Goal: Task Accomplishment & Management: Use online tool/utility

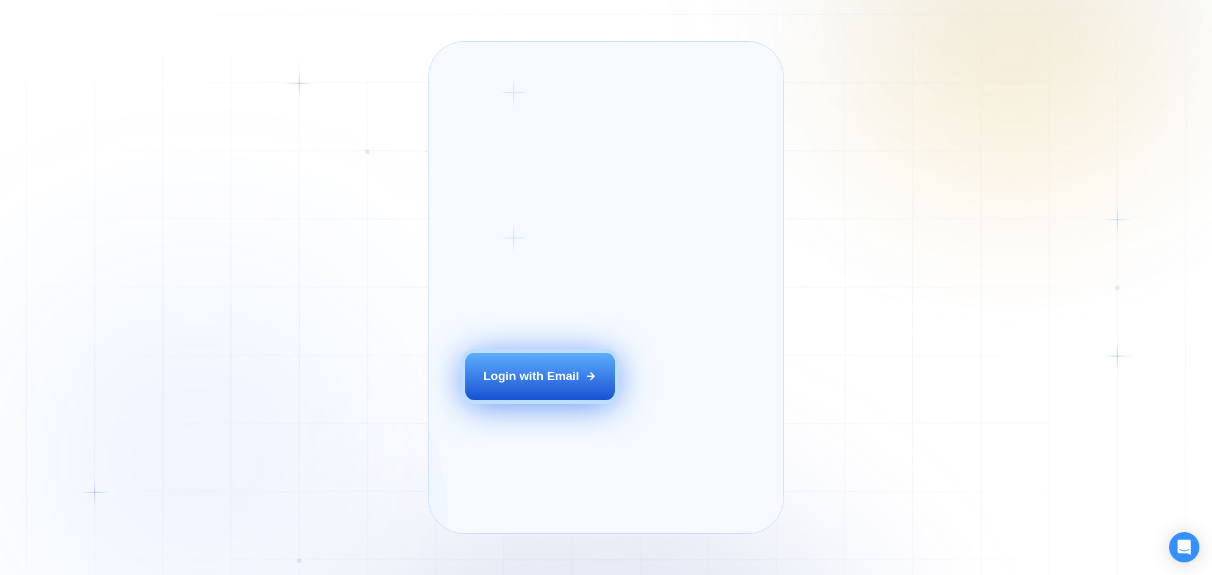
click at [526, 384] on div "Login with Email" at bounding box center [531, 376] width 96 height 16
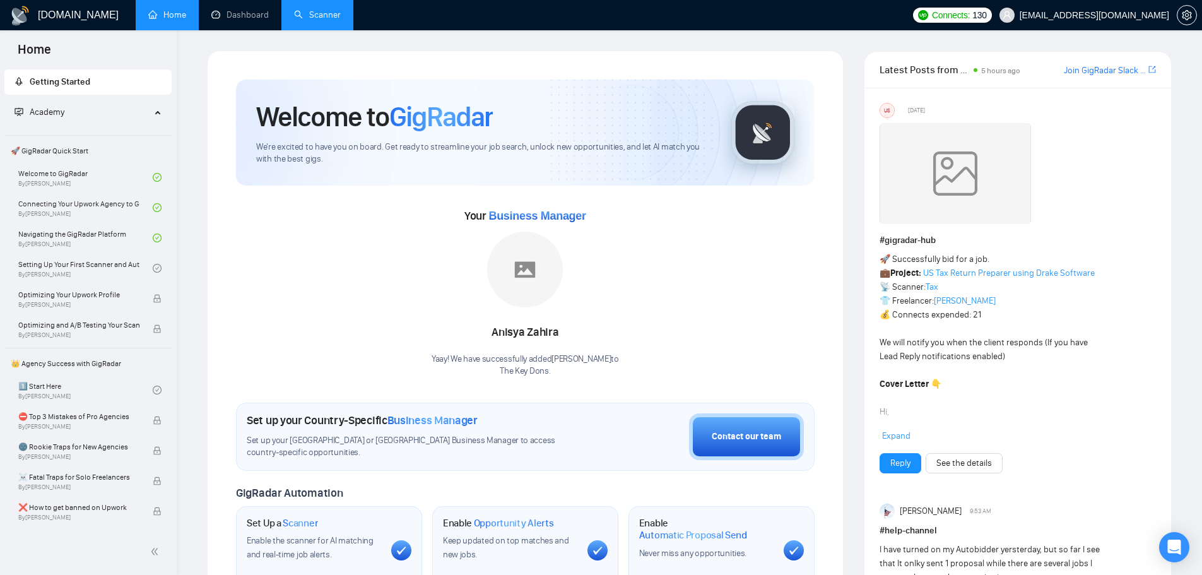
click at [341, 13] on link "Scanner" at bounding box center [317, 14] width 47 height 11
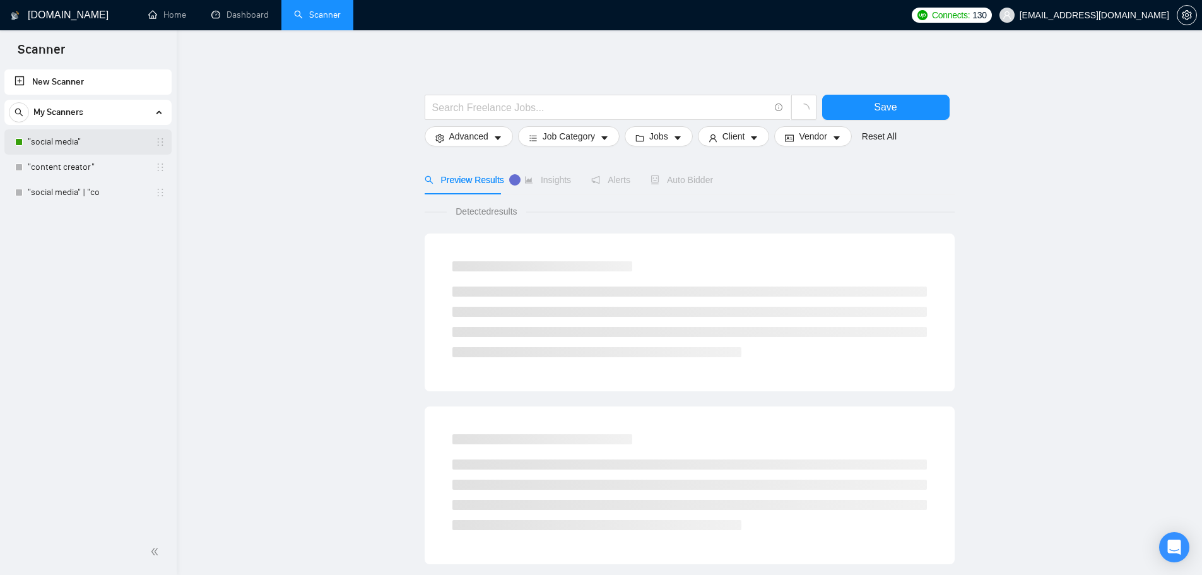
click at [76, 149] on link ""social media"" at bounding box center [88, 141] width 120 height 25
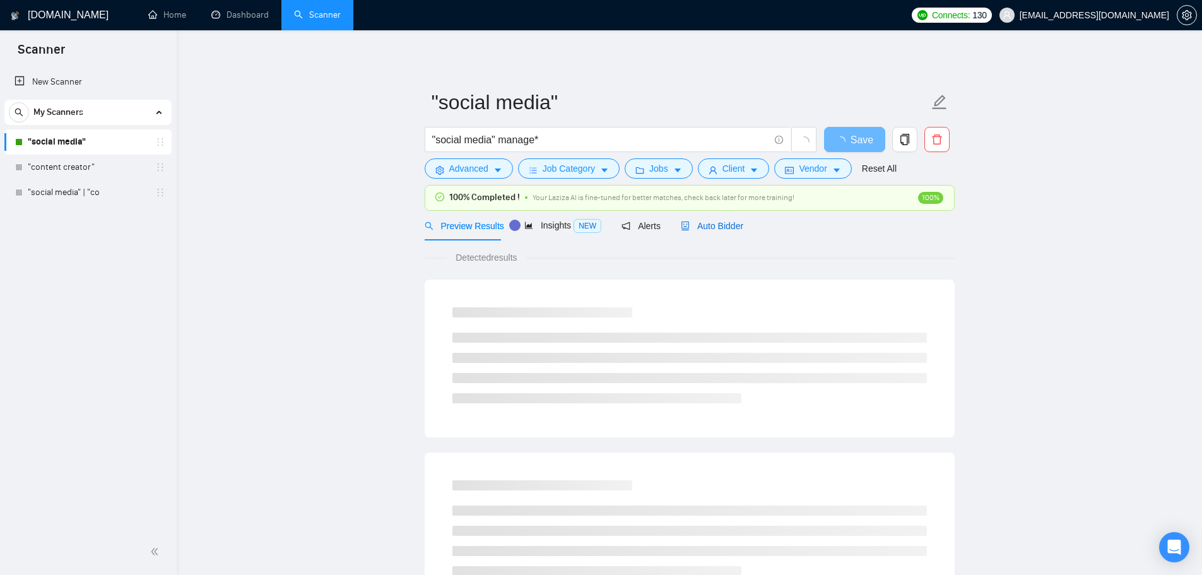
click at [721, 226] on span "Auto Bidder" at bounding box center [712, 226] width 62 height 10
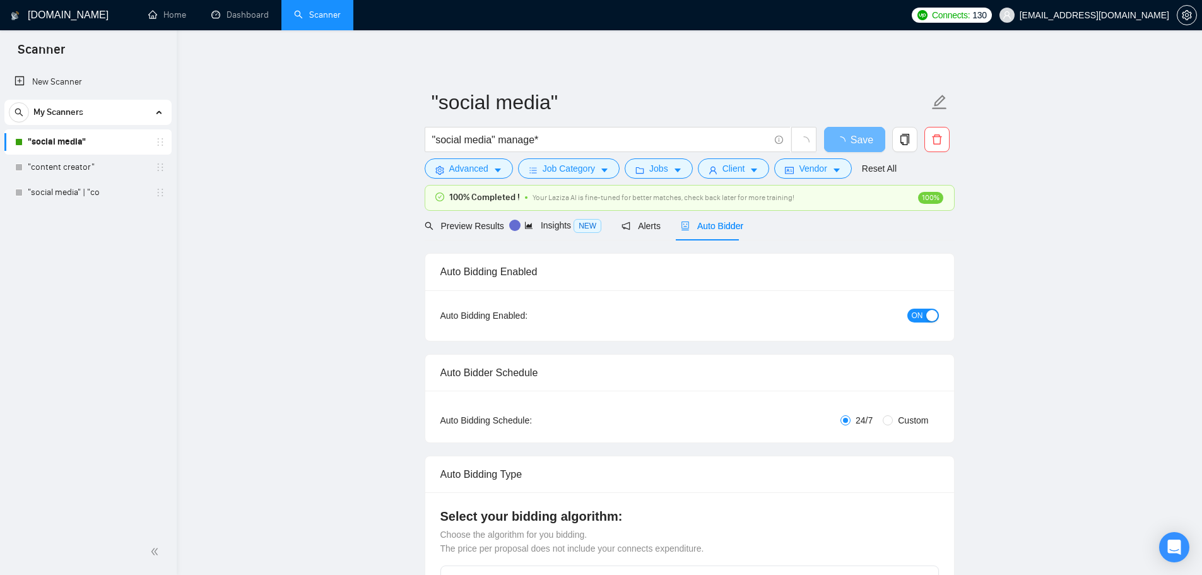
checkbox input "true"
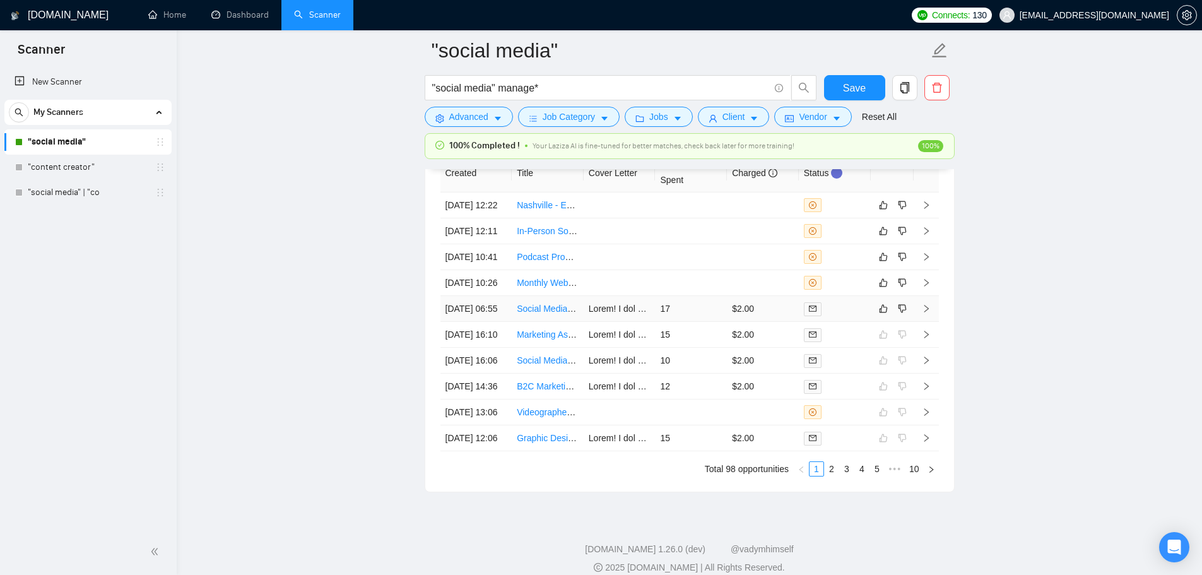
scroll to position [3408, 0]
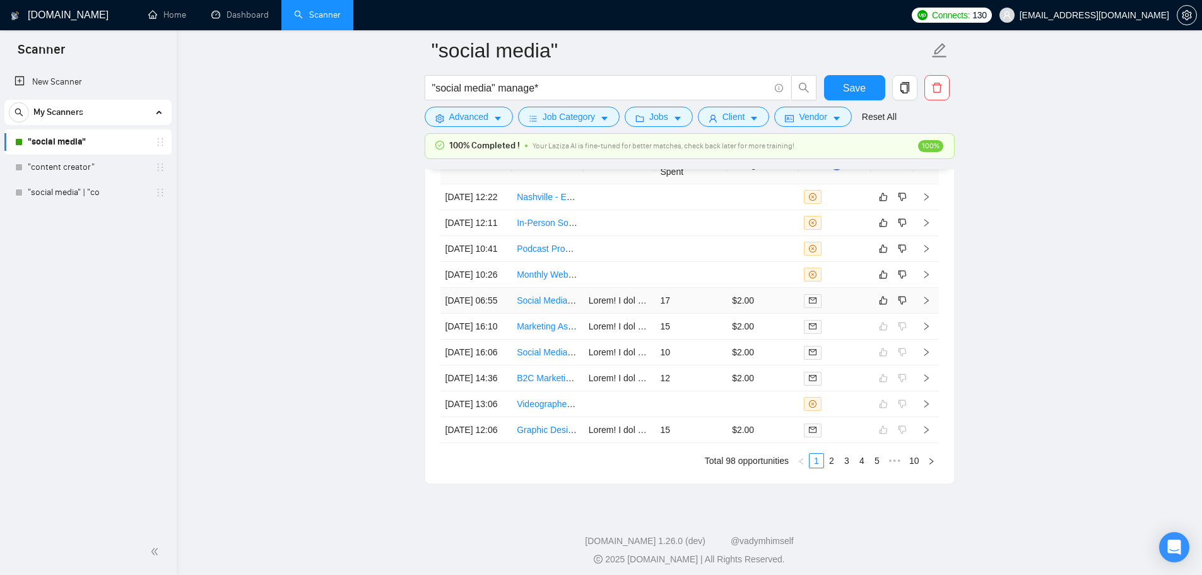
click at [703, 314] on td "17" at bounding box center [691, 301] width 72 height 26
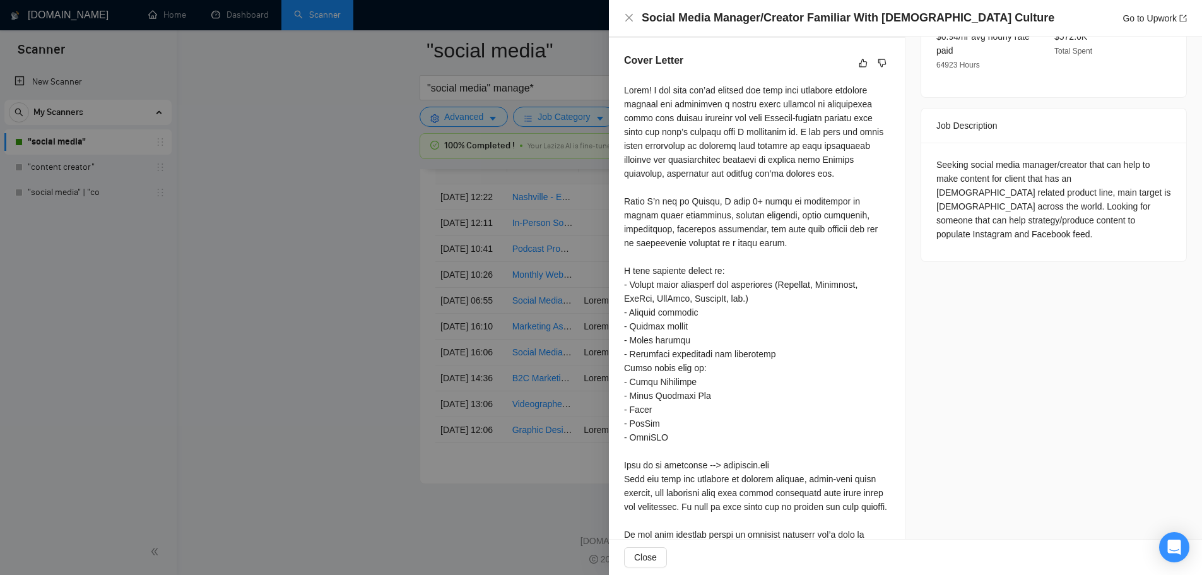
scroll to position [547, 0]
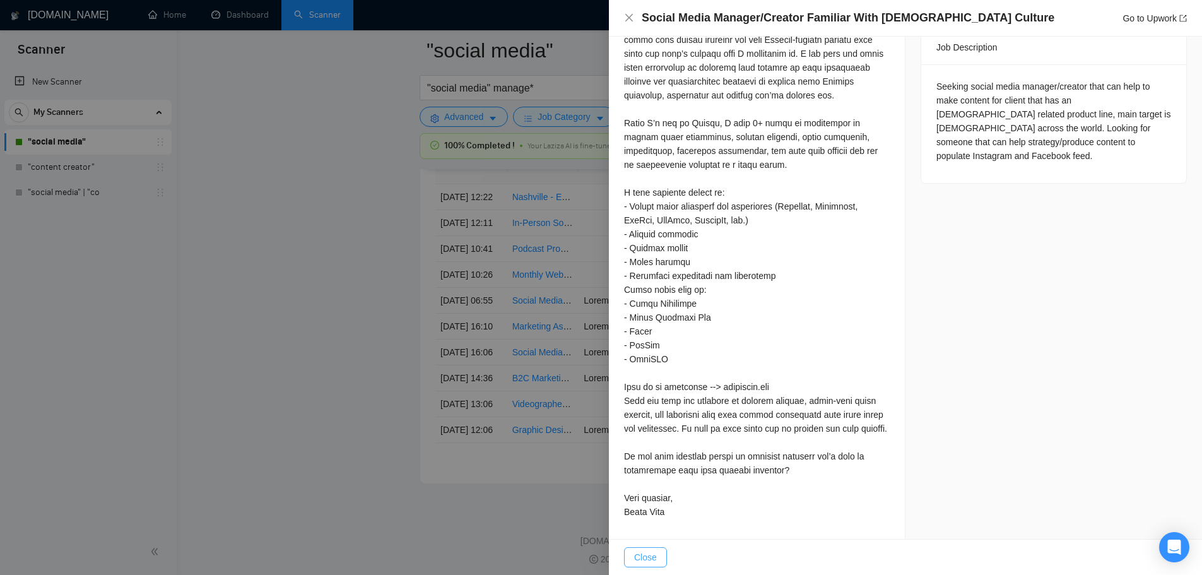
click at [660, 557] on button "Close" at bounding box center [645, 557] width 43 height 20
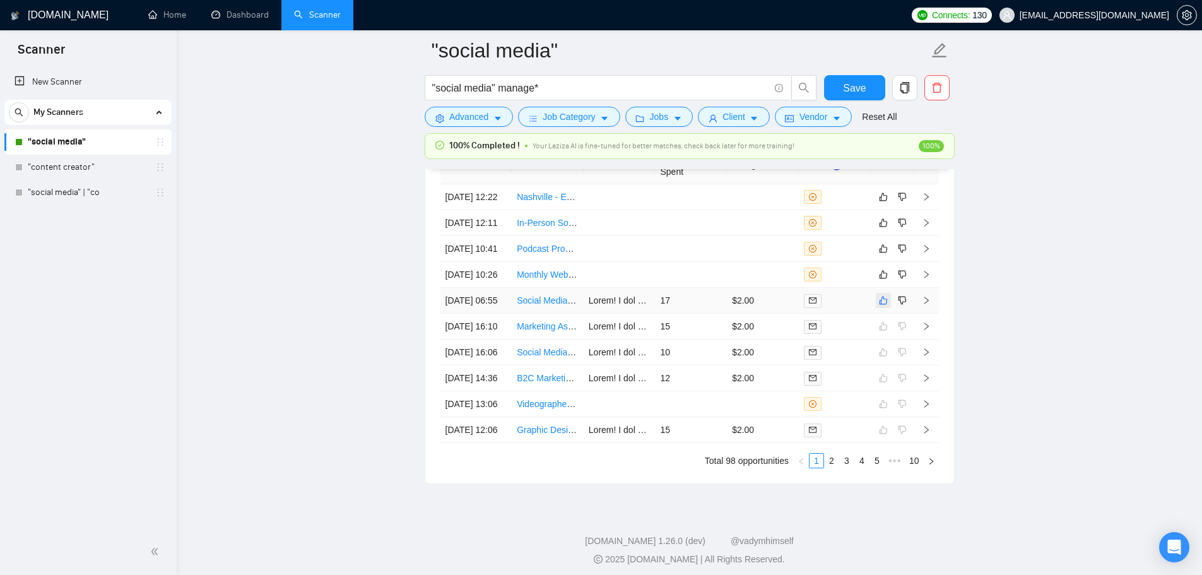
click at [886, 306] on icon "like" at bounding box center [883, 300] width 9 height 10
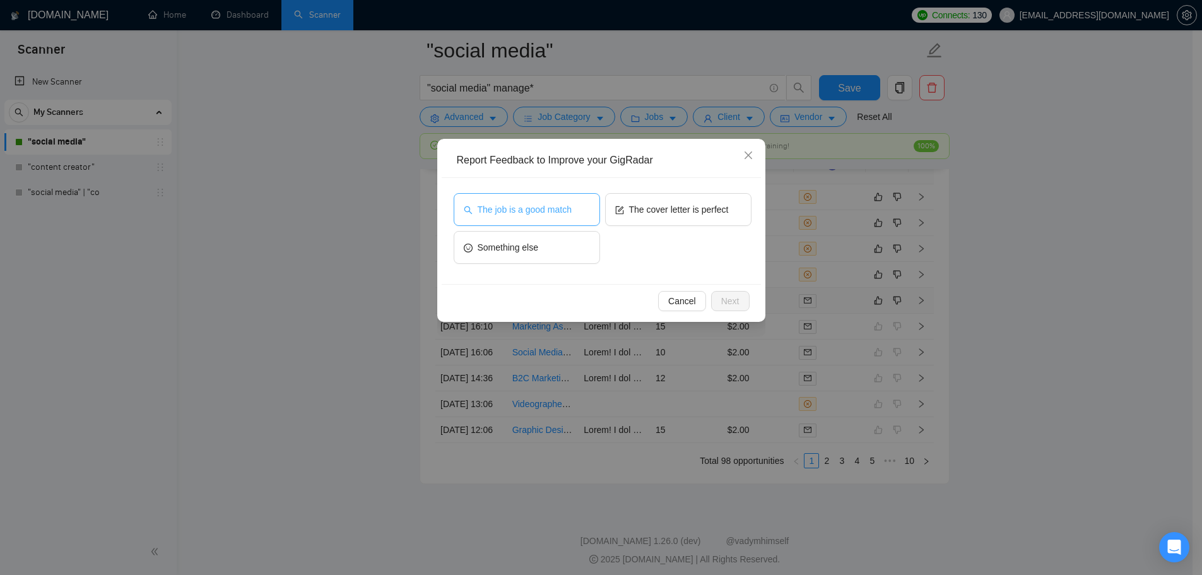
click at [542, 210] on span "The job is a good match" at bounding box center [525, 210] width 94 height 14
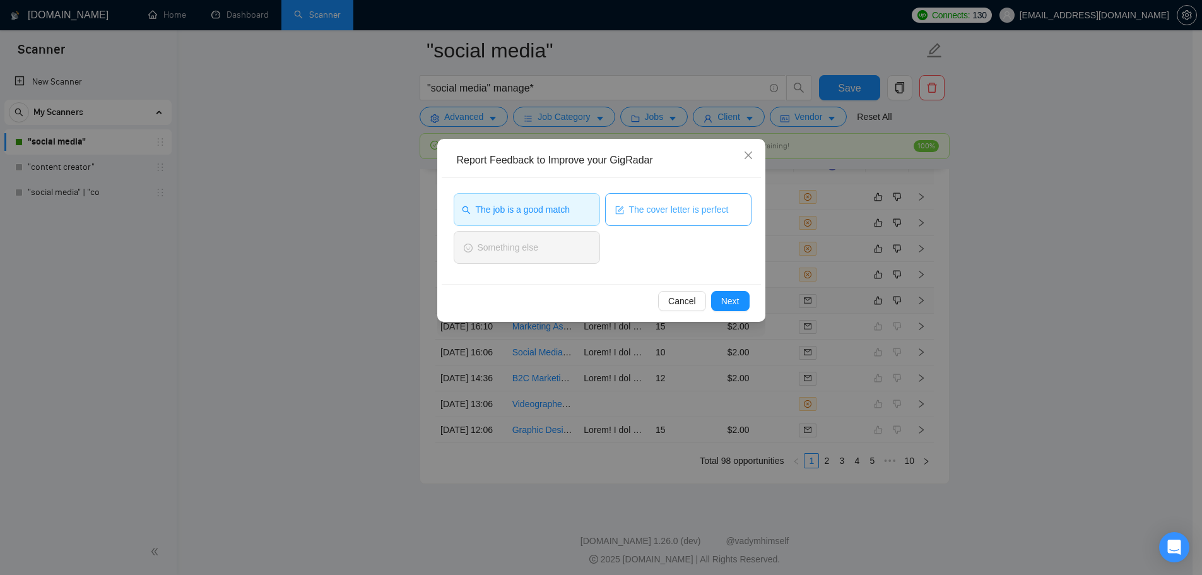
click at [653, 210] on span "The cover letter is perfect" at bounding box center [679, 210] width 100 height 14
click at [733, 301] on span "Next" at bounding box center [730, 301] width 18 height 14
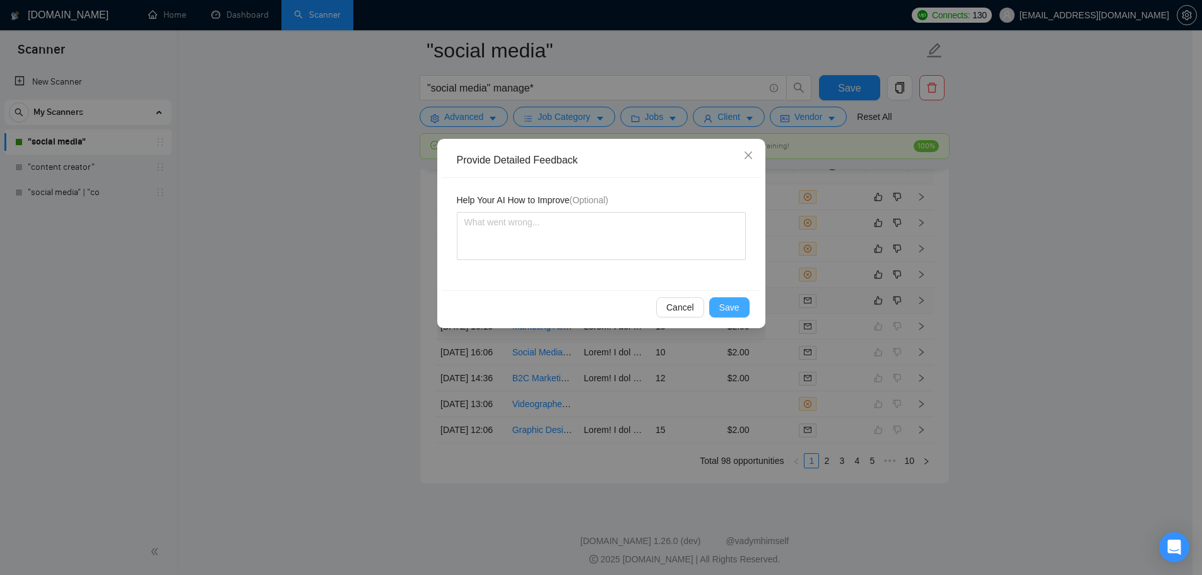
click at [737, 312] on span "Save" at bounding box center [730, 307] width 20 height 14
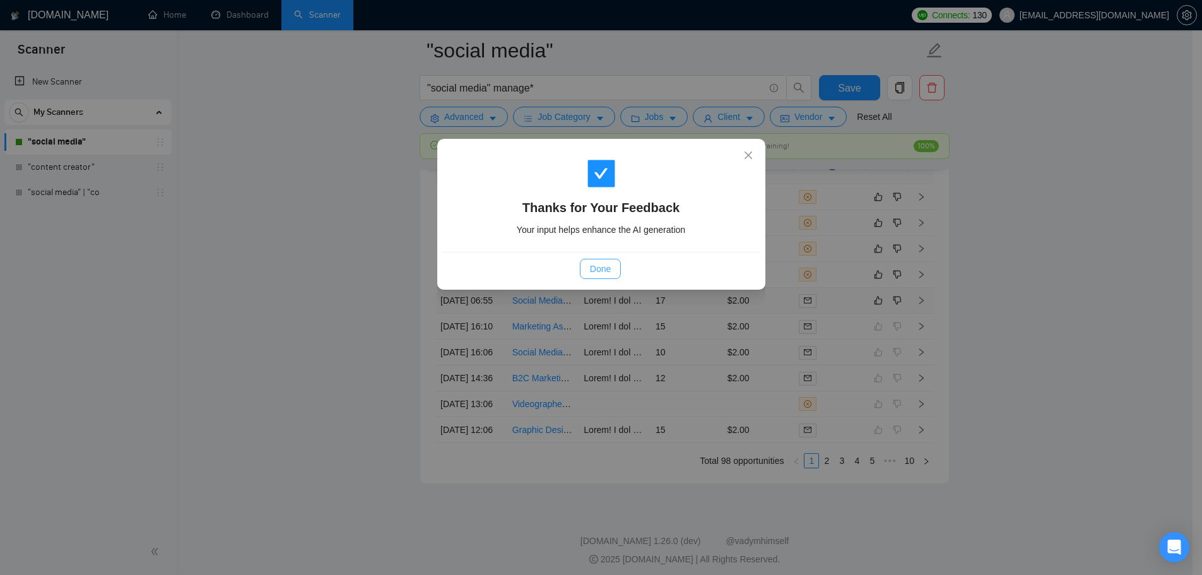
click at [592, 277] on button "Done" at bounding box center [600, 269] width 41 height 20
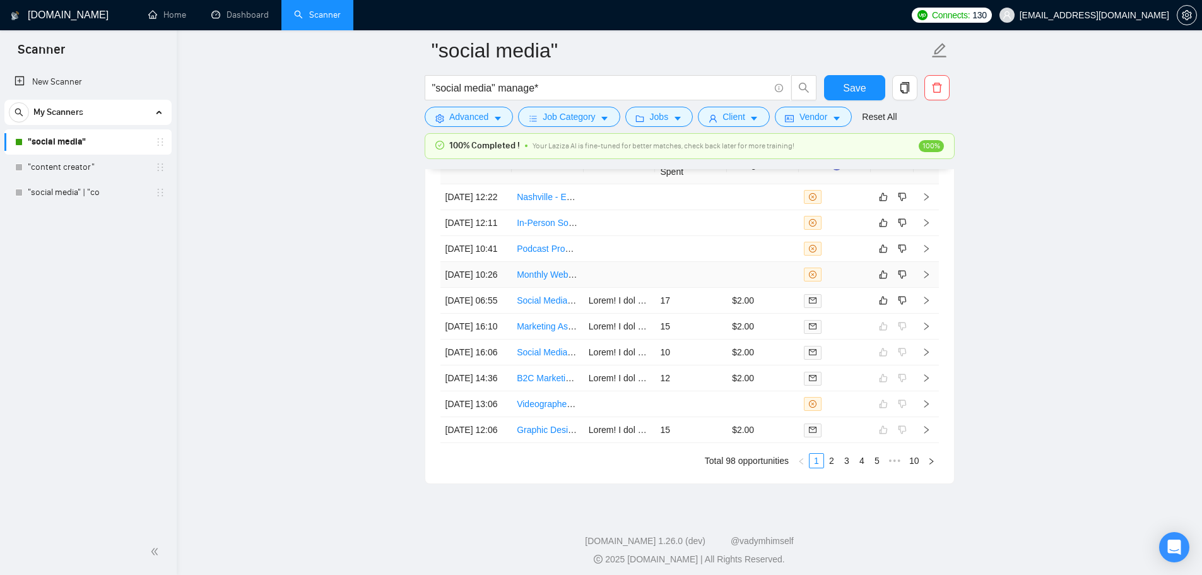
click at [644, 288] on td at bounding box center [620, 275] width 72 height 26
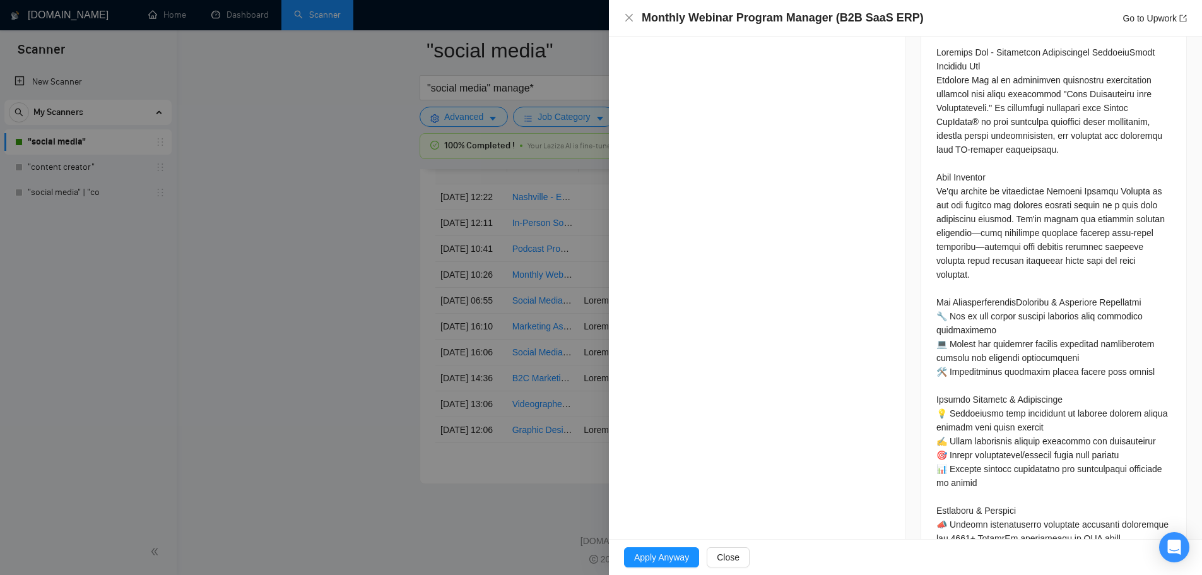
scroll to position [631, 0]
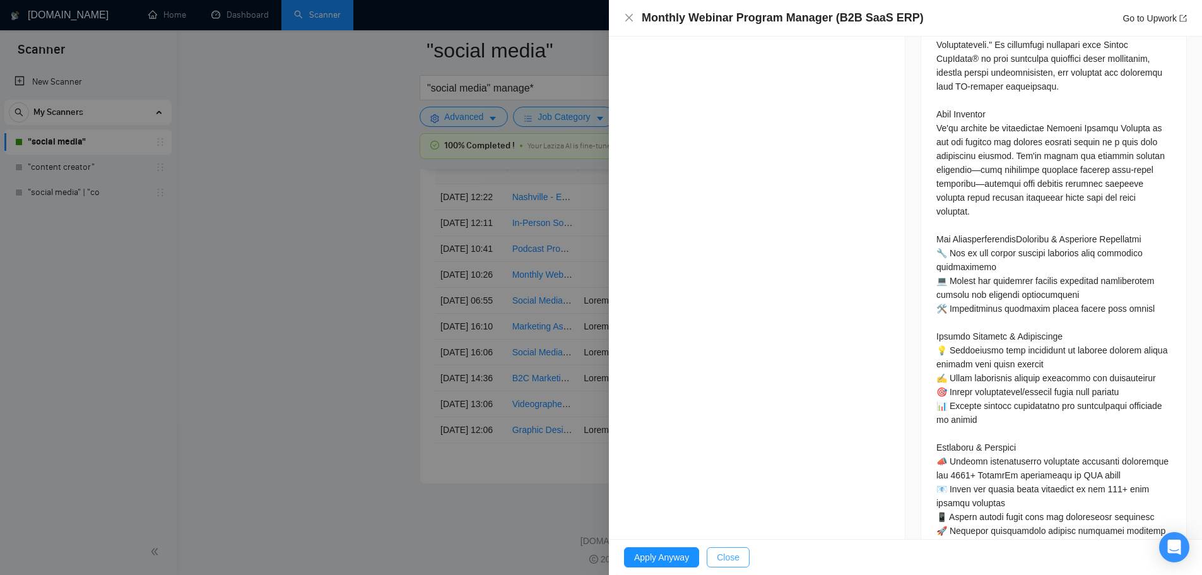
click at [731, 556] on span "Close" at bounding box center [728, 557] width 23 height 14
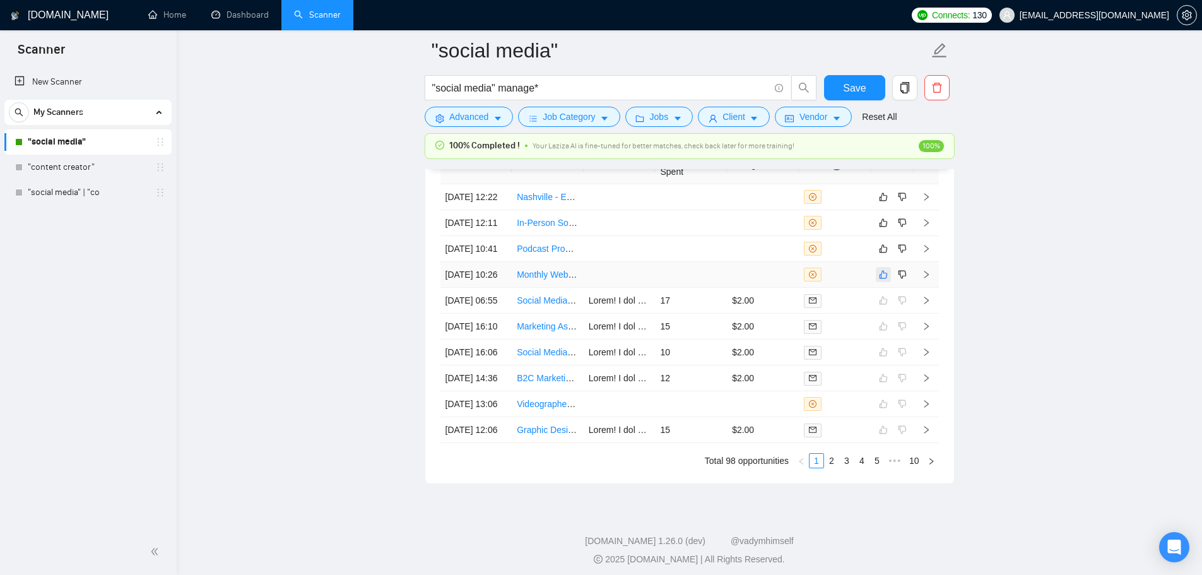
click at [884, 282] on button "button" at bounding box center [883, 274] width 15 height 15
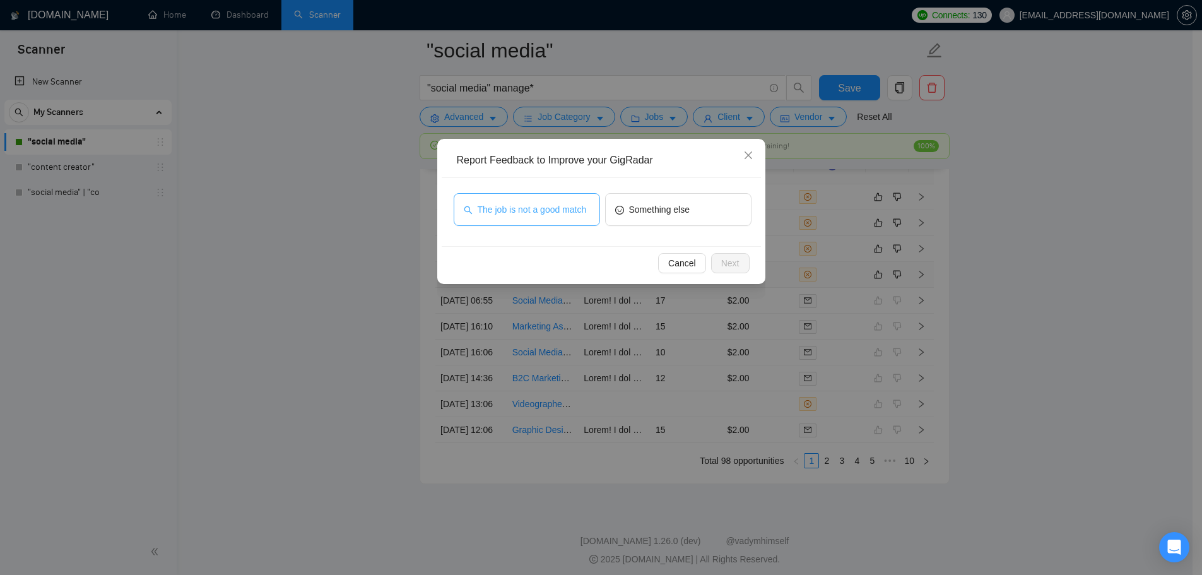
click at [543, 215] on span "The job is not a good match" at bounding box center [532, 210] width 109 height 14
click at [722, 266] on span "Next" at bounding box center [730, 263] width 18 height 14
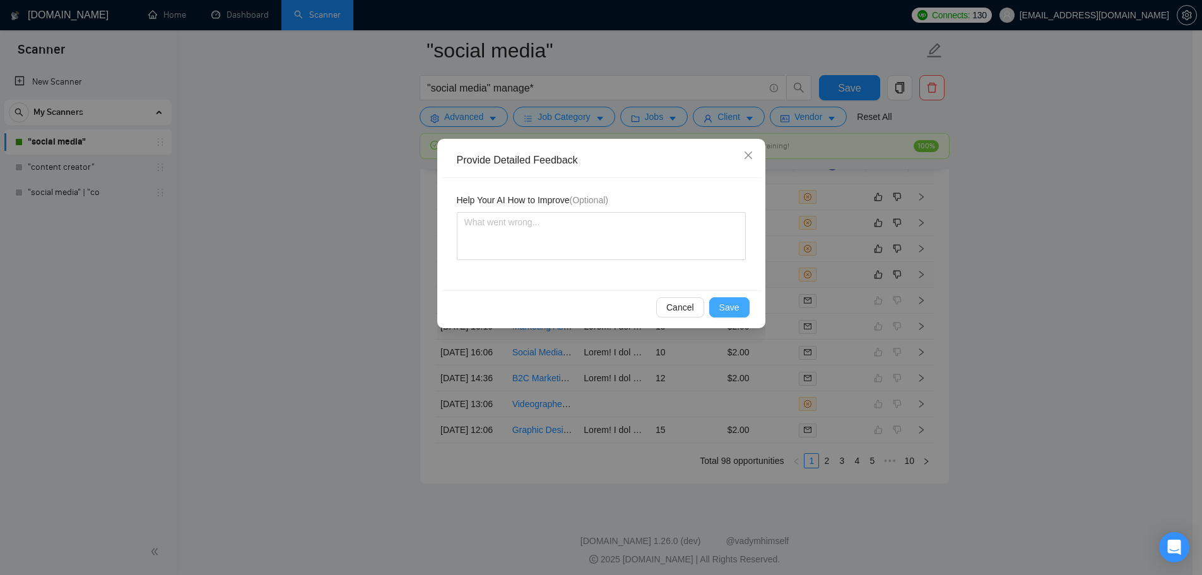
click at [739, 301] on span "Save" at bounding box center [730, 307] width 20 height 14
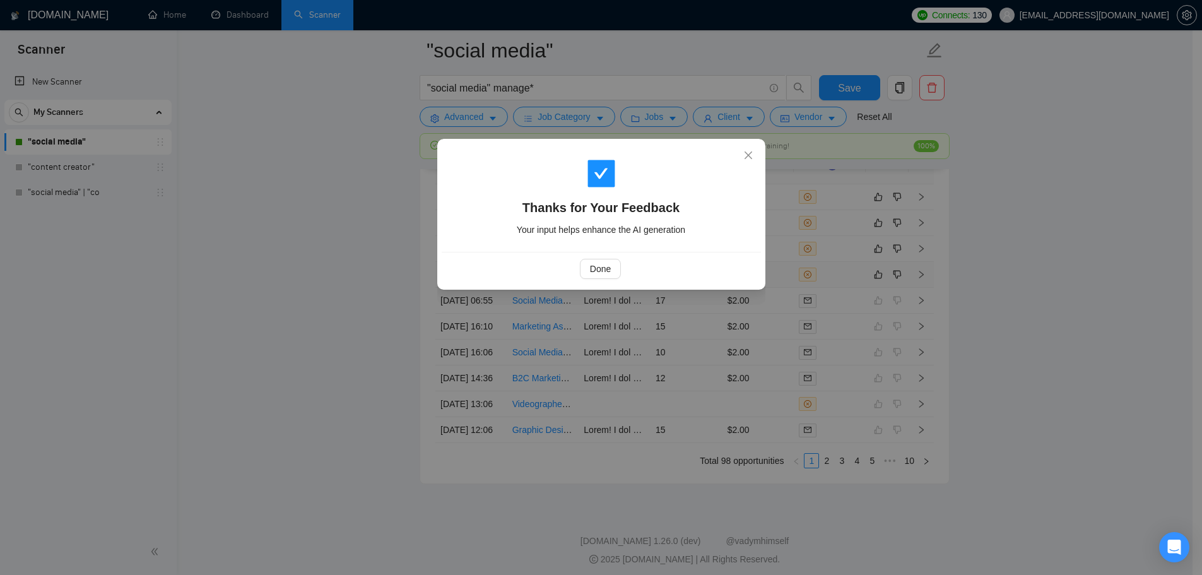
drag, startPoint x: 740, startPoint y: 301, endPoint x: 753, endPoint y: 316, distance: 20.1
click at [753, 316] on div "Thanks for Your Feedback Your input helps enhance the AI generation Done" at bounding box center [601, 287] width 1202 height 575
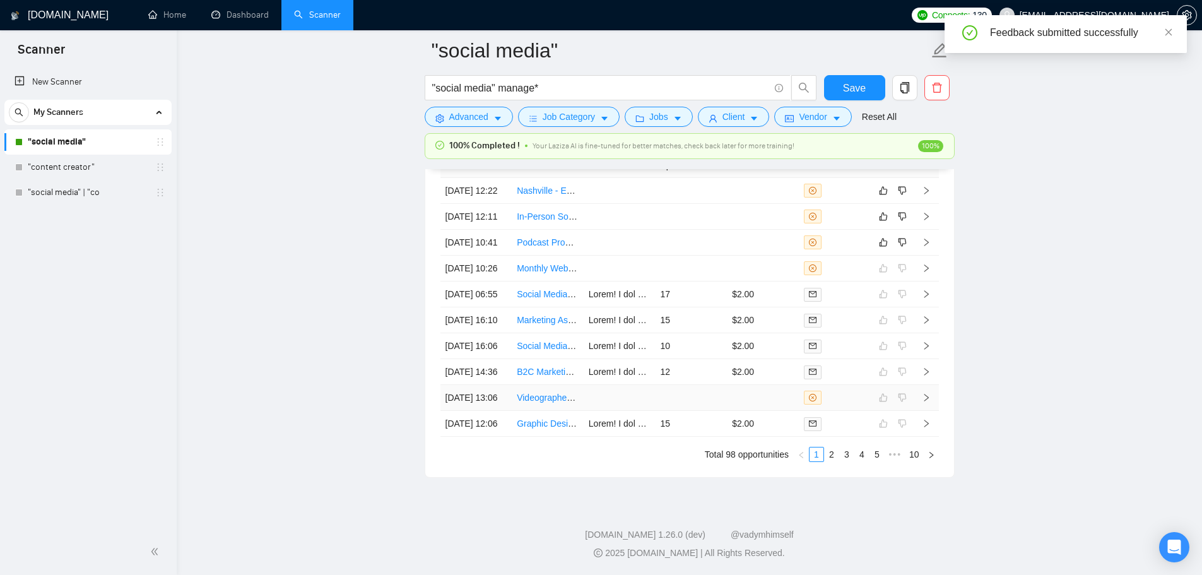
scroll to position [3351, 0]
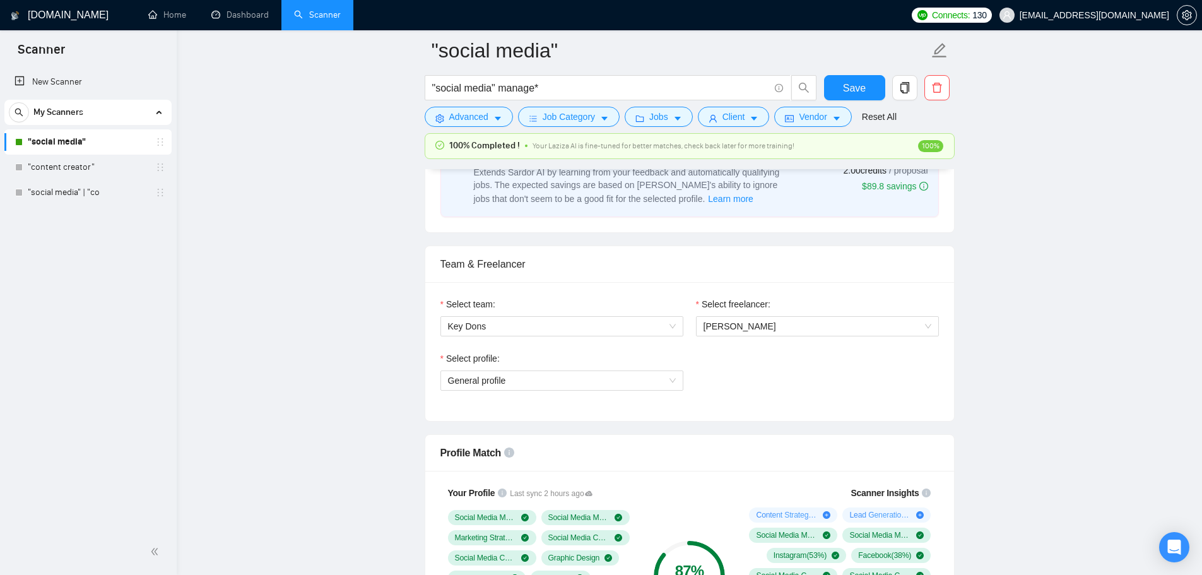
scroll to position [568, 0]
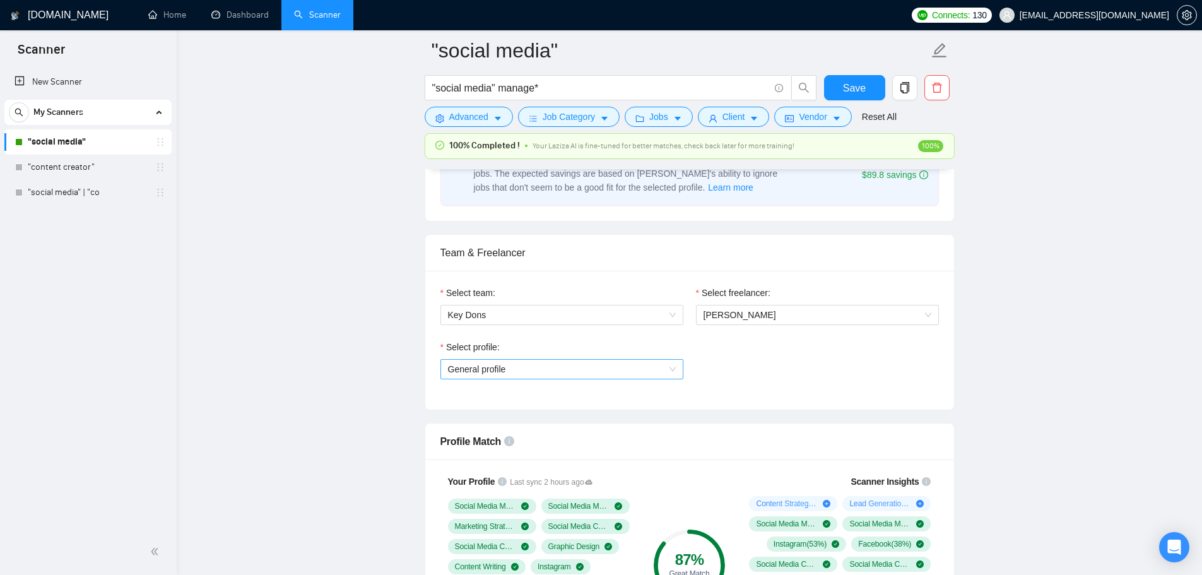
click at [652, 364] on span "General profile" at bounding box center [562, 369] width 228 height 19
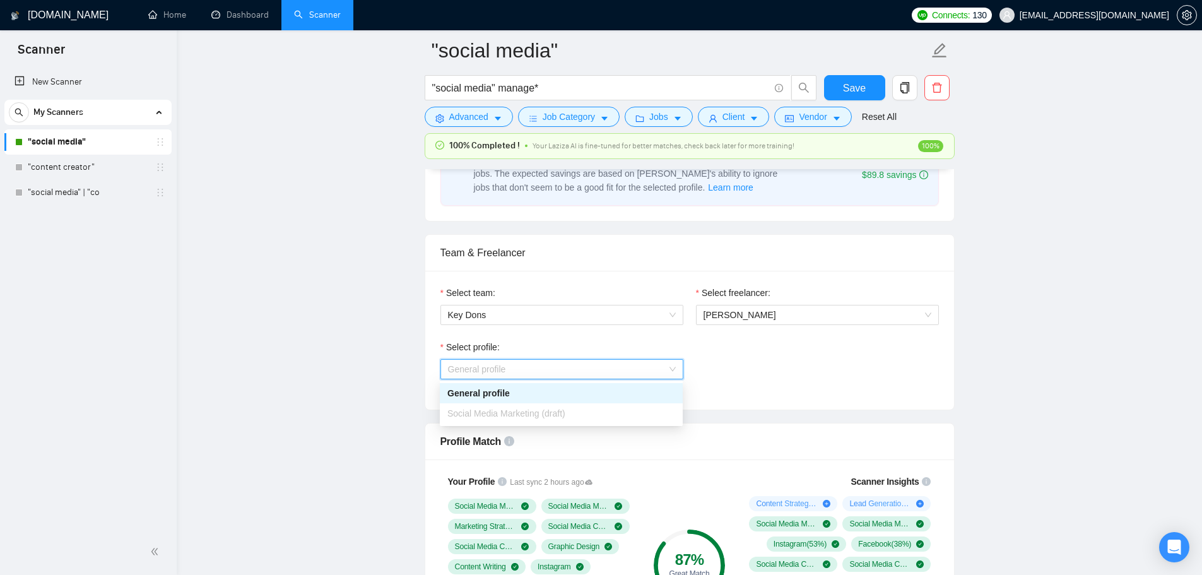
click at [650, 365] on span "General profile" at bounding box center [562, 369] width 228 height 19
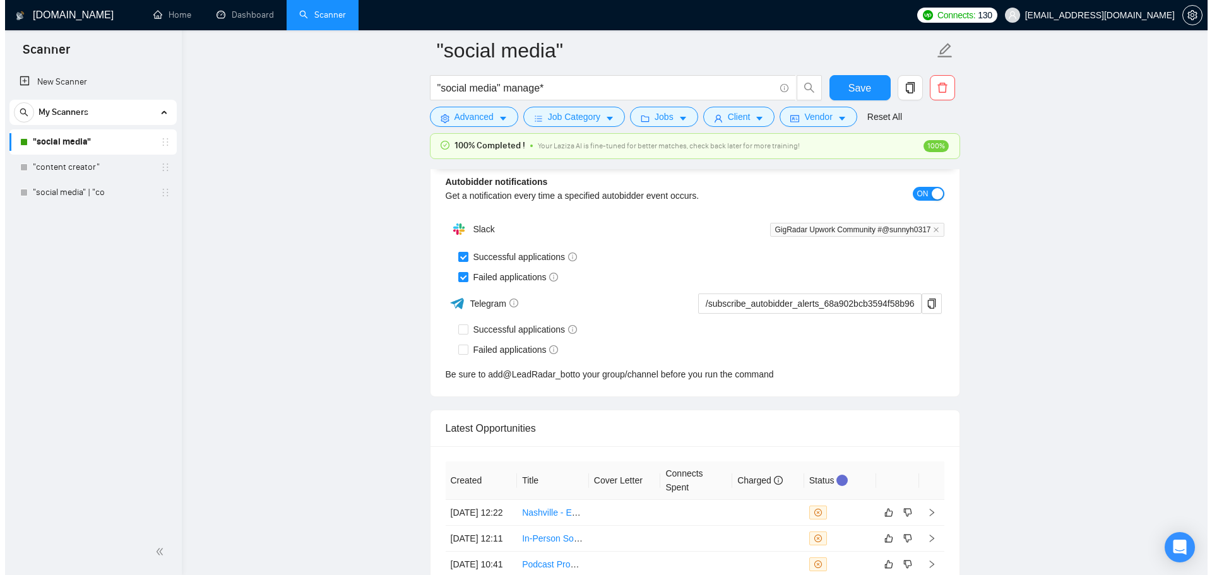
scroll to position [3472, 0]
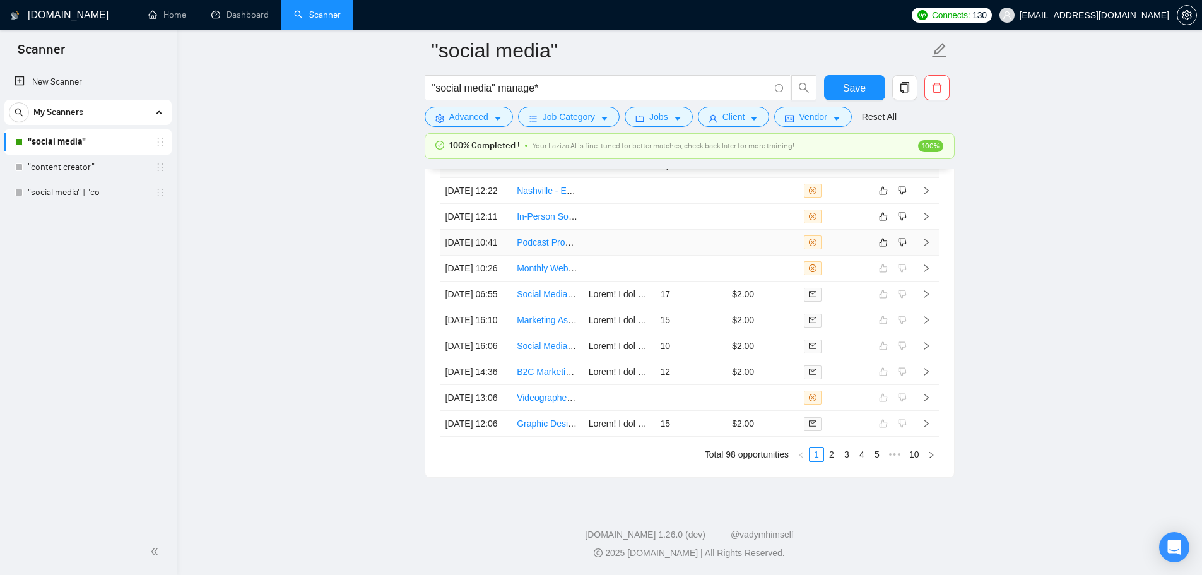
click at [693, 230] on td at bounding box center [691, 243] width 72 height 26
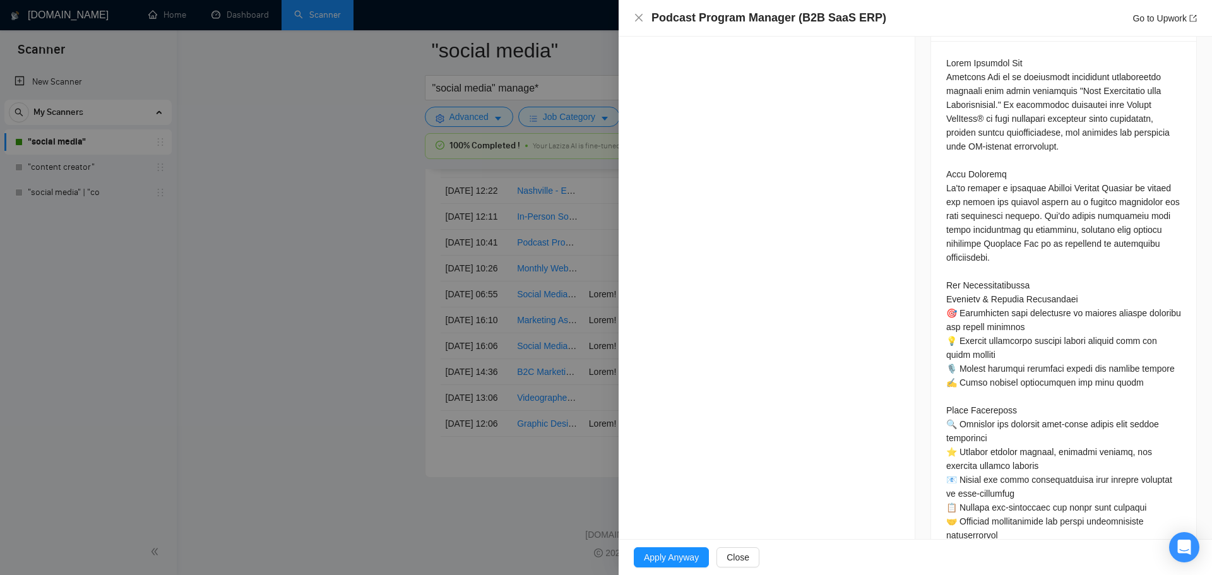
scroll to position [568, 0]
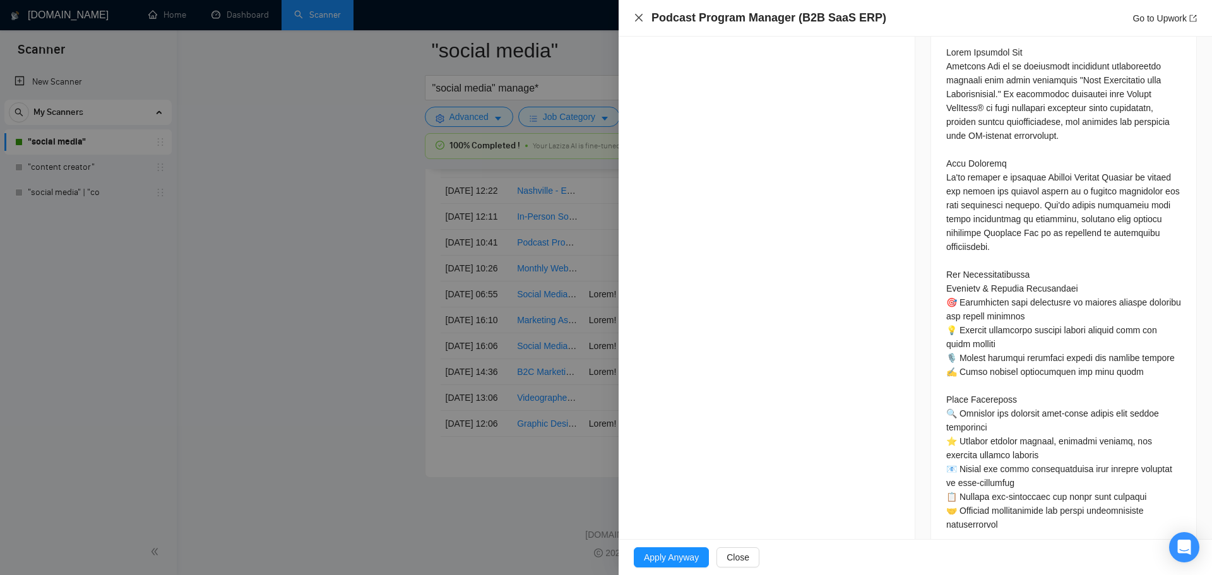
click at [640, 18] on icon "close" at bounding box center [639, 18] width 10 height 10
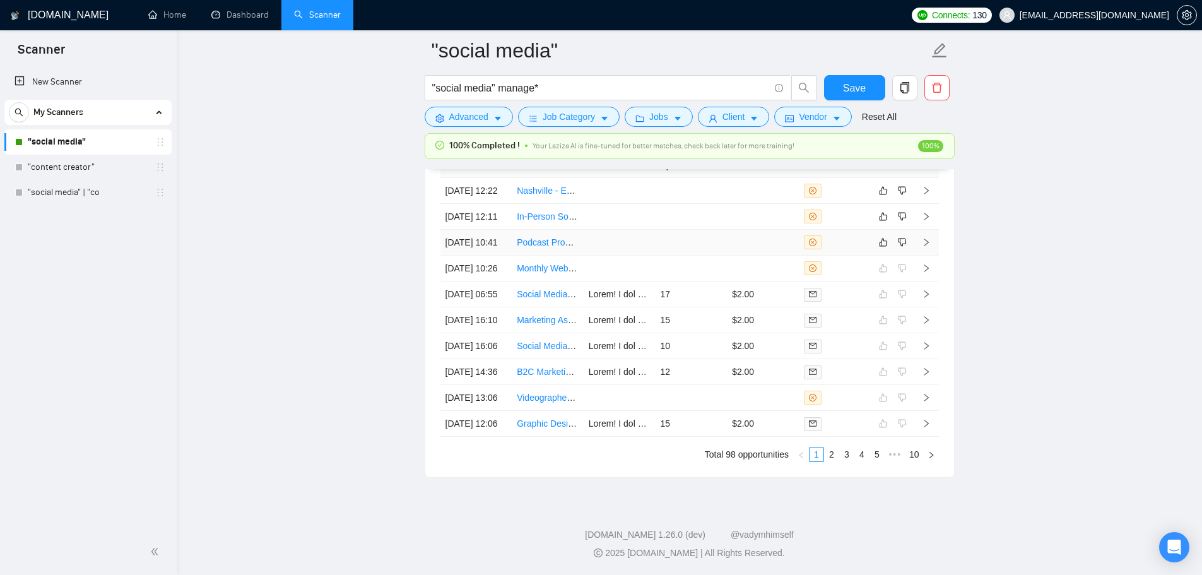
click at [619, 230] on td at bounding box center [620, 243] width 72 height 26
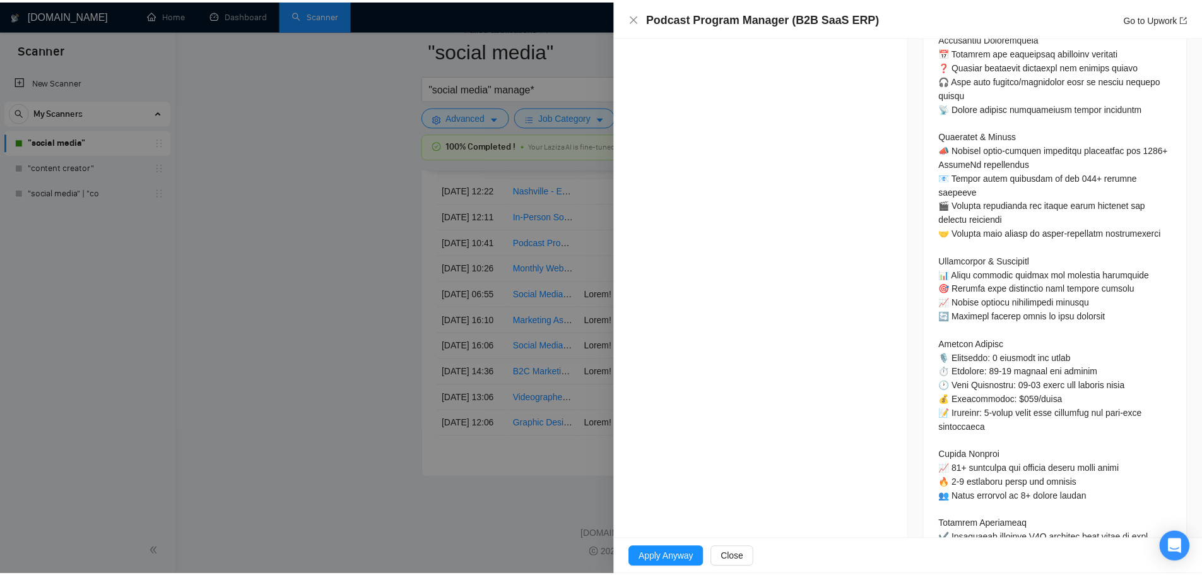
scroll to position [1073, 0]
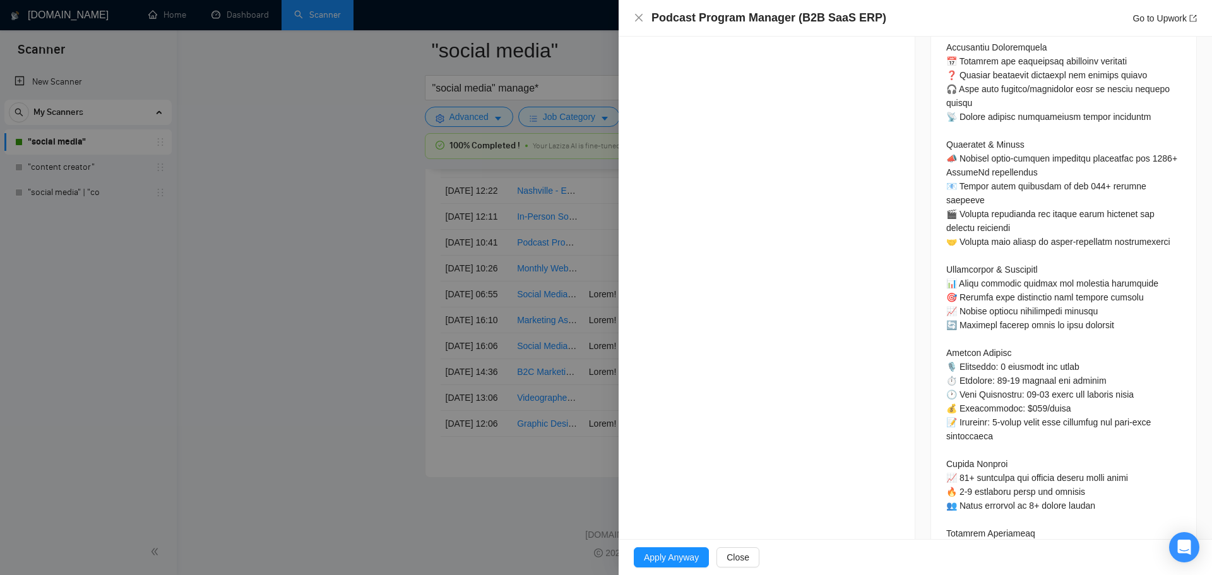
click at [444, 335] on div at bounding box center [606, 287] width 1212 height 575
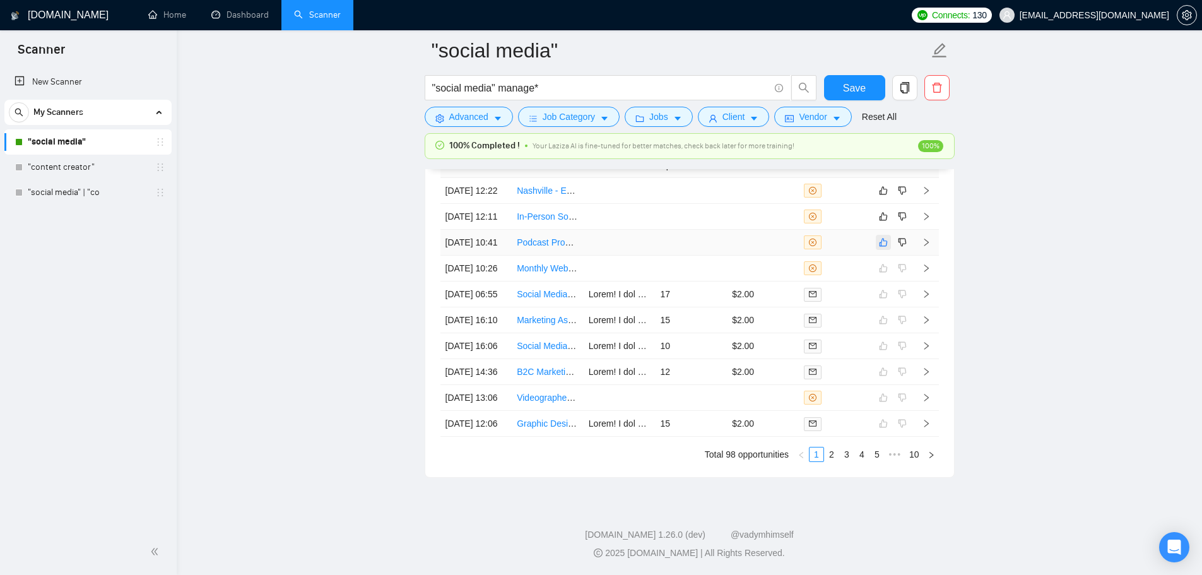
click at [884, 237] on icon "like" at bounding box center [883, 242] width 9 height 10
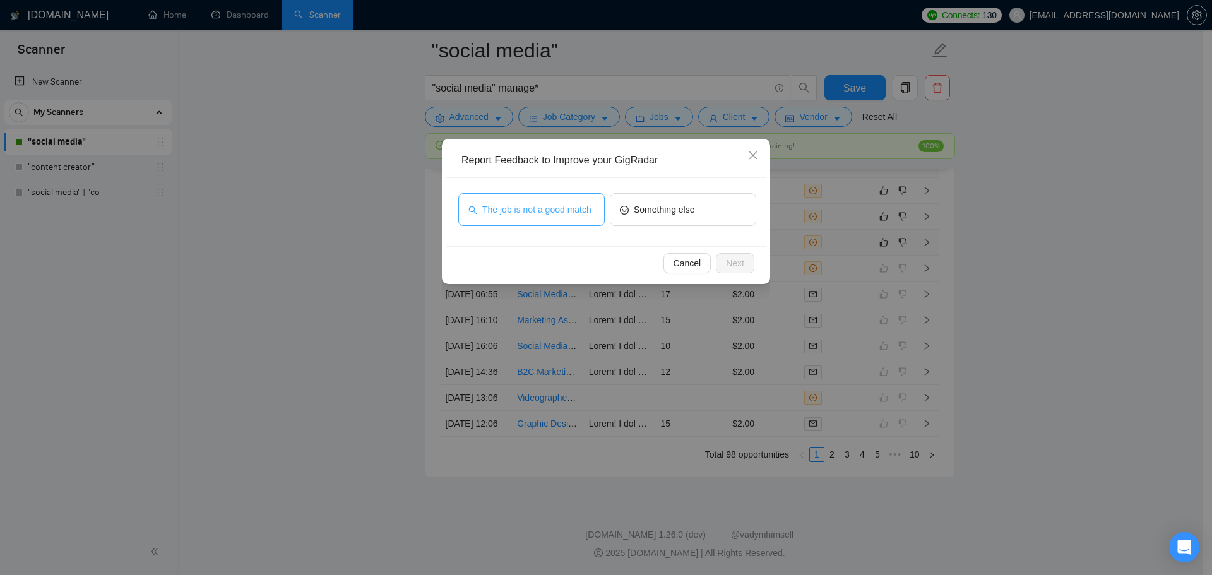
click at [569, 213] on span "The job is not a good match" at bounding box center [536, 210] width 109 height 14
click at [735, 259] on span "Next" at bounding box center [735, 263] width 18 height 14
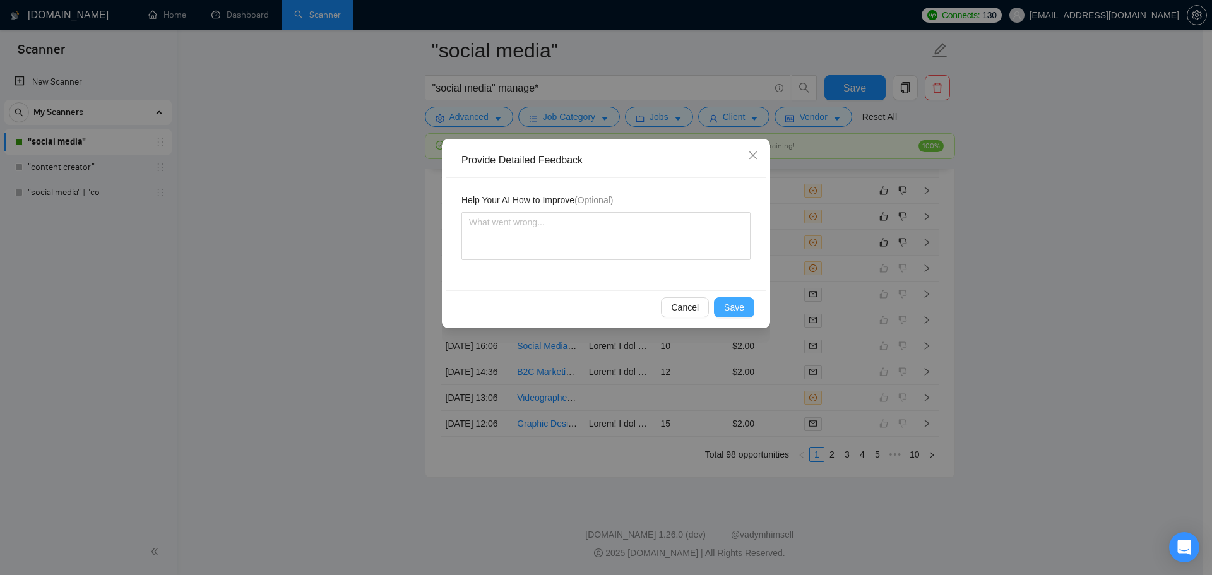
click at [747, 306] on button "Save" at bounding box center [734, 307] width 40 height 20
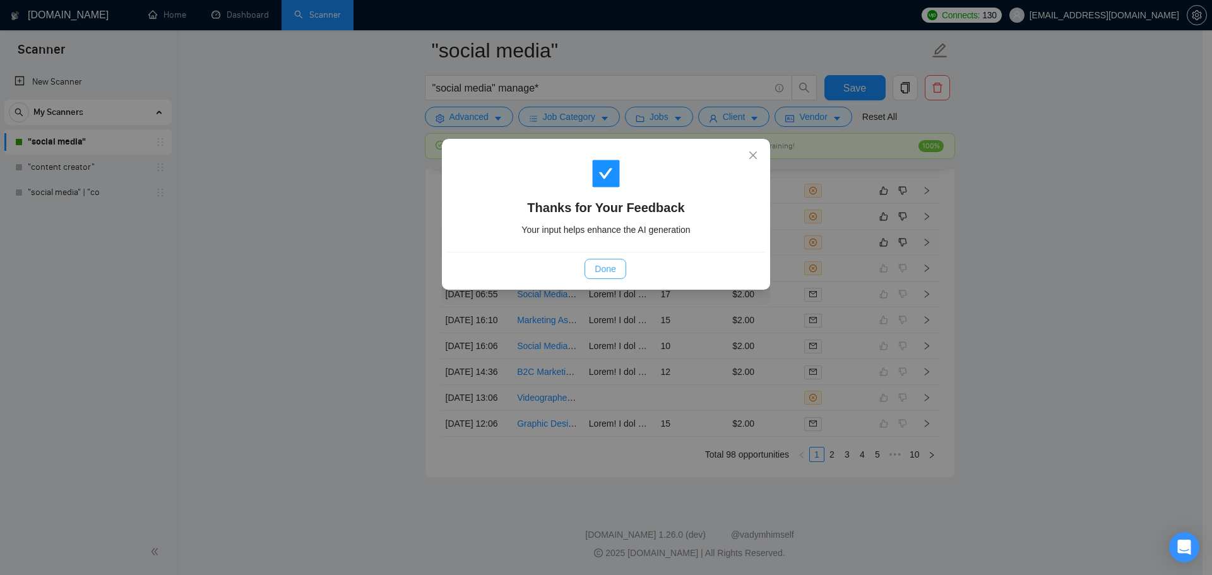
click at [619, 274] on button "Done" at bounding box center [604, 269] width 41 height 20
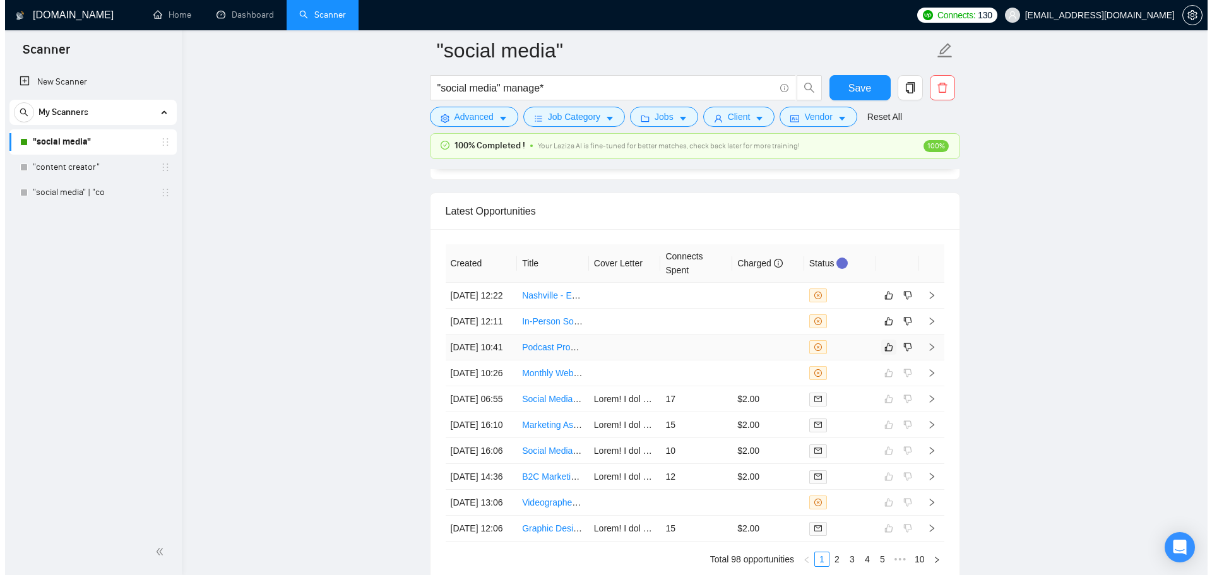
scroll to position [3282, 0]
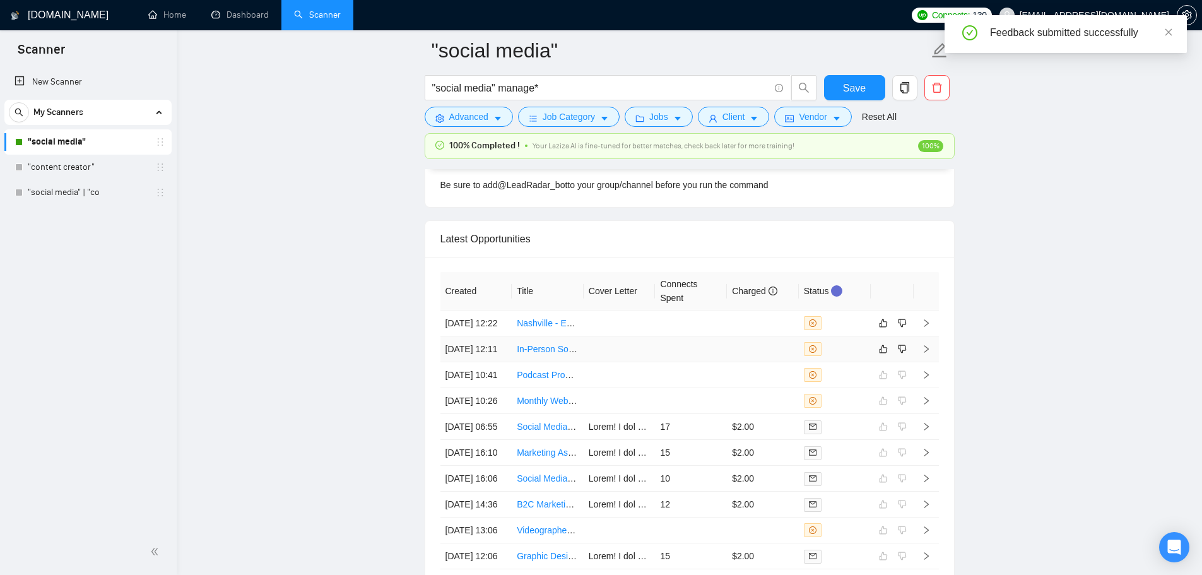
click at [678, 362] on td at bounding box center [691, 349] width 72 height 26
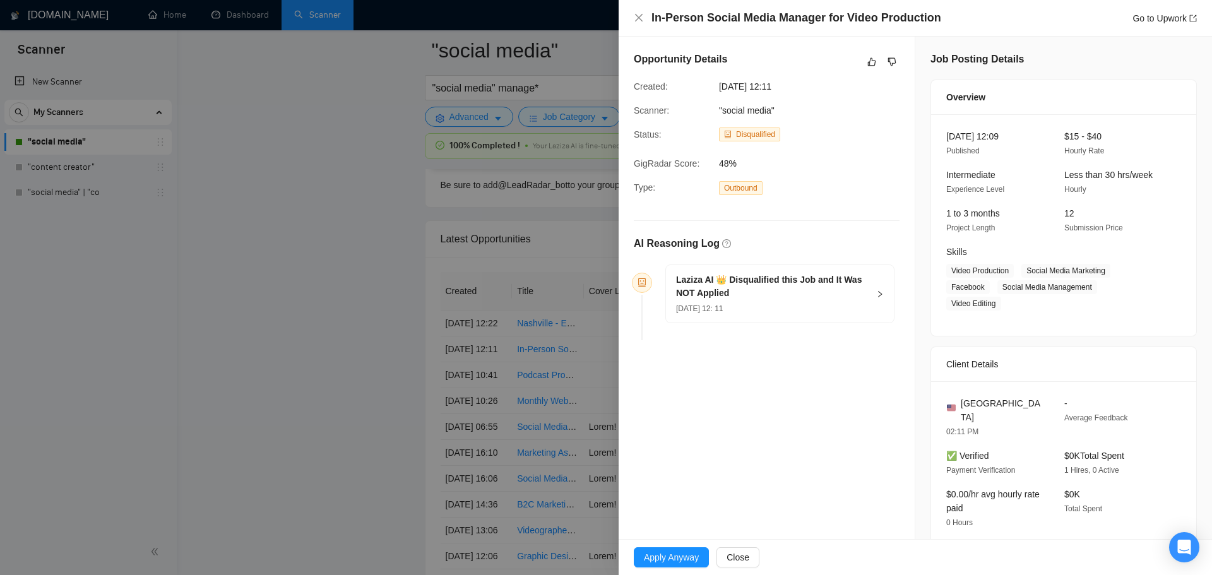
click at [816, 276] on h5 "Laziza AI 👑 Disqualified this Job and It Was NOT Applied" at bounding box center [772, 286] width 193 height 27
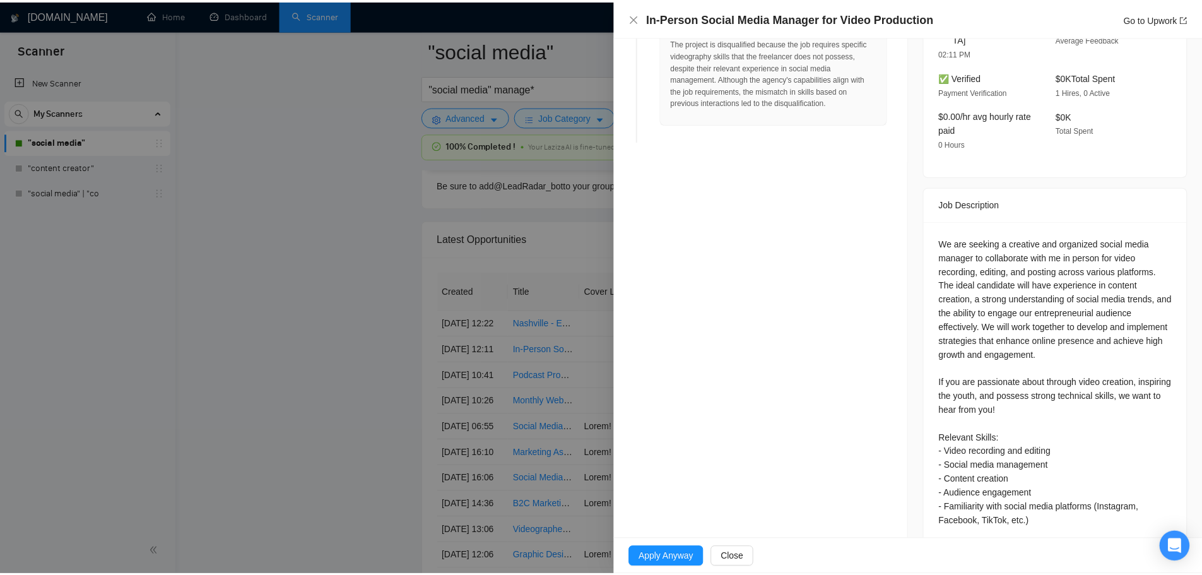
scroll to position [442, 0]
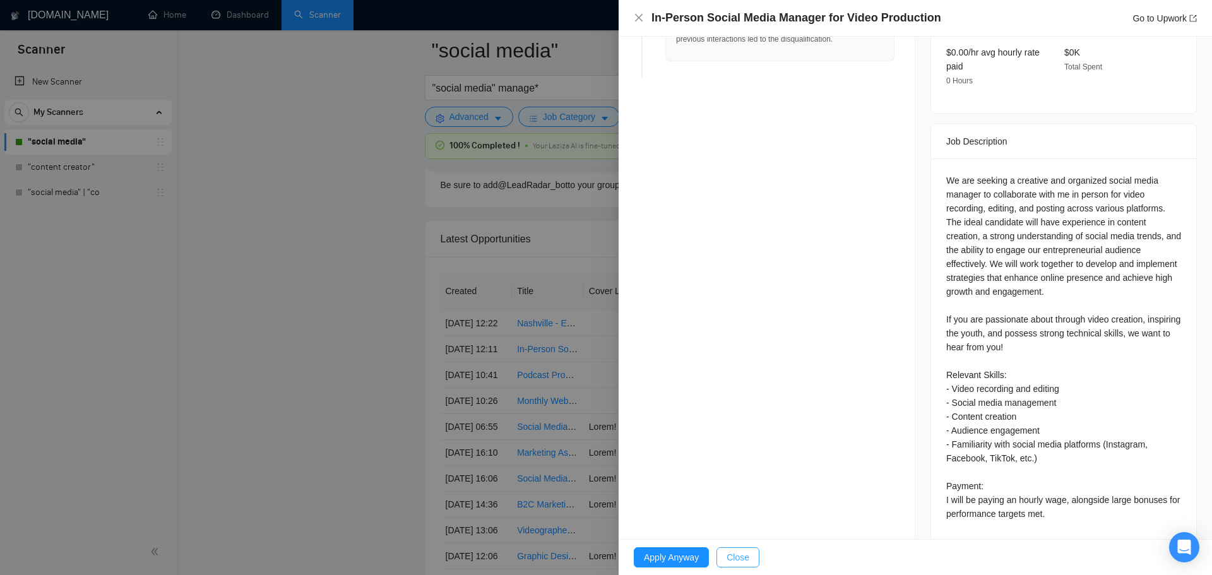
click at [725, 554] on button "Close" at bounding box center [737, 557] width 43 height 20
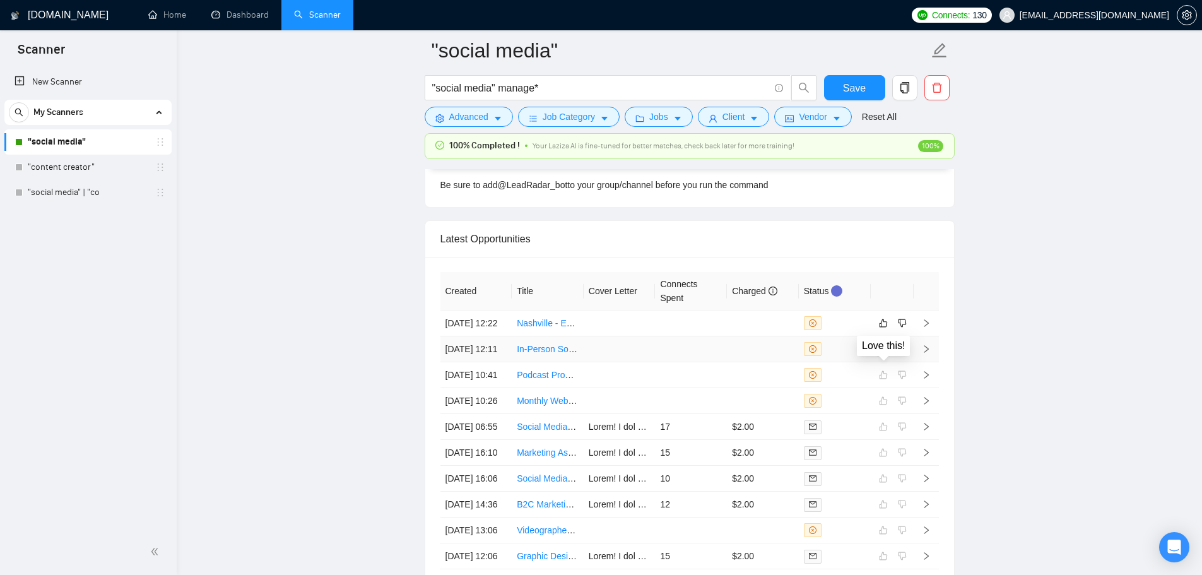
click at [887, 354] on icon "like" at bounding box center [883, 349] width 9 height 10
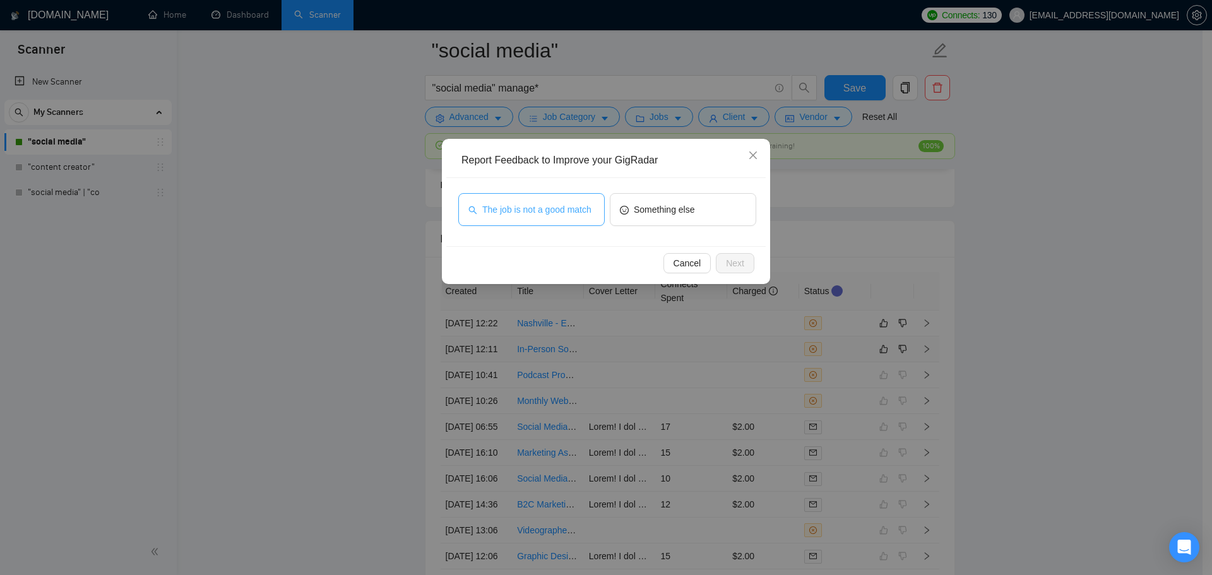
click at [547, 214] on span "The job is not a good match" at bounding box center [536, 210] width 109 height 14
click at [738, 264] on span "Next" at bounding box center [735, 263] width 18 height 14
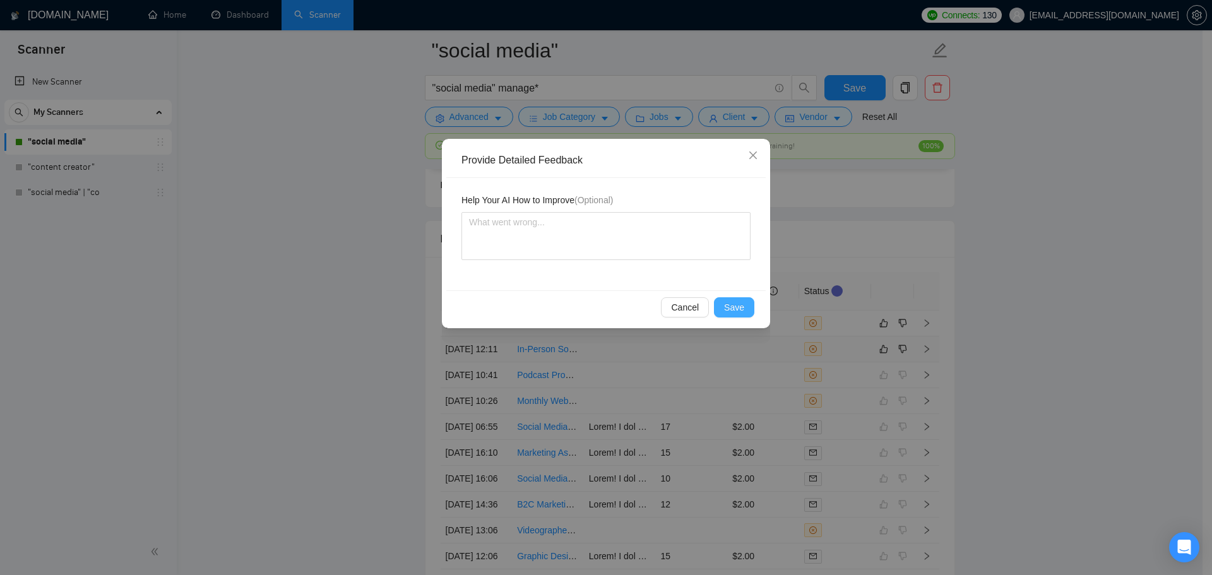
click at [742, 298] on button "Save" at bounding box center [734, 307] width 40 height 20
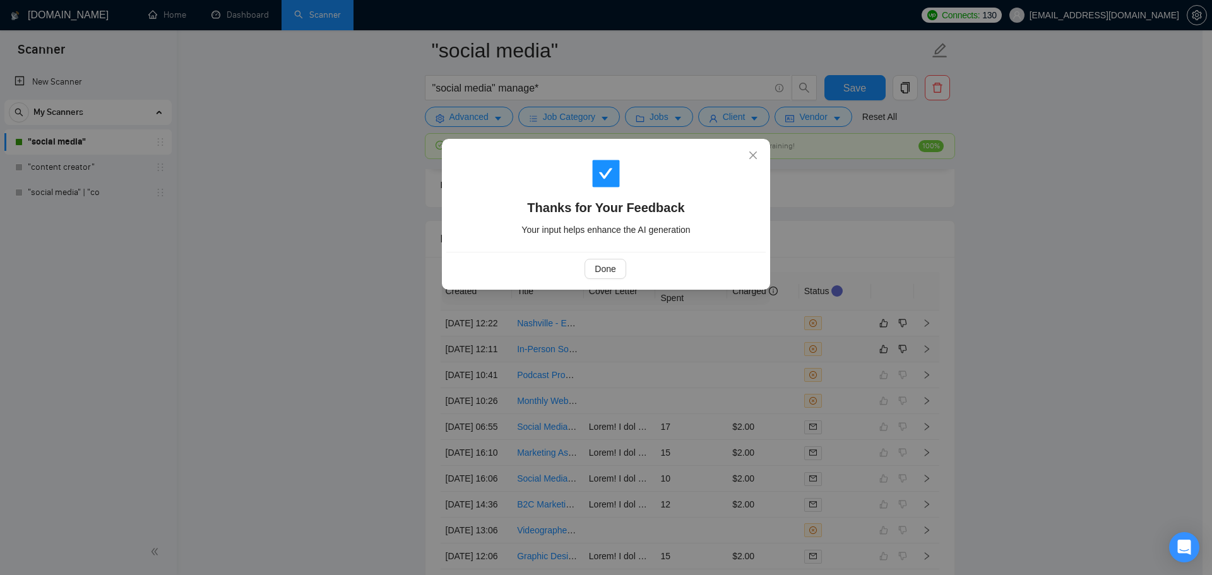
click at [630, 270] on div "Done" at bounding box center [605, 269] width 298 height 20
click at [606, 269] on span "Done" at bounding box center [605, 269] width 21 height 14
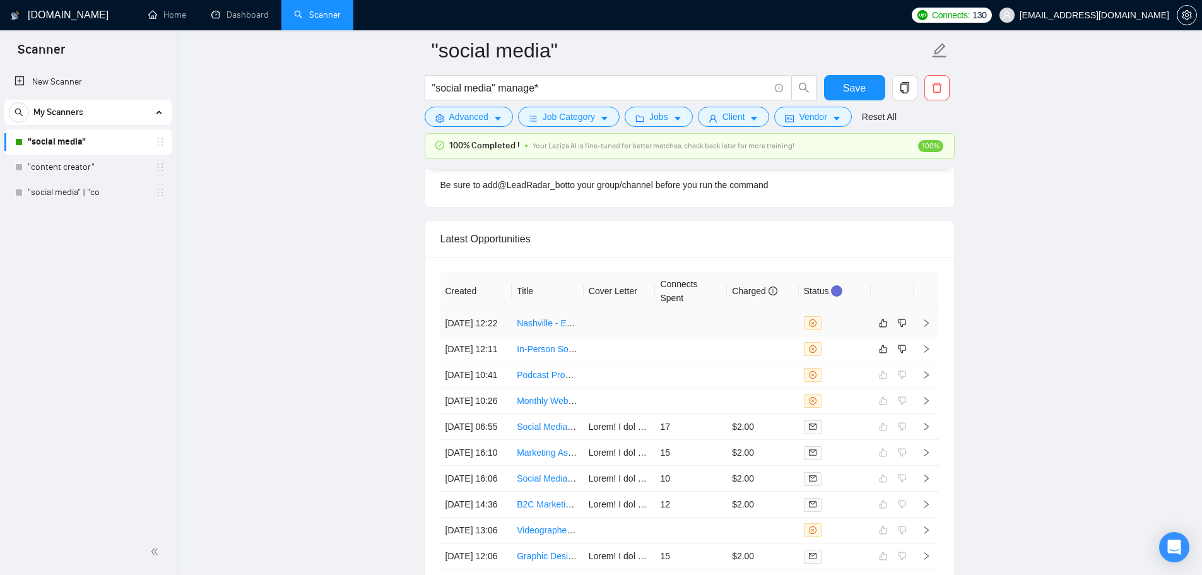
click at [721, 331] on td at bounding box center [691, 324] width 72 height 26
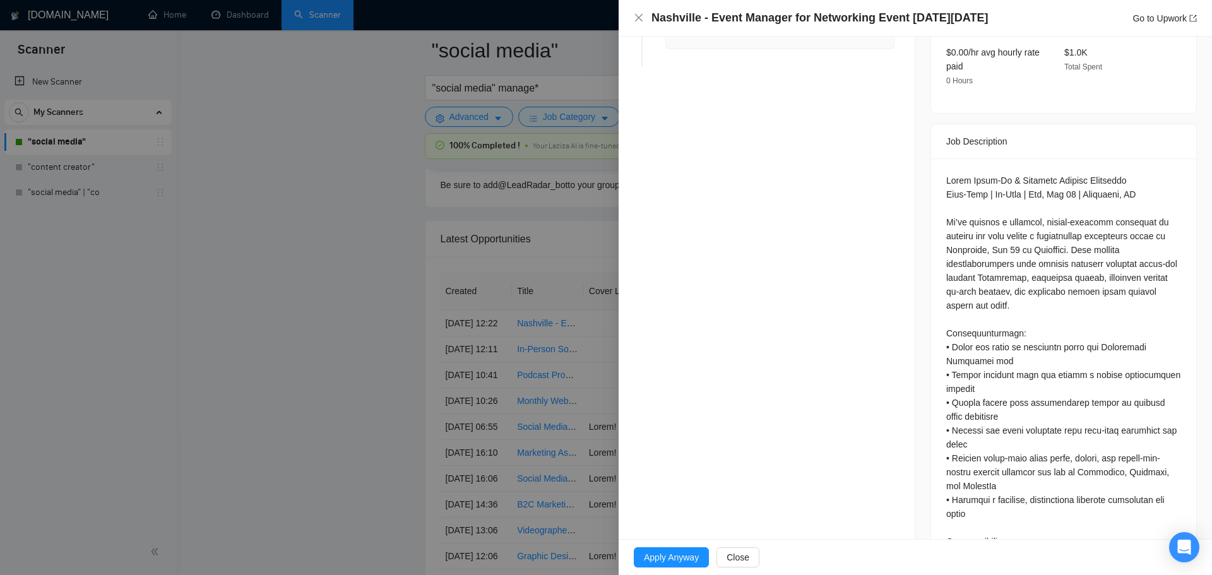
click at [507, 308] on div at bounding box center [606, 287] width 1212 height 575
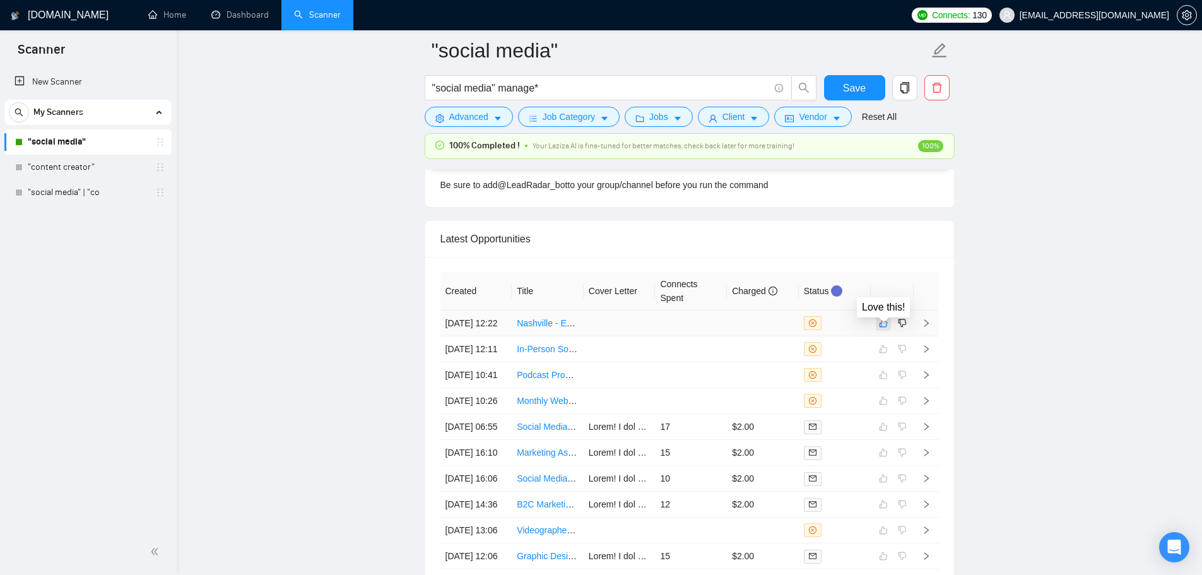
click at [886, 328] on icon "like" at bounding box center [883, 323] width 8 height 8
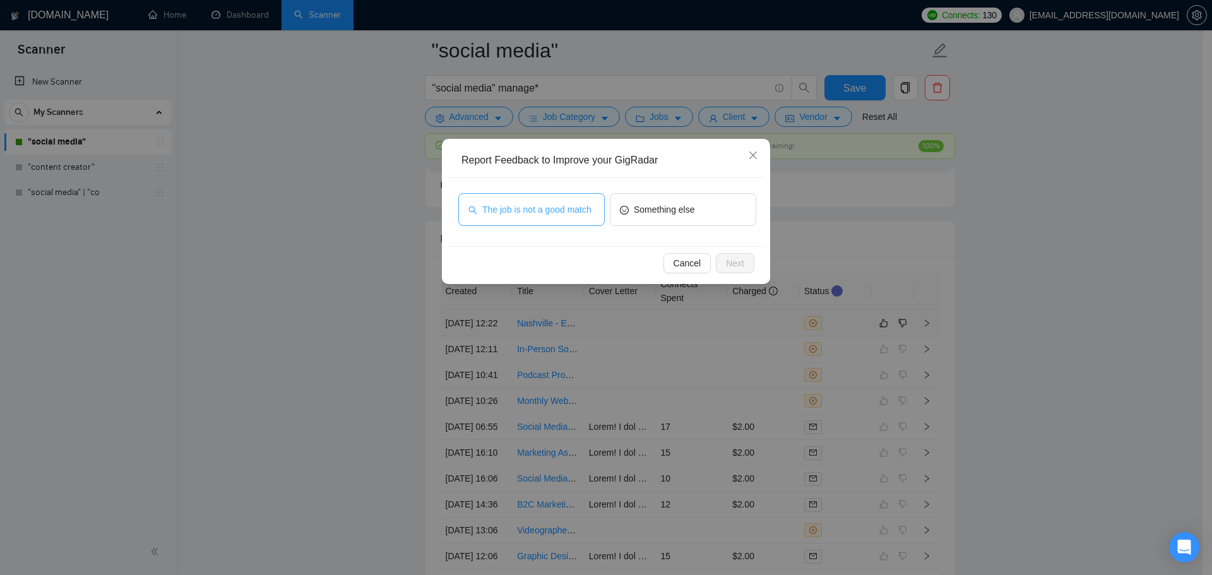
click at [583, 209] on span "The job is not a good match" at bounding box center [536, 210] width 109 height 14
click at [736, 260] on span "Next" at bounding box center [735, 263] width 18 height 14
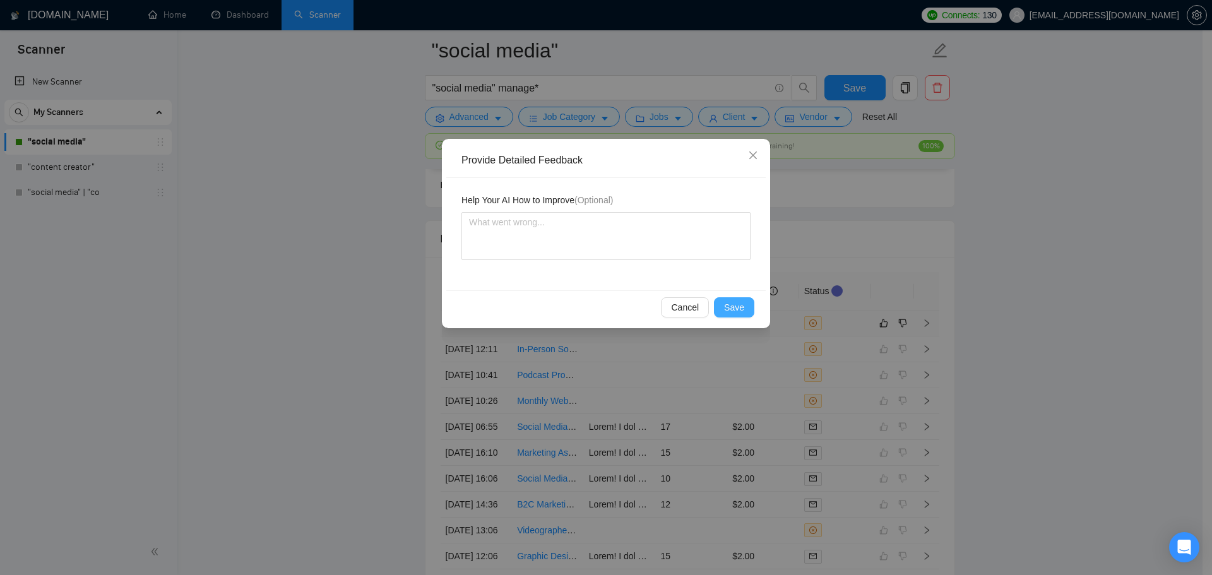
click at [740, 307] on span "Save" at bounding box center [734, 307] width 20 height 14
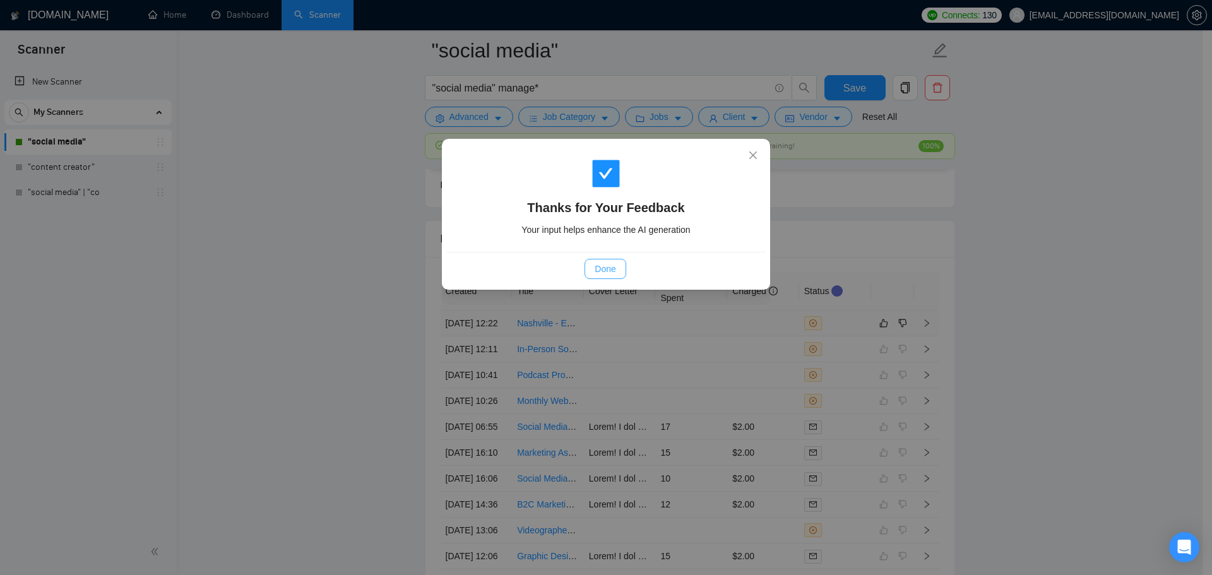
click at [622, 264] on button "Done" at bounding box center [604, 269] width 41 height 20
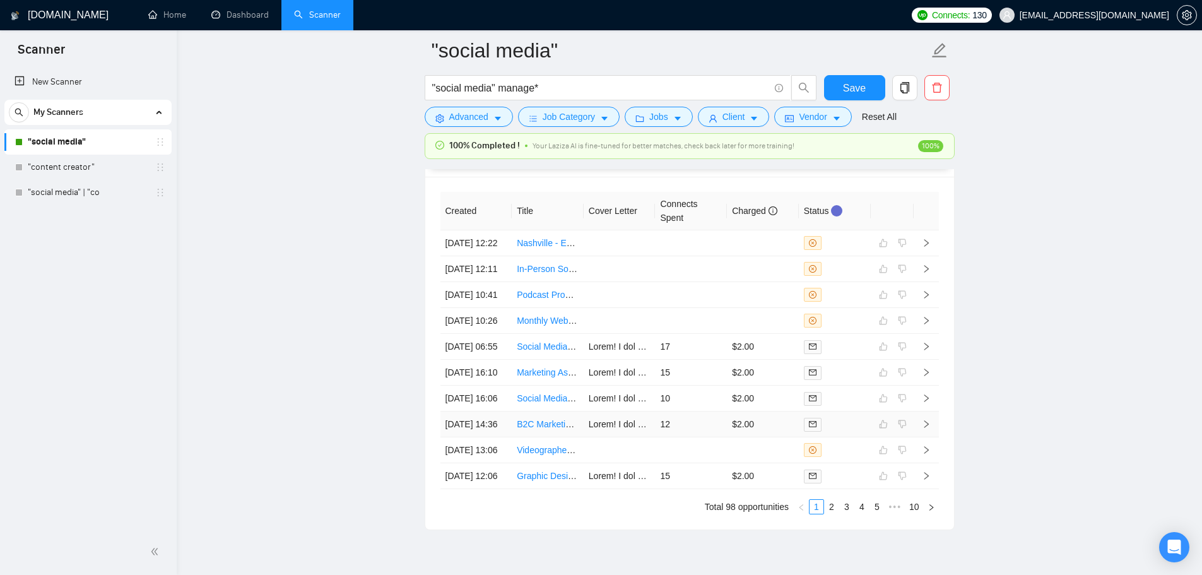
scroll to position [3540, 0]
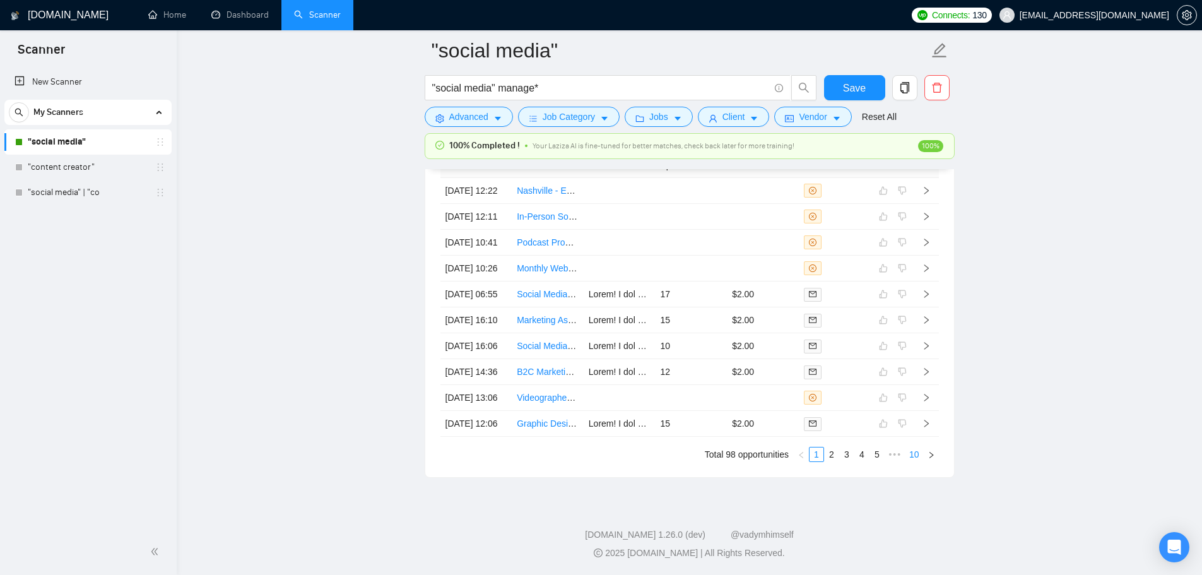
click at [920, 458] on link "10" at bounding box center [915, 455] width 18 height 14
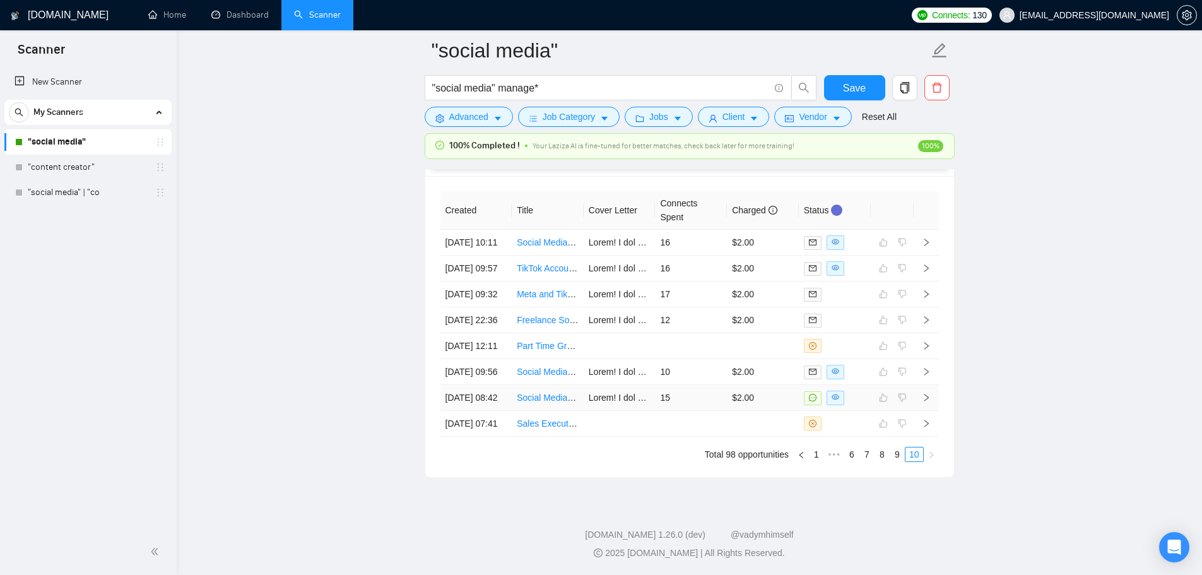
scroll to position [3400, 0]
click at [901, 461] on link "9" at bounding box center [898, 455] width 14 height 14
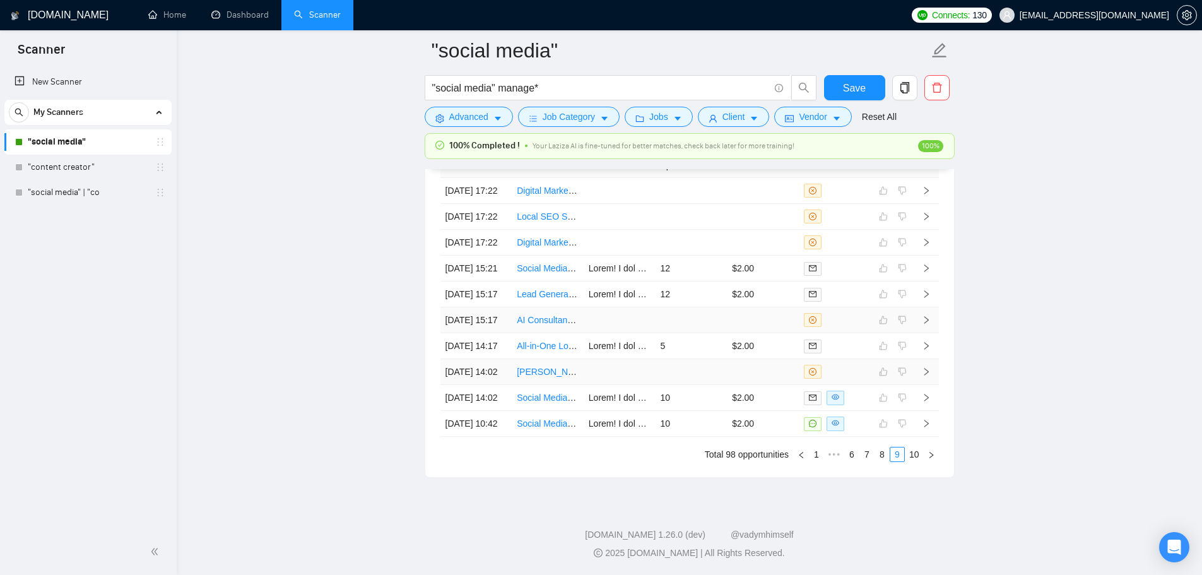
scroll to position [3463, 0]
click at [882, 461] on link "8" at bounding box center [882, 455] width 14 height 14
click at [817, 452] on link "1" at bounding box center [817, 455] width 14 height 14
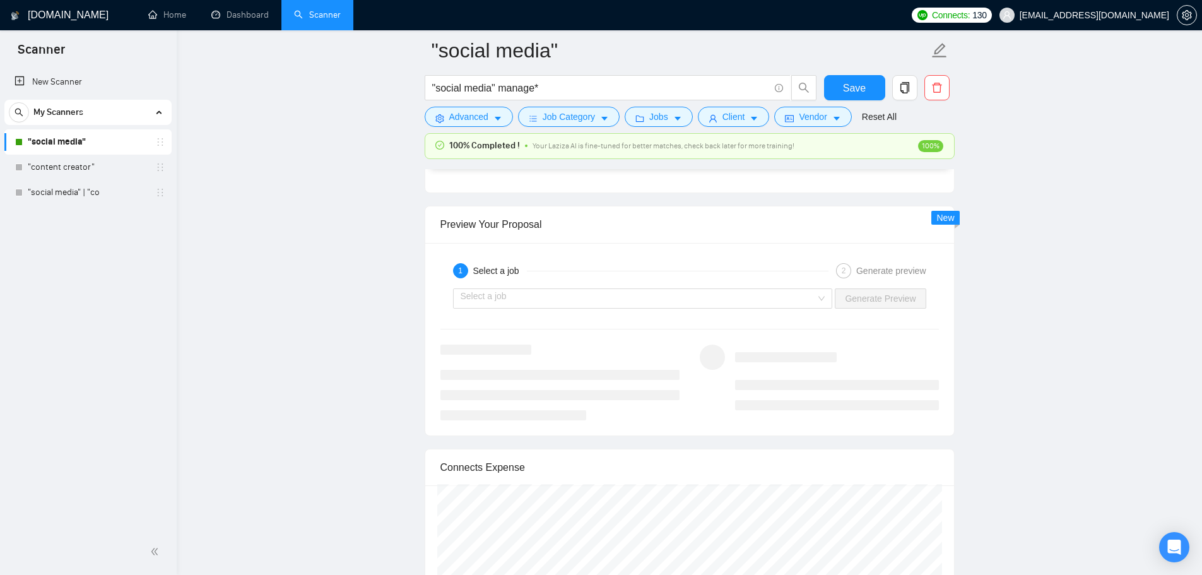
scroll to position [2215, 0]
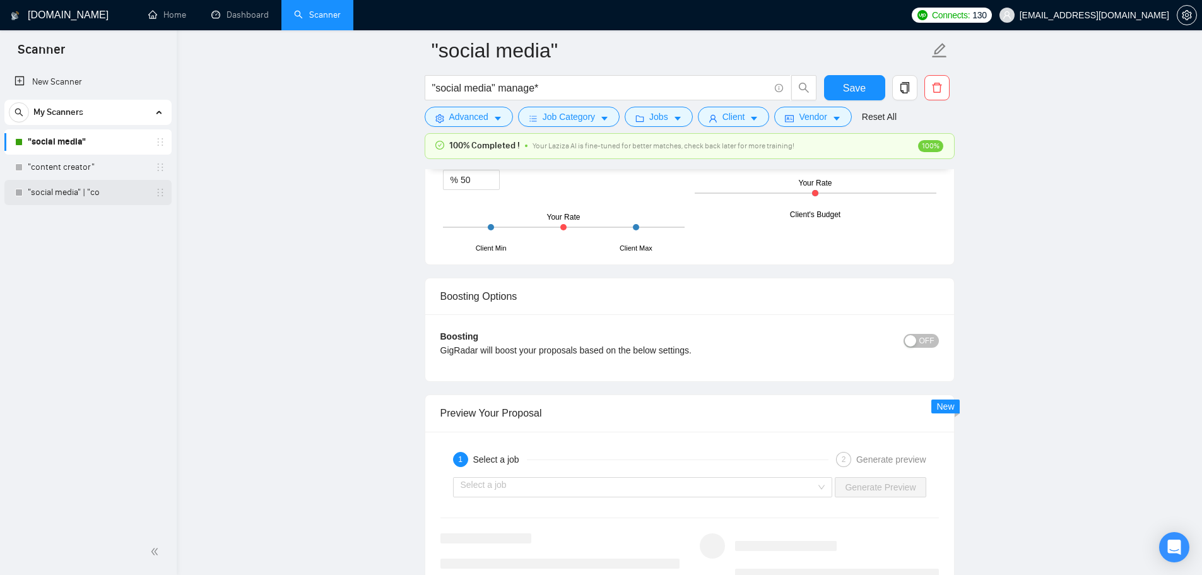
click at [83, 186] on link ""social media" | "co" at bounding box center [88, 192] width 120 height 25
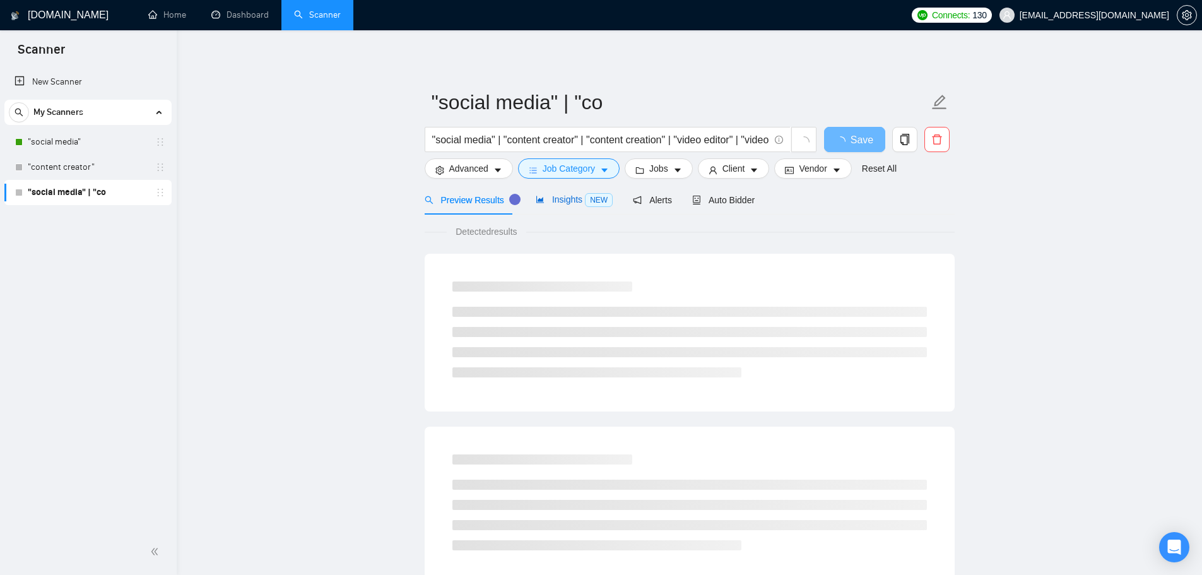
click at [566, 198] on span "Insights NEW" at bounding box center [574, 199] width 77 height 10
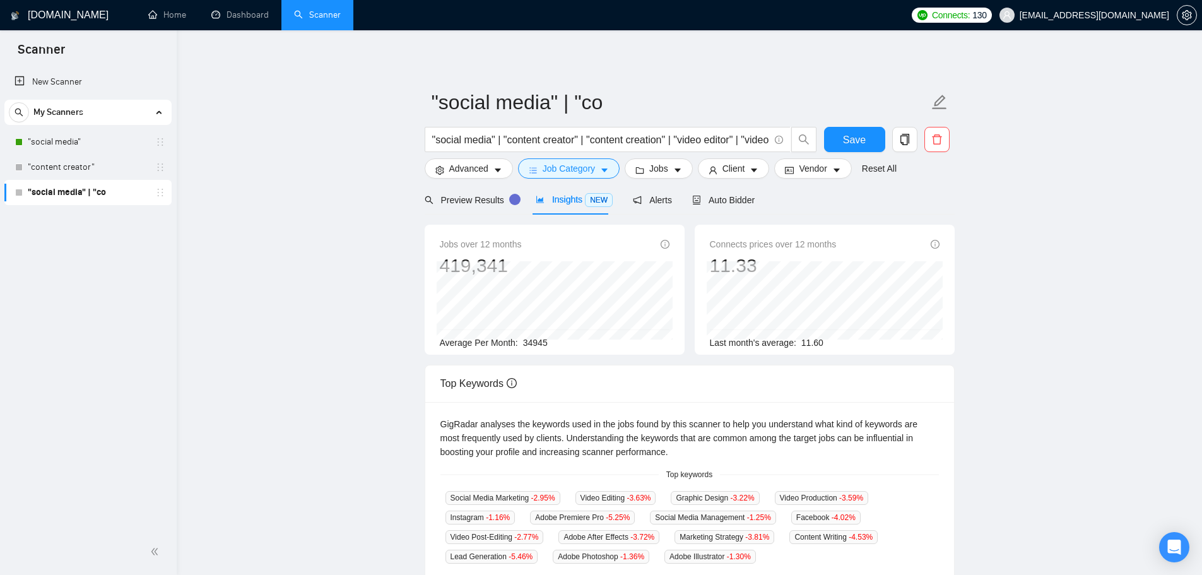
click at [553, 202] on span "Insights NEW" at bounding box center [574, 199] width 77 height 10
click at [74, 173] on link ""content creator"" at bounding box center [88, 167] width 120 height 25
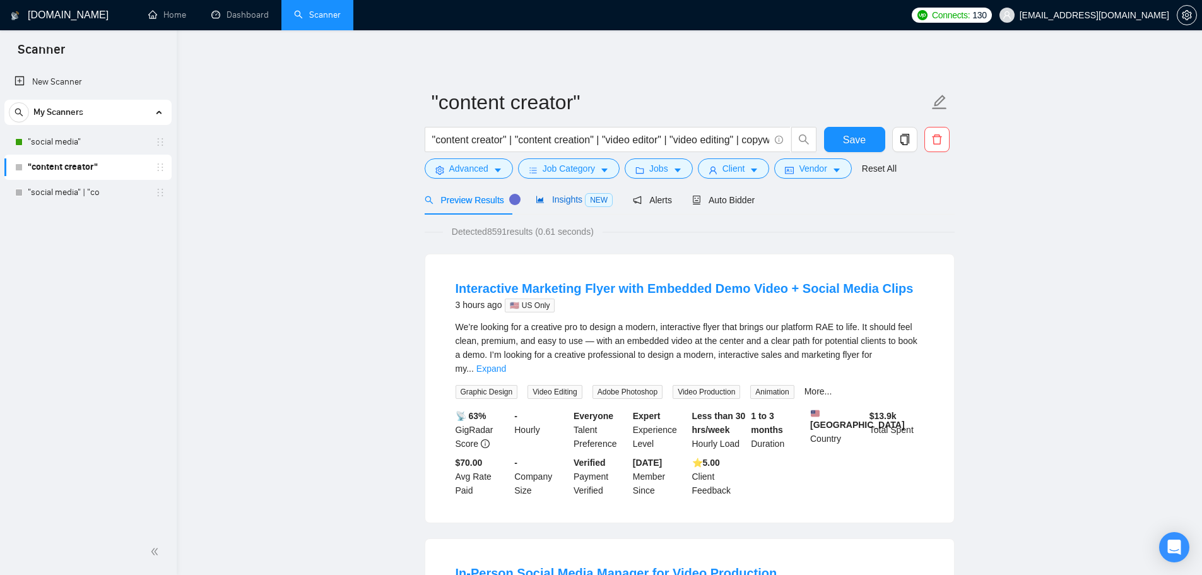
click at [549, 204] on span "Insights NEW" at bounding box center [574, 199] width 77 height 10
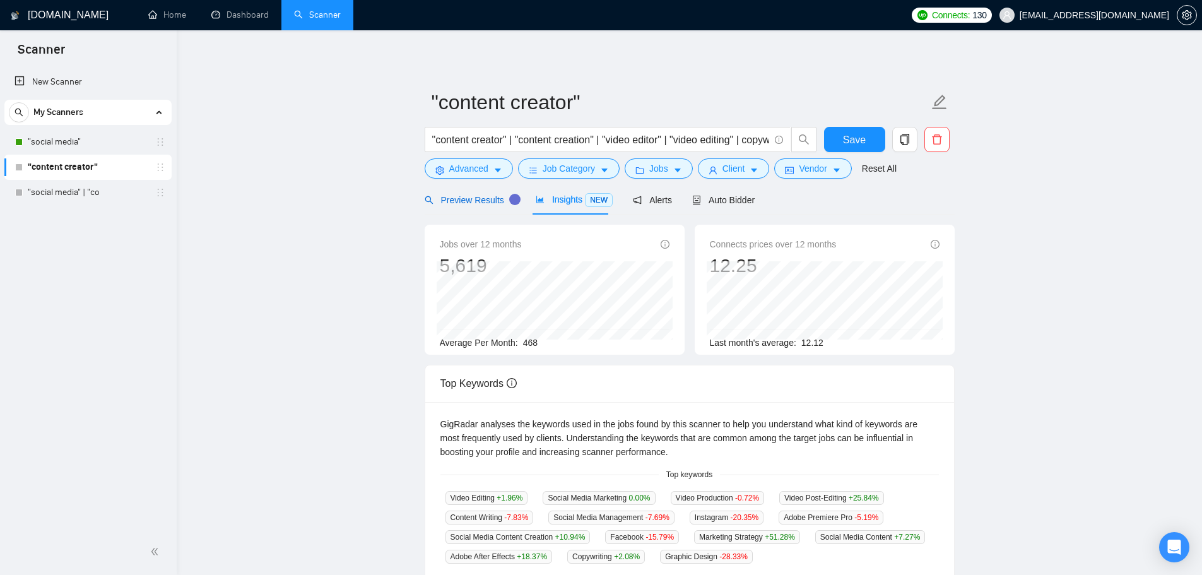
click at [479, 206] on div "Preview Results" at bounding box center [470, 200] width 91 height 14
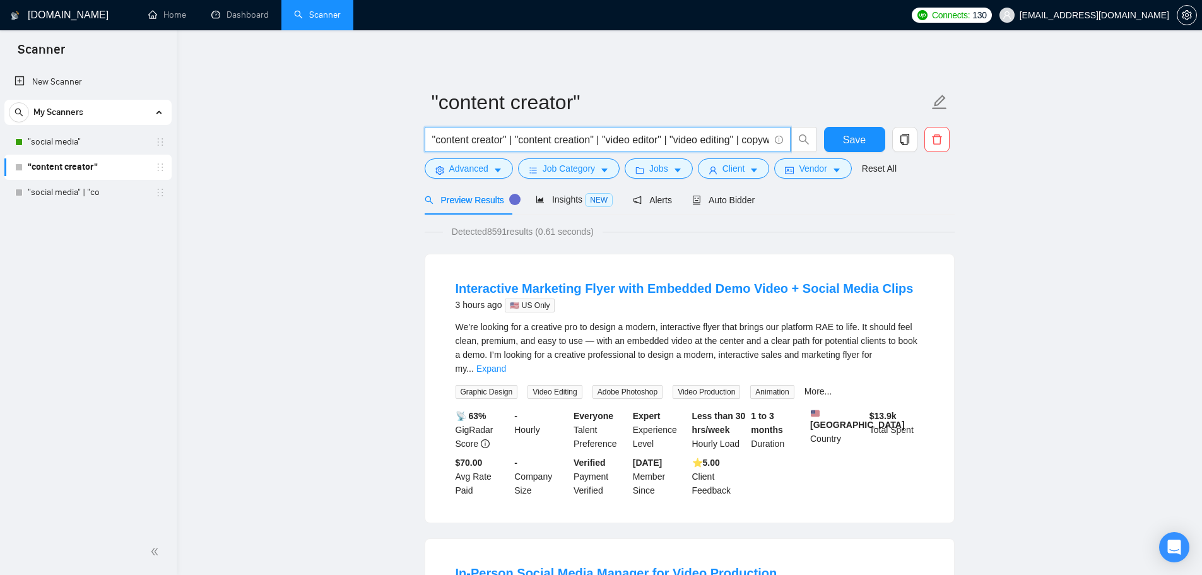
click at [497, 143] on input ""content creator" | "content creation" | "video editor" | "video editing" | cop…" at bounding box center [600, 140] width 337 height 16
drag, startPoint x: 644, startPoint y: 140, endPoint x: 785, endPoint y: 153, distance: 140.7
click at [785, 153] on div ""content creator" | "content creation" | "video editor" | "video editing" | cop…" at bounding box center [621, 143] width 398 height 32
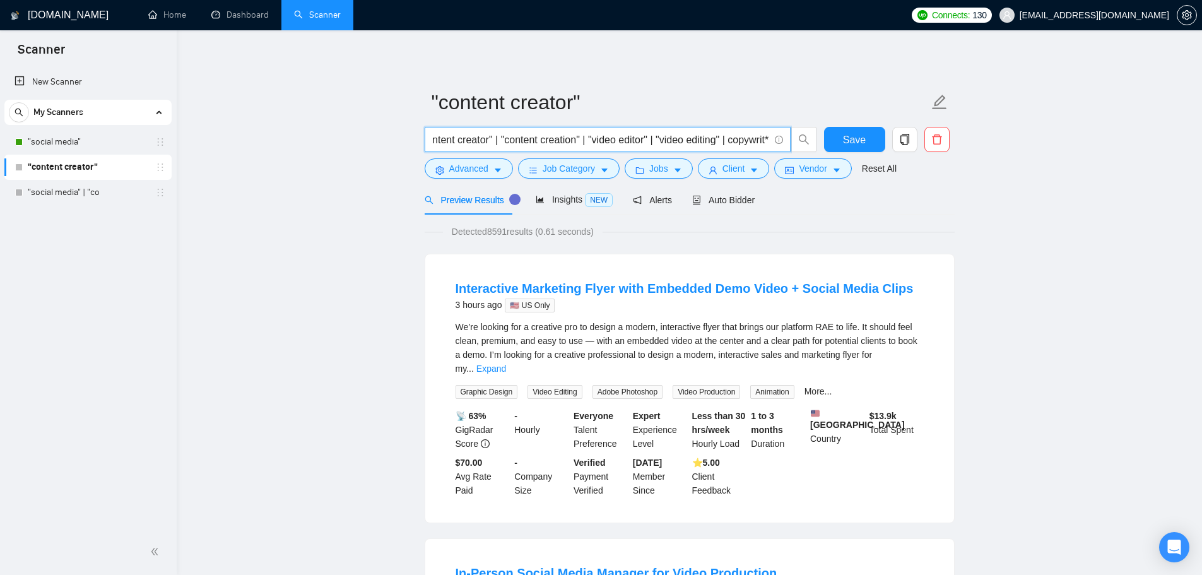
click at [751, 143] on input ""content creator" | "content creation" | "video editor" | "video editing" | cop…" at bounding box center [600, 140] width 337 height 16
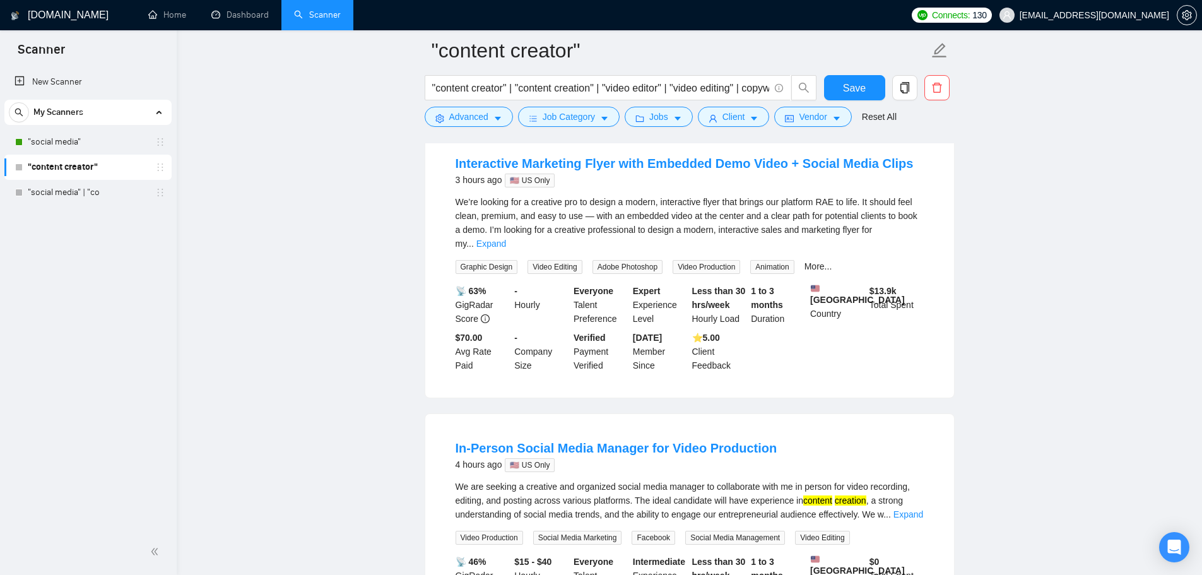
scroll to position [0, 0]
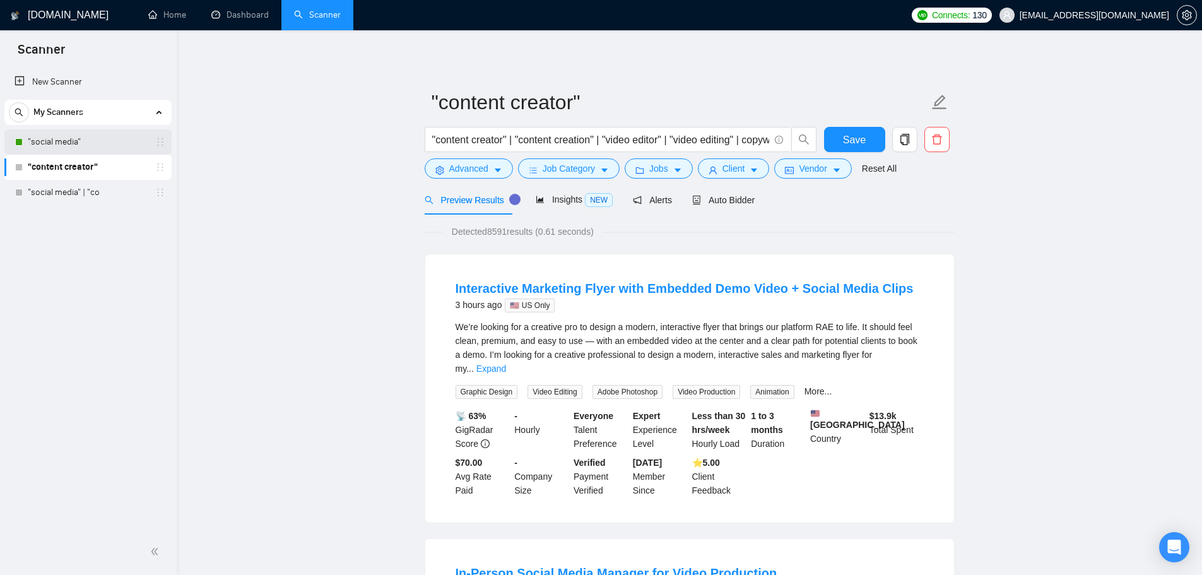
click at [62, 144] on link ""social media"" at bounding box center [88, 141] width 120 height 25
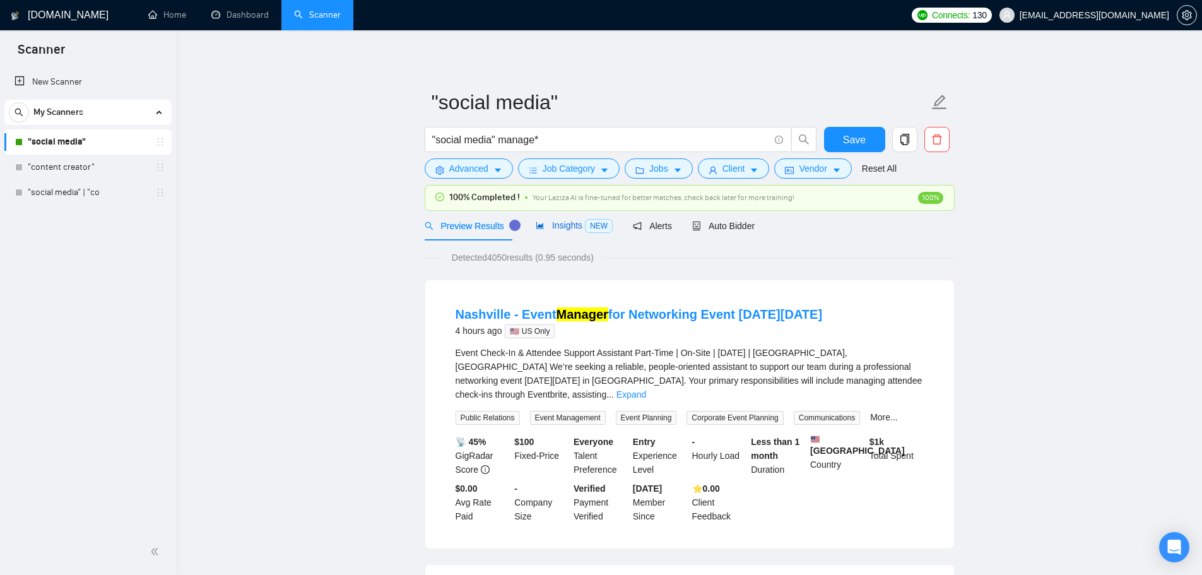
click at [571, 232] on div "Insights NEW" at bounding box center [574, 225] width 77 height 15
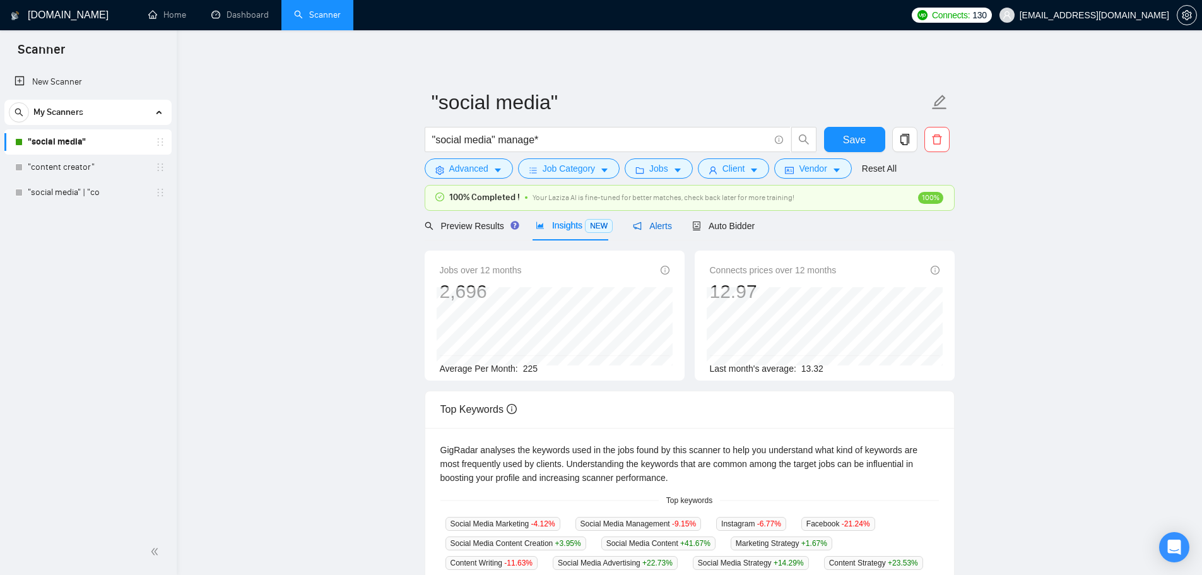
click at [655, 227] on span "Alerts" at bounding box center [652, 226] width 39 height 10
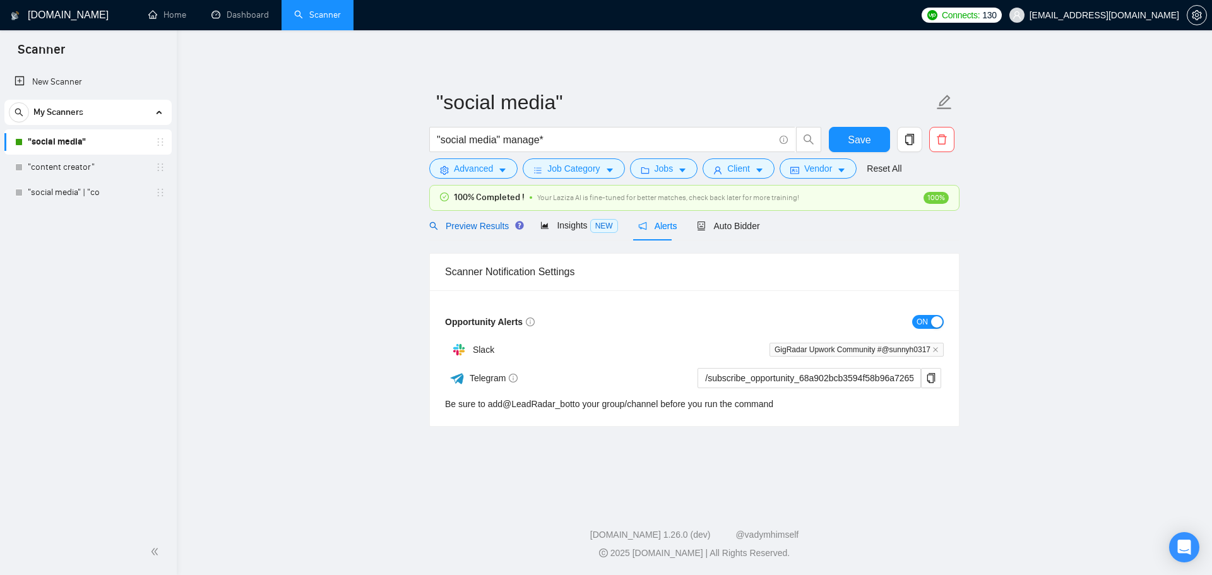
click at [483, 222] on span "Preview Results" at bounding box center [474, 226] width 91 height 10
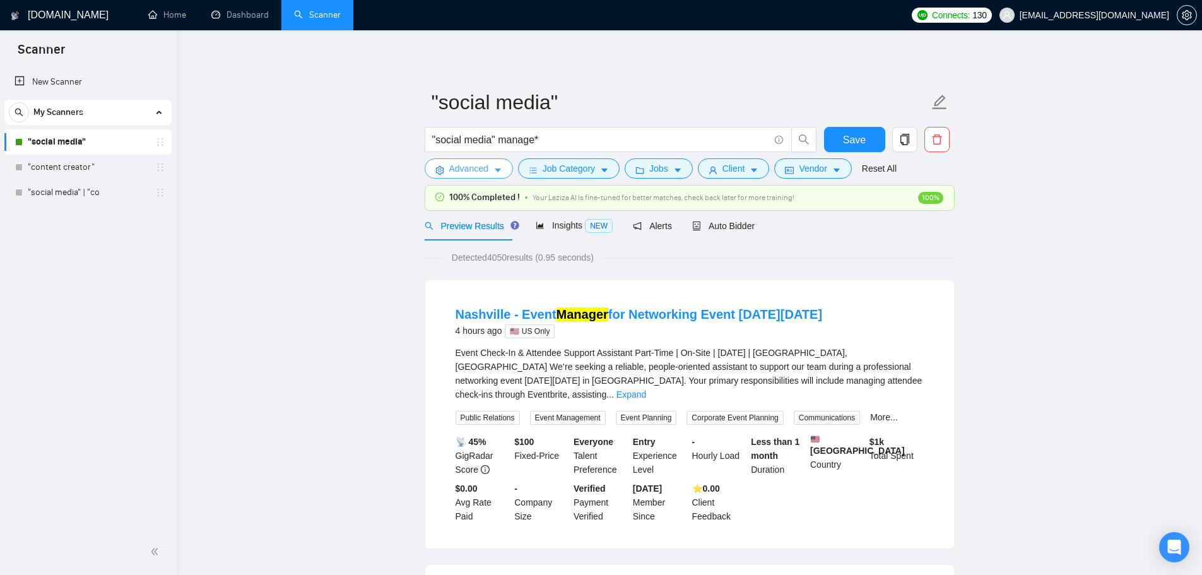
click at [474, 179] on form ""social media" "social media" manage* Save Advanced Job Category Jobs Client Ve…" at bounding box center [690, 133] width 530 height 103
click at [495, 170] on icon "caret-down" at bounding box center [498, 171] width 6 height 4
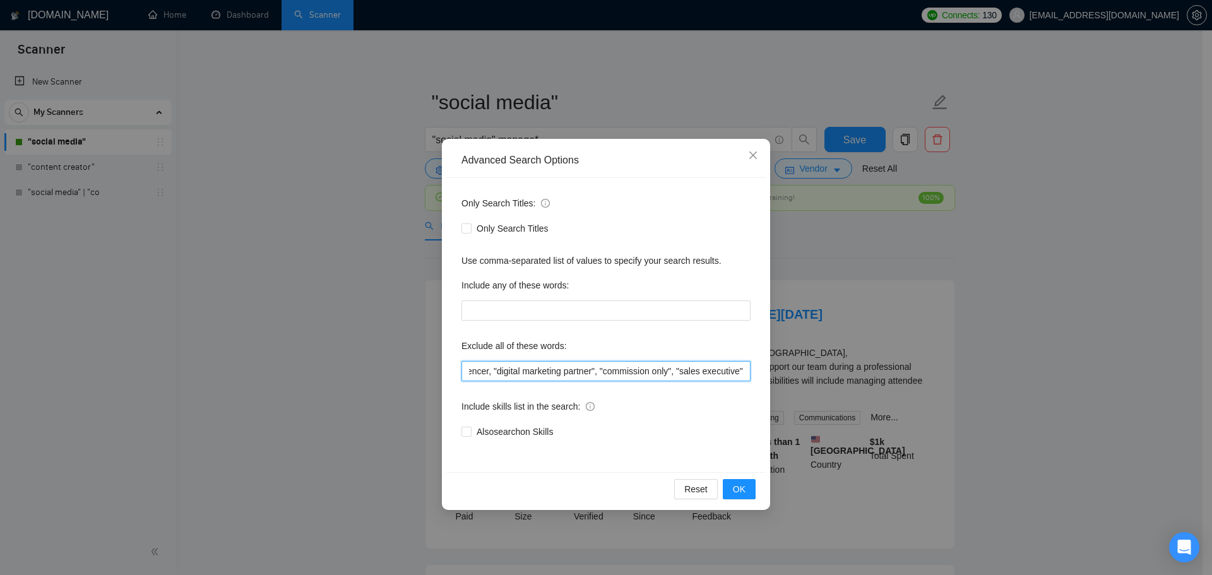
scroll to position [0, 273]
drag, startPoint x: 725, startPoint y: 371, endPoint x: 886, endPoint y: 394, distance: 163.2
click at [886, 394] on div "Advanced Search Options Only Search Titles: Only Search Titles Use comma-separa…" at bounding box center [606, 287] width 1212 height 575
click at [759, 379] on div "Only Search Titles: Only Search Titles Use comma-separated list of values to sp…" at bounding box center [605, 325] width 319 height 294
drag, startPoint x: 734, startPoint y: 374, endPoint x: 773, endPoint y: 379, distance: 38.8
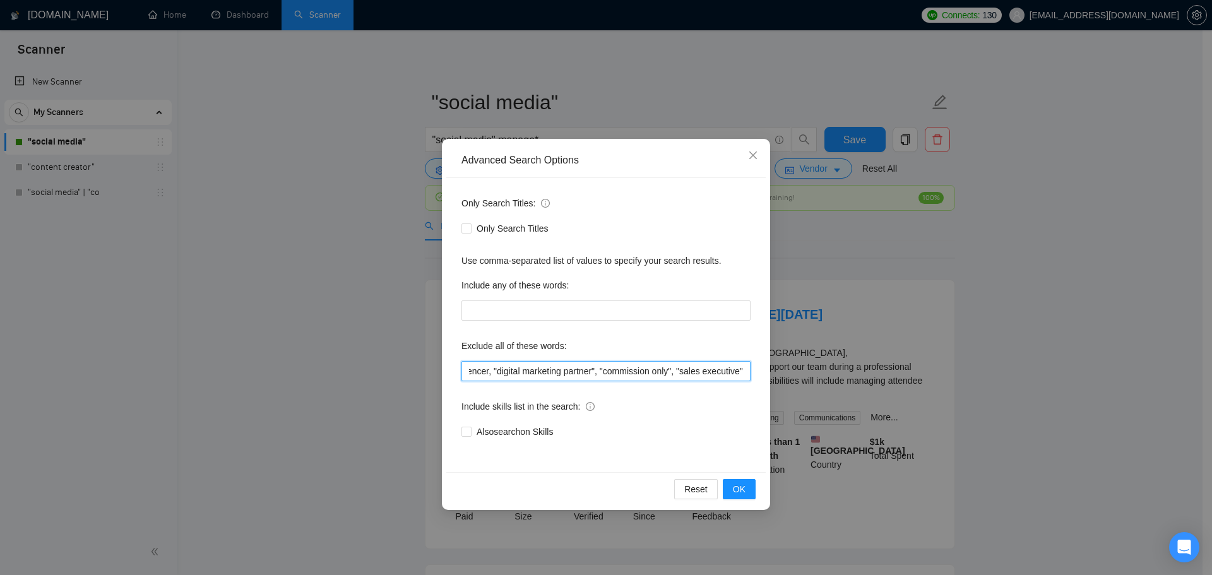
click at [776, 379] on div "Advanced Search Options Only Search Titles: Only Search Titles Use comma-separa…" at bounding box center [606, 287] width 1212 height 575
click at [741, 372] on input "full-time, "full time", "lead a team", "head of", affiliate, "cold call", influ…" at bounding box center [605, 371] width 289 height 20
click at [737, 492] on span "OK" at bounding box center [739, 489] width 13 height 14
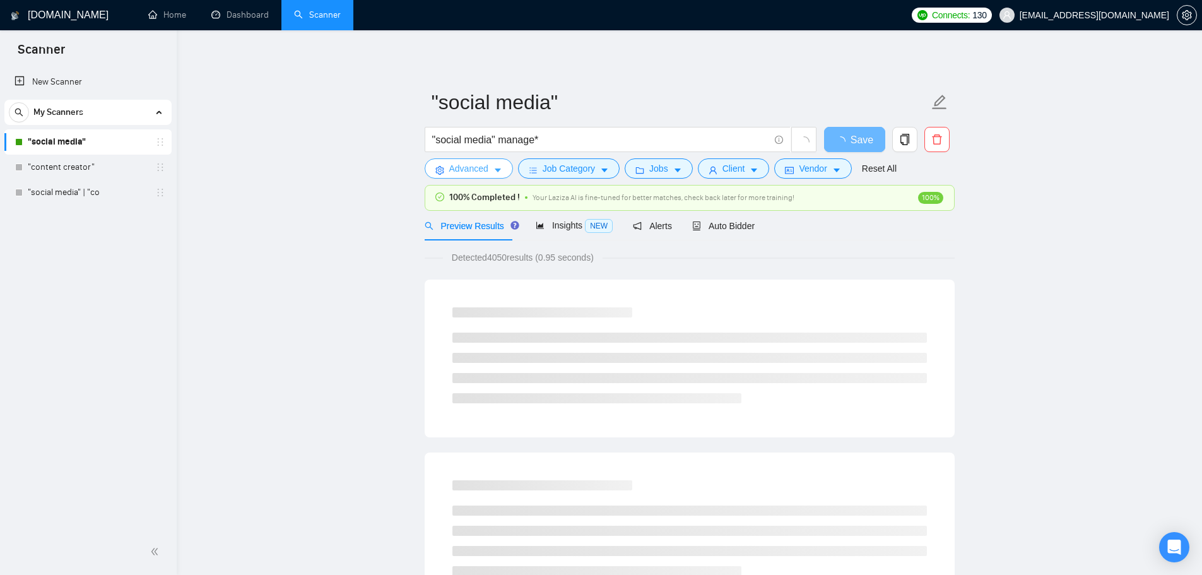
click at [475, 178] on button "Advanced" at bounding box center [469, 168] width 88 height 20
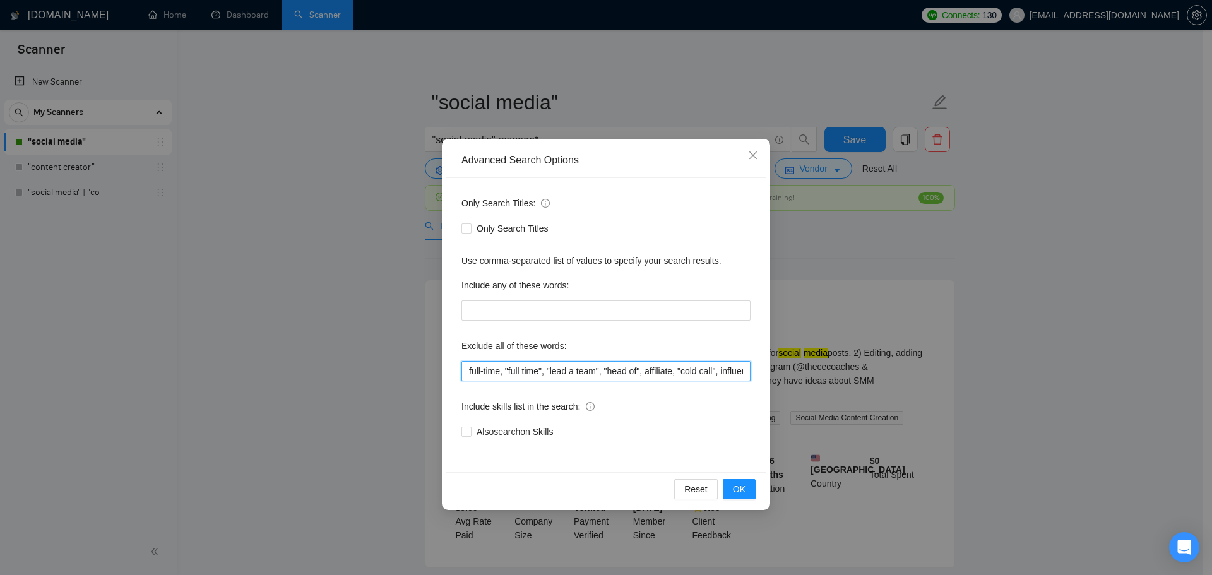
scroll to position [0, 342]
drag, startPoint x: 672, startPoint y: 379, endPoint x: 912, endPoint y: 405, distance: 241.9
click at [912, 405] on div "Advanced Search Options Only Search Titles: Only Search Titles Use comma-separa…" at bounding box center [606, 287] width 1212 height 575
click at [872, 309] on div "Advanced Search Options Only Search Titles: Only Search Titles Use comma-separa…" at bounding box center [606, 287] width 1212 height 575
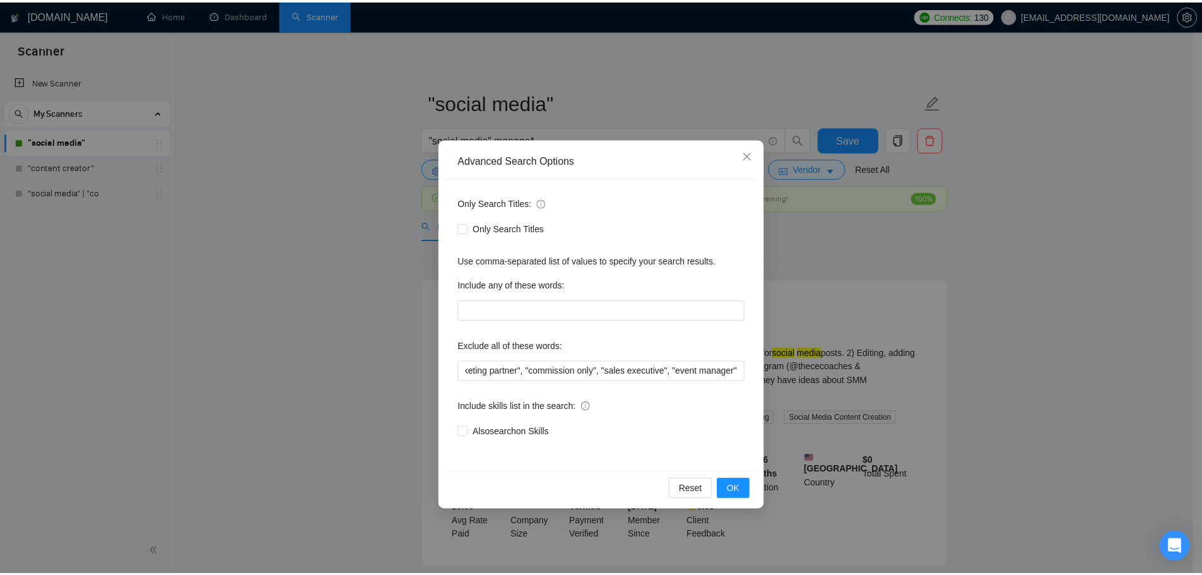
scroll to position [0, 0]
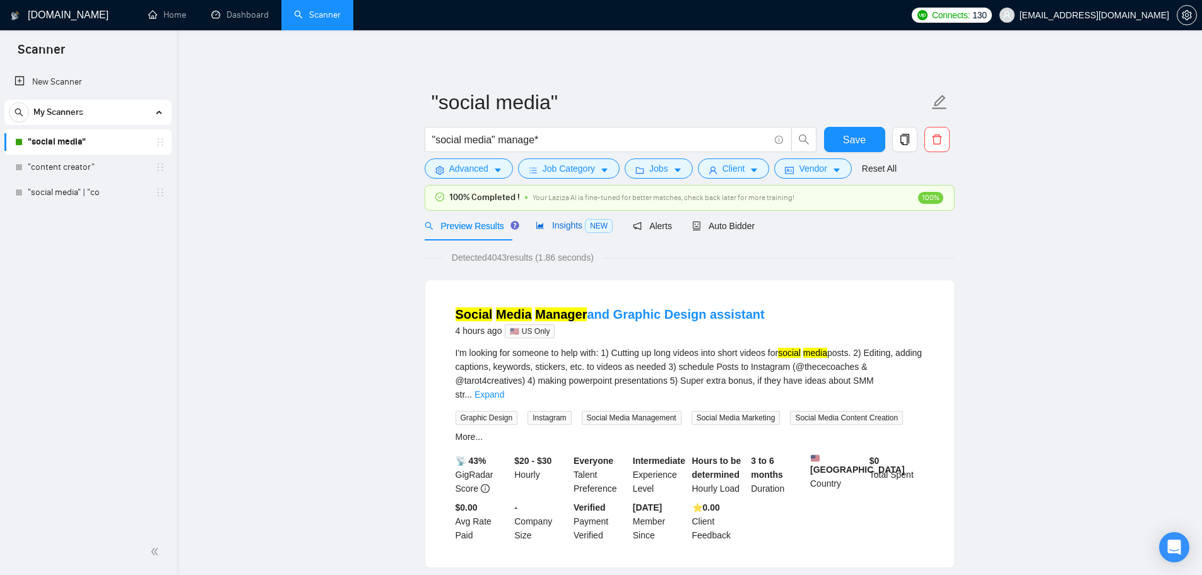
click at [561, 226] on span "Insights NEW" at bounding box center [574, 225] width 77 height 10
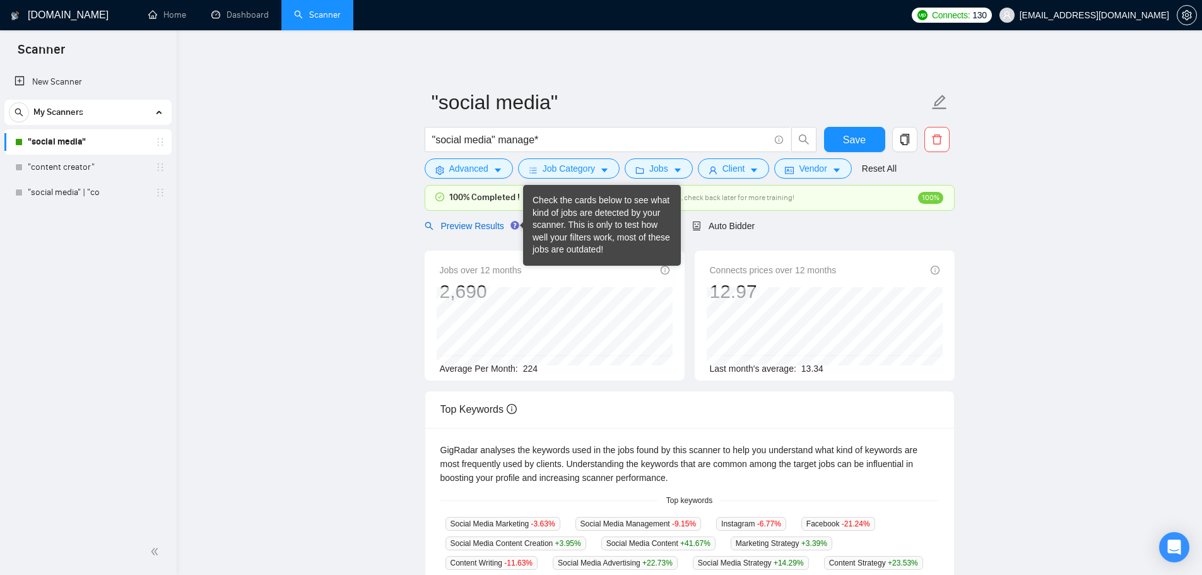
click at [483, 223] on span "Preview Results" at bounding box center [470, 226] width 91 height 10
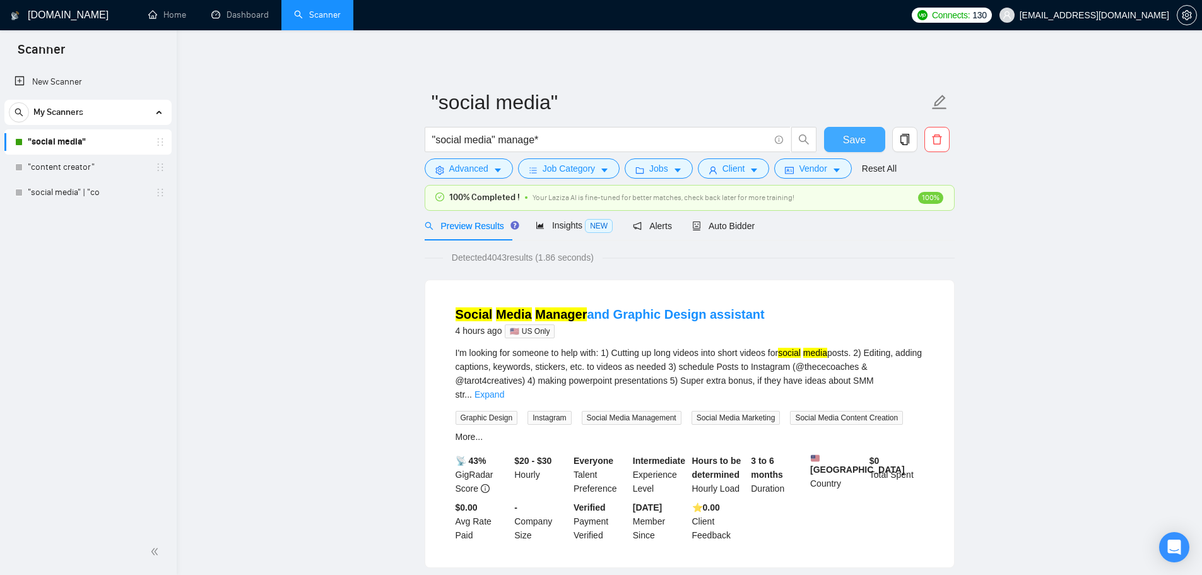
click at [843, 140] on button "Save" at bounding box center [854, 139] width 61 height 25
click at [504, 389] on link "Expand" at bounding box center [490, 394] width 30 height 10
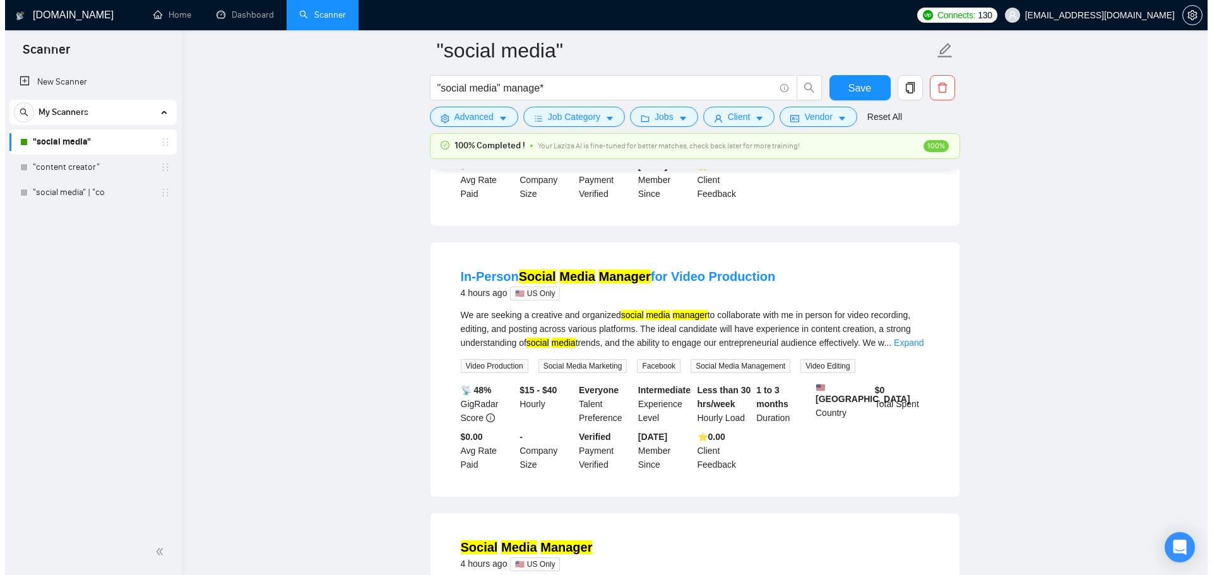
scroll to position [505, 0]
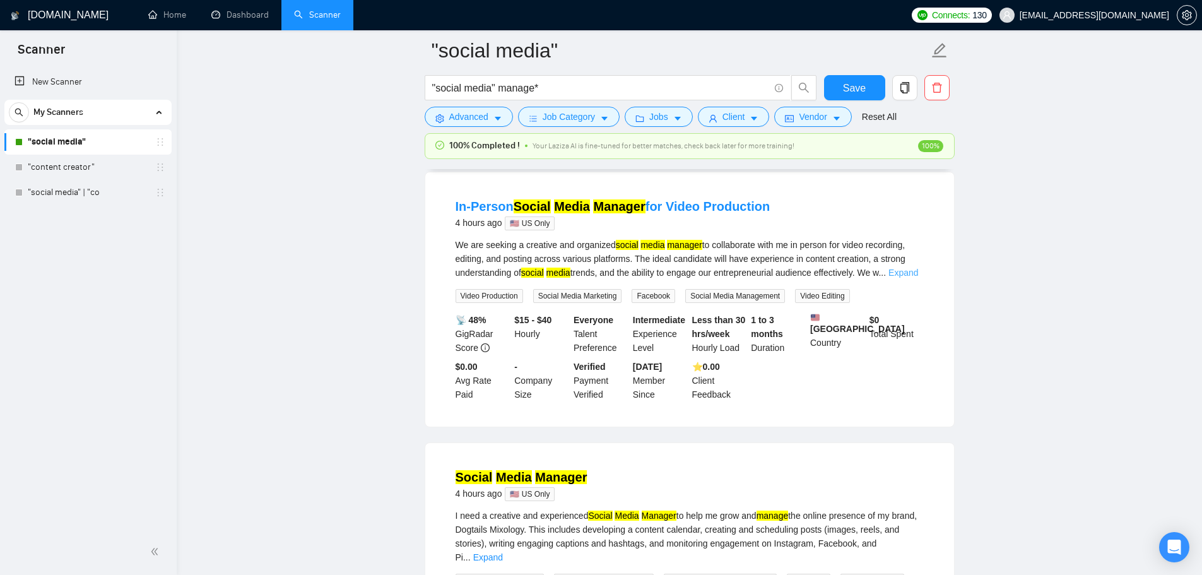
click at [906, 278] on link "Expand" at bounding box center [904, 273] width 30 height 10
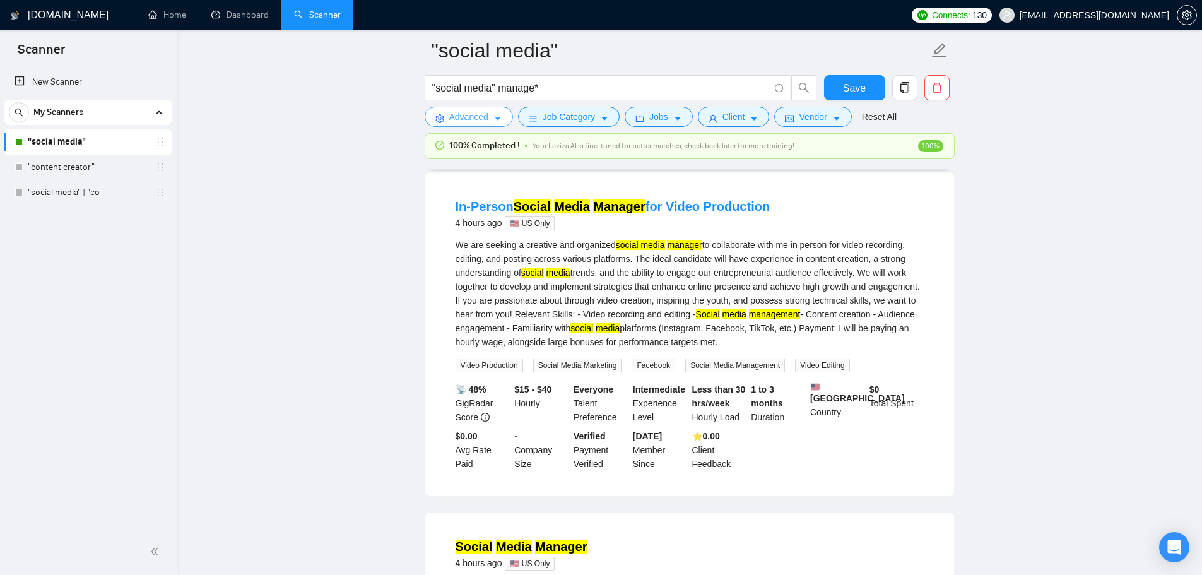
click at [465, 122] on span "Advanced" at bounding box center [468, 117] width 39 height 14
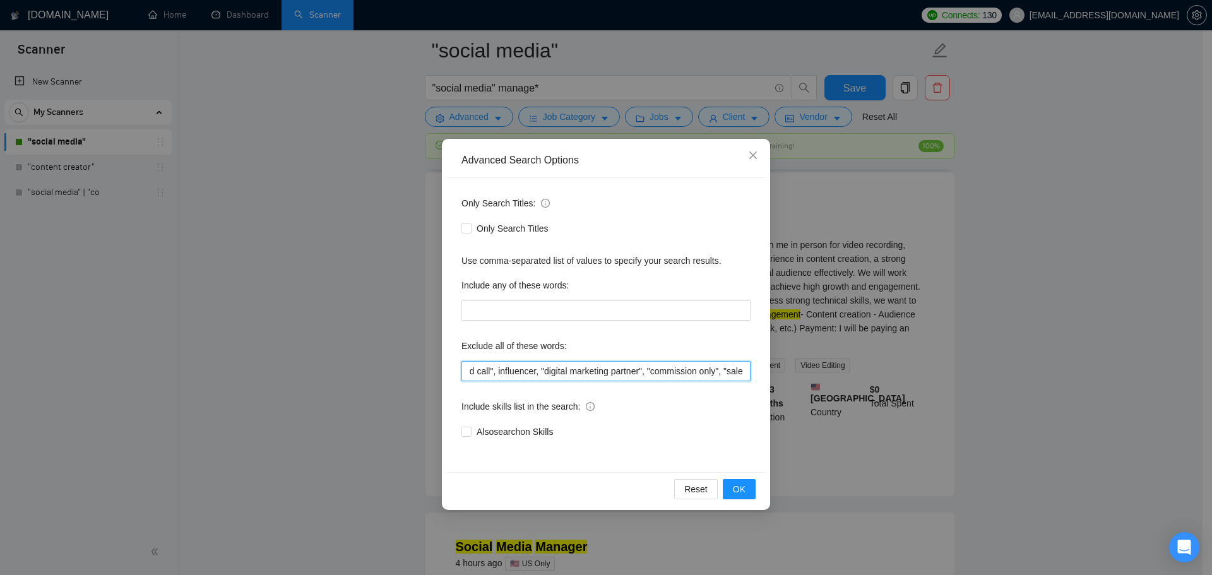
scroll to position [0, 342]
drag, startPoint x: 526, startPoint y: 372, endPoint x: 782, endPoint y: 391, distance: 256.3
click at [782, 391] on div "Advanced Search Options Only Search Titles: Only Search Titles Use comma-separa…" at bounding box center [606, 287] width 1212 height 575
click at [742, 374] on input "full-time, "full time", "lead a team", "head of", affiliate, "cold call", influ…" at bounding box center [605, 371] width 289 height 20
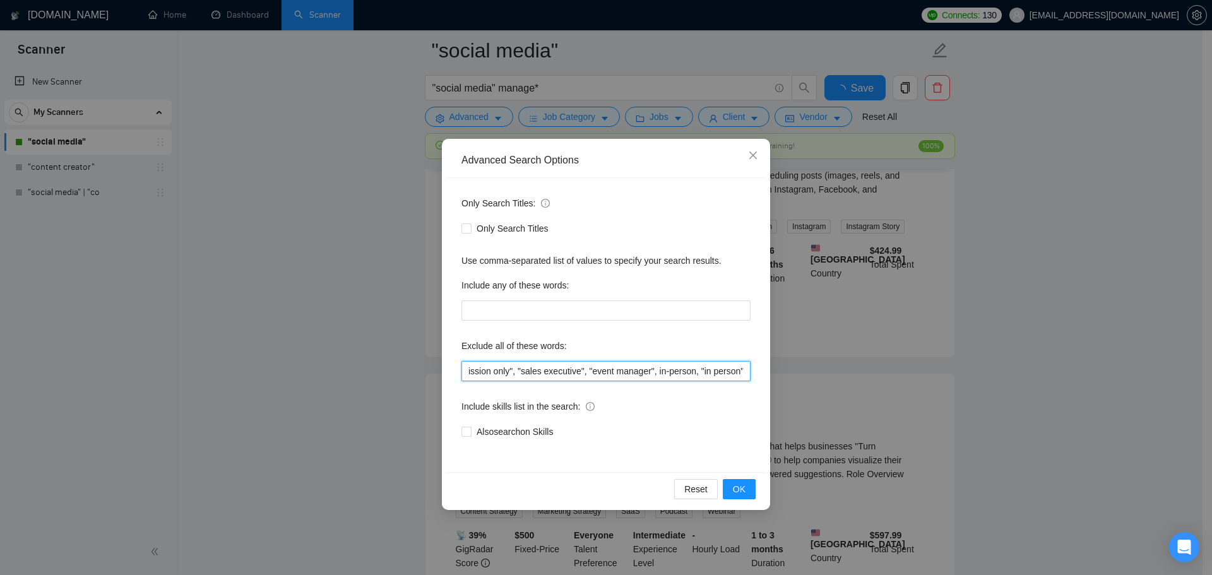
scroll to position [0, 432]
type input "full-time, "full time", "lead a team", "head of", affiliate, "cold call", influ…"
click at [746, 484] on button "OK" at bounding box center [739, 489] width 33 height 20
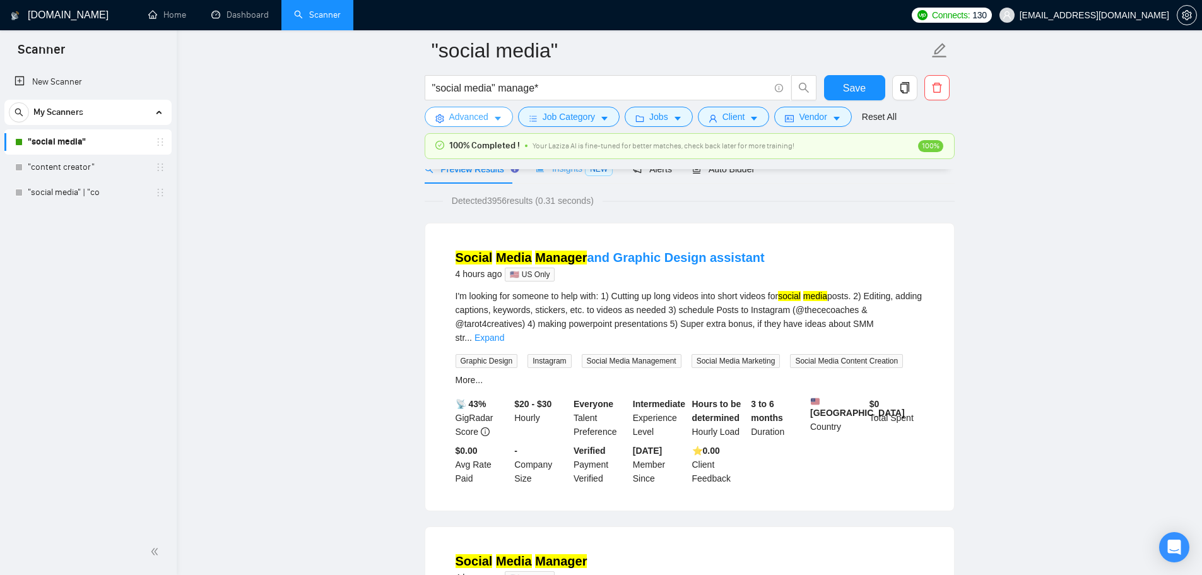
scroll to position [0, 0]
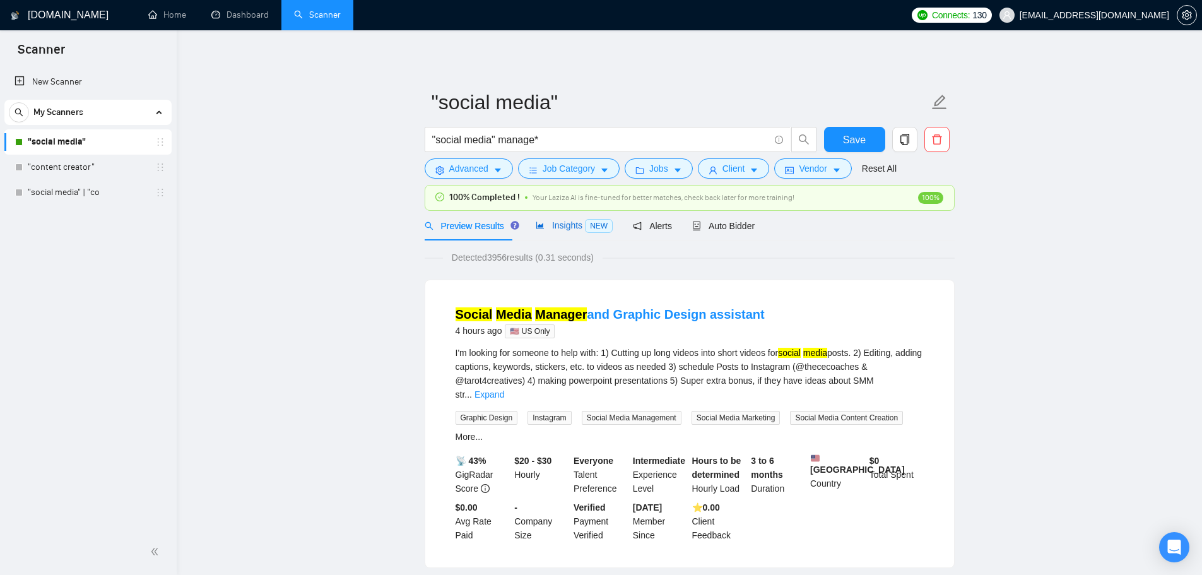
click at [555, 228] on span "Insights NEW" at bounding box center [574, 225] width 77 height 10
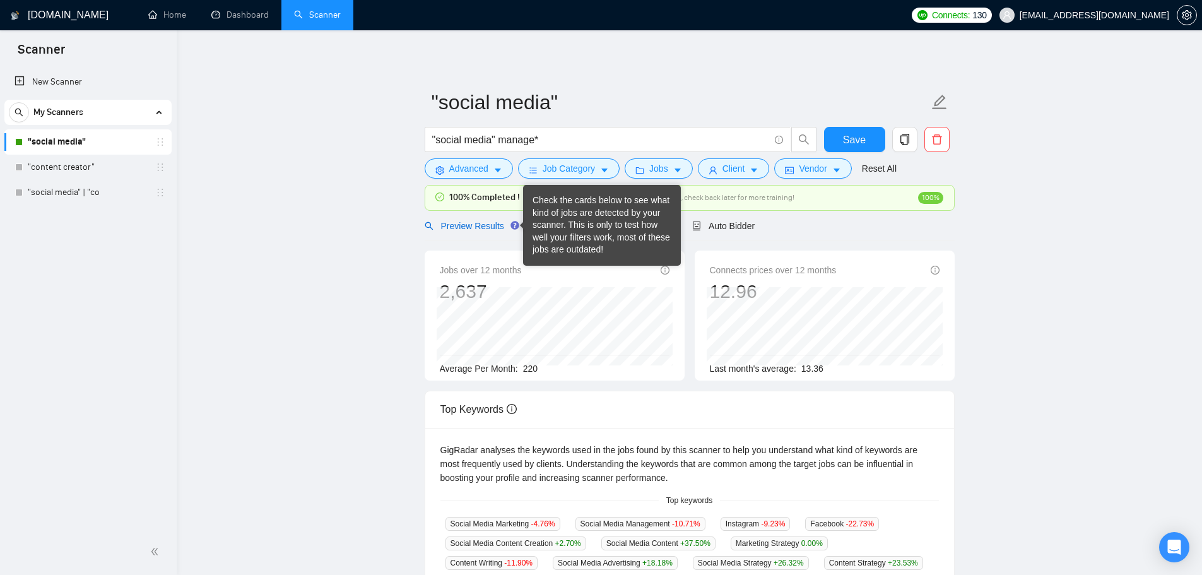
click at [491, 230] on span "Preview Results" at bounding box center [470, 226] width 91 height 10
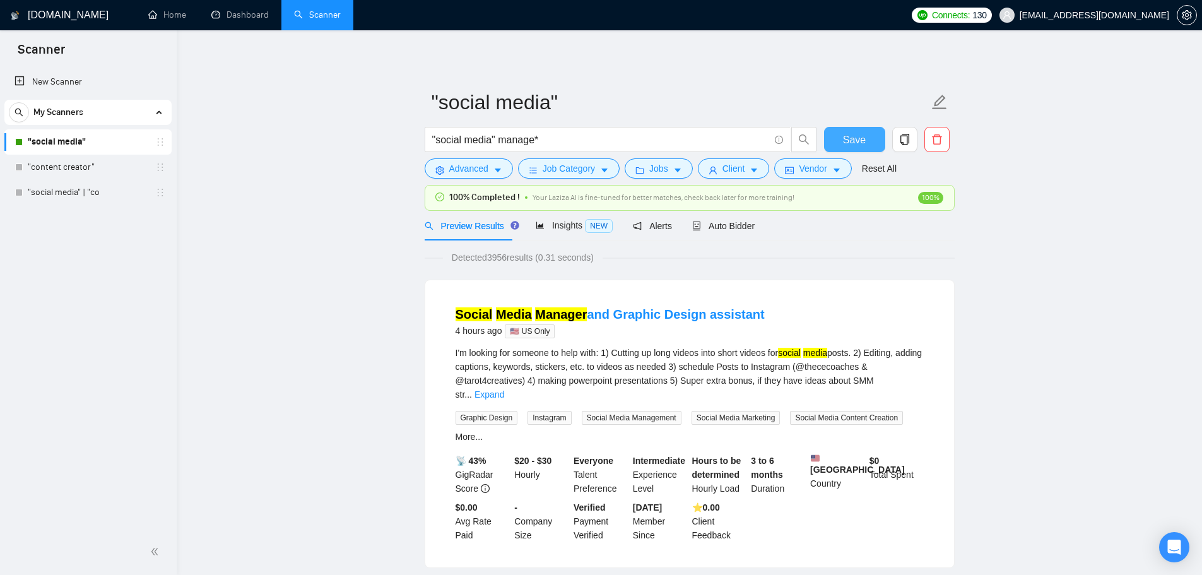
click at [838, 141] on button "Save" at bounding box center [854, 139] width 61 height 25
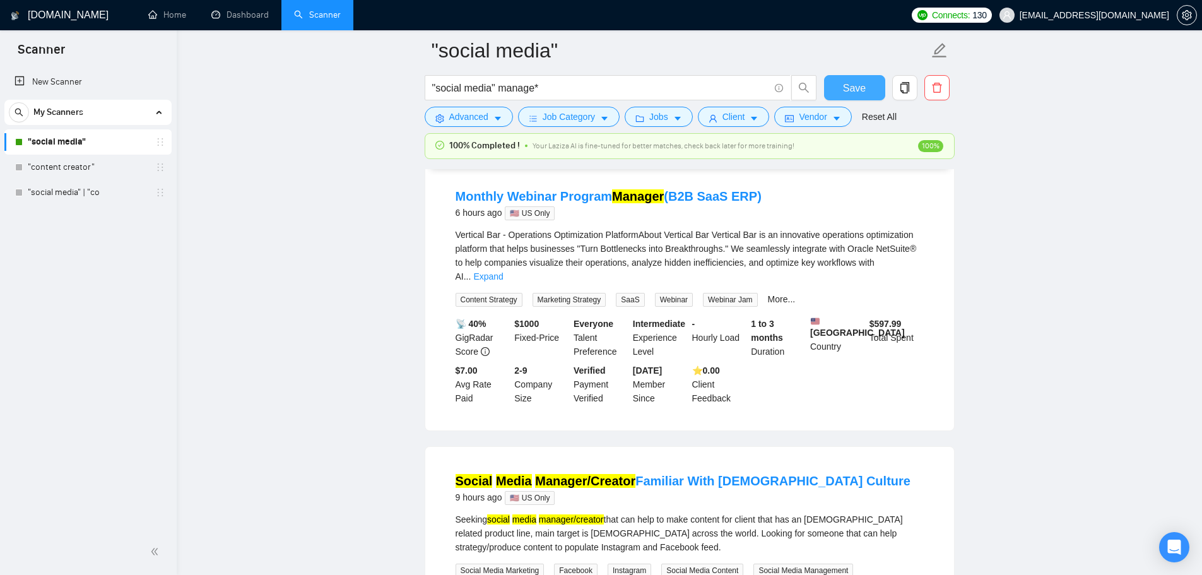
scroll to position [1010, 0]
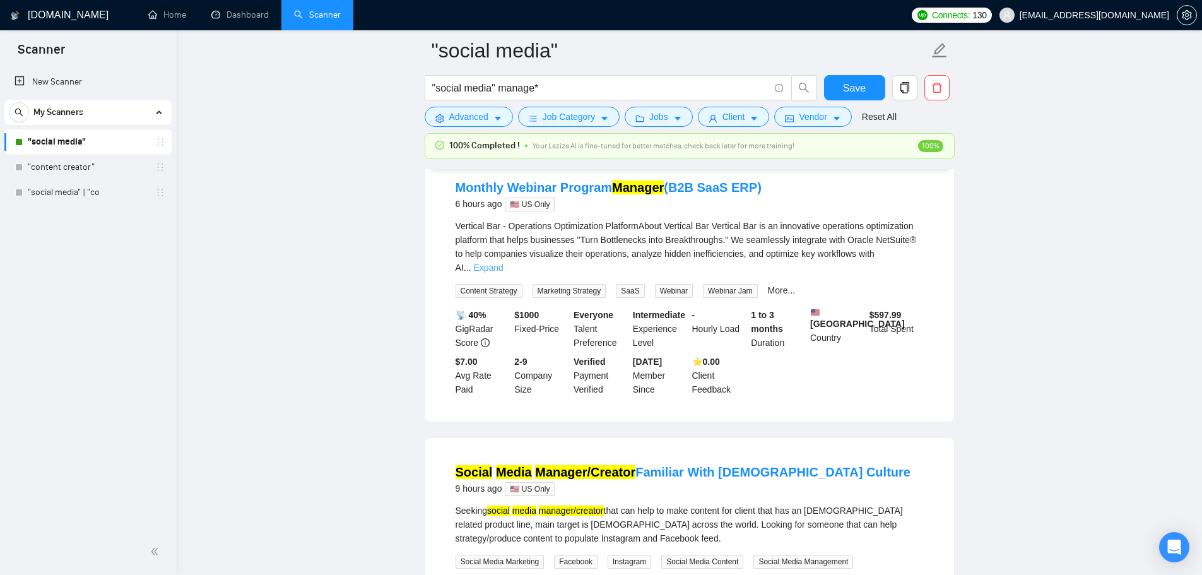
click at [503, 263] on link "Expand" at bounding box center [488, 268] width 30 height 10
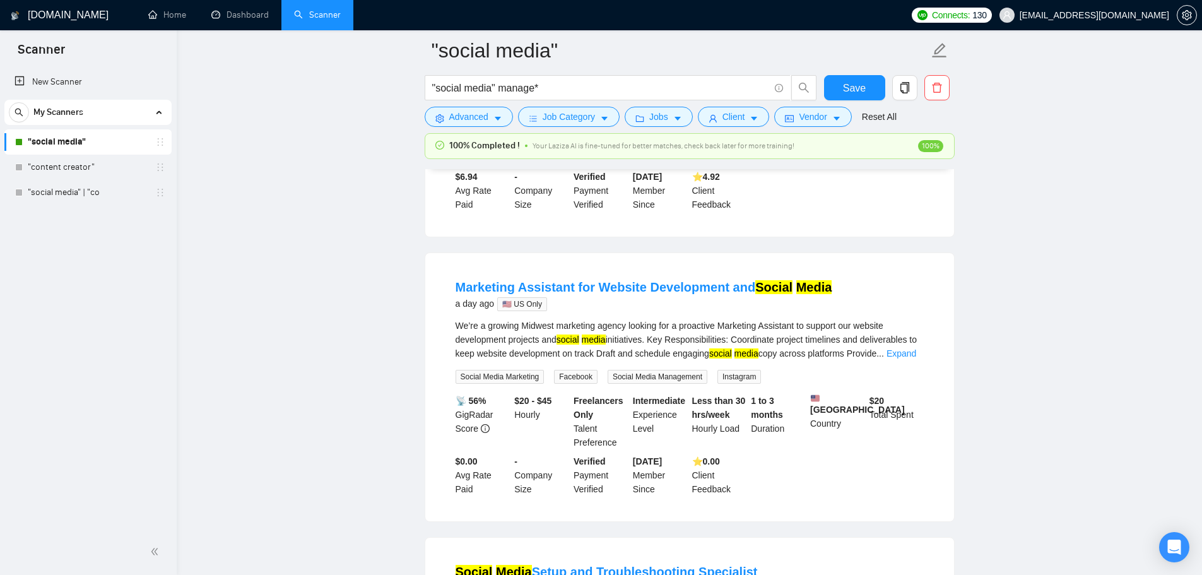
scroll to position [1957, 0]
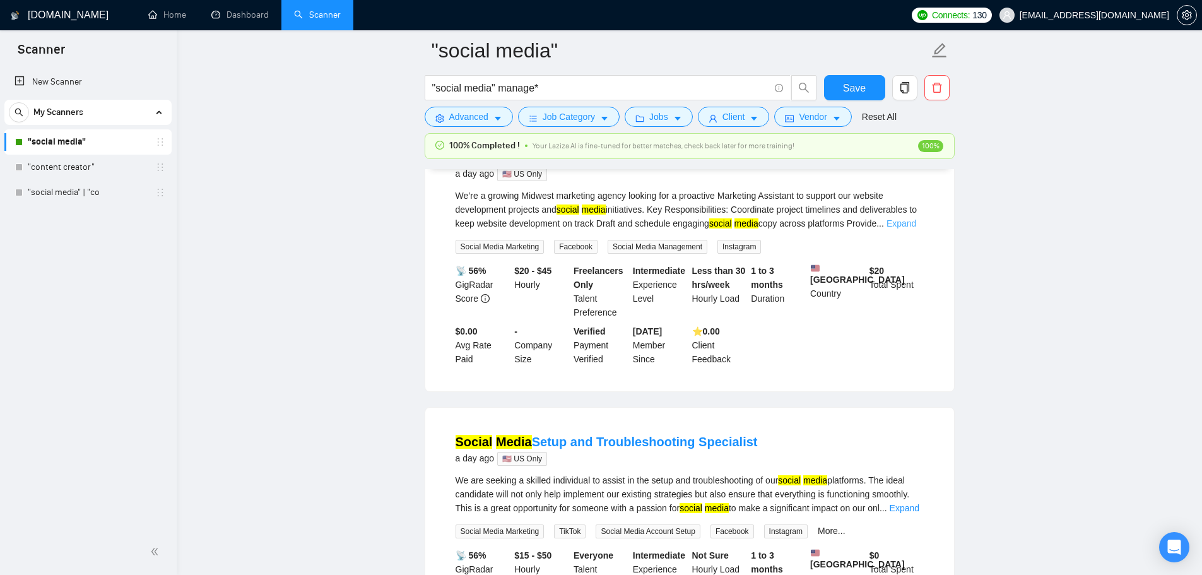
click at [911, 223] on link "Expand" at bounding box center [902, 223] width 30 height 10
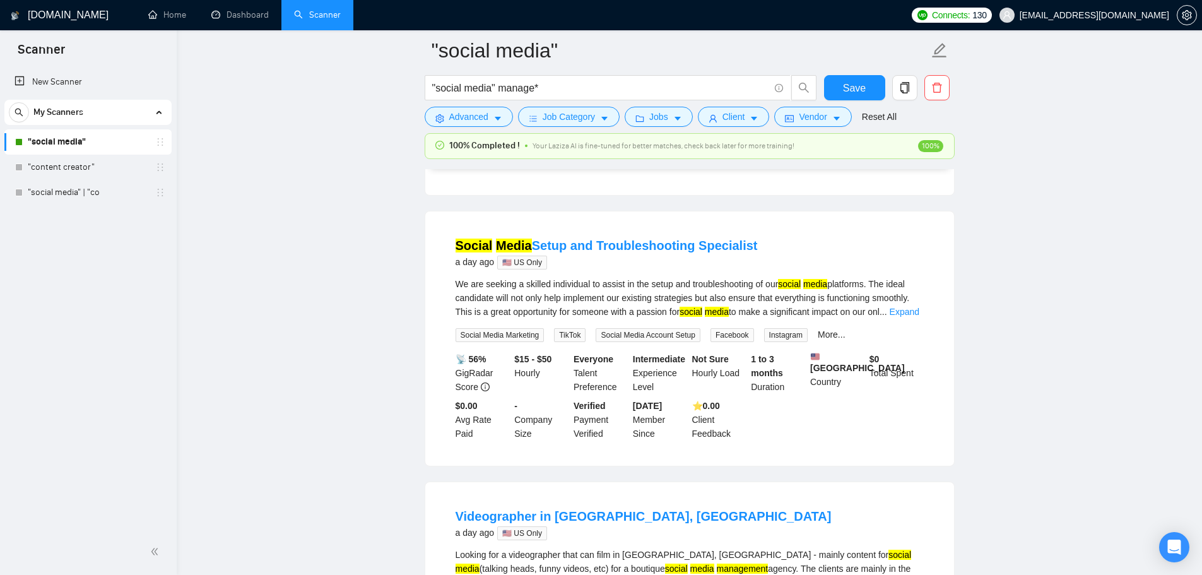
scroll to position [2209, 0]
click at [917, 316] on link "Expand" at bounding box center [905, 311] width 30 height 10
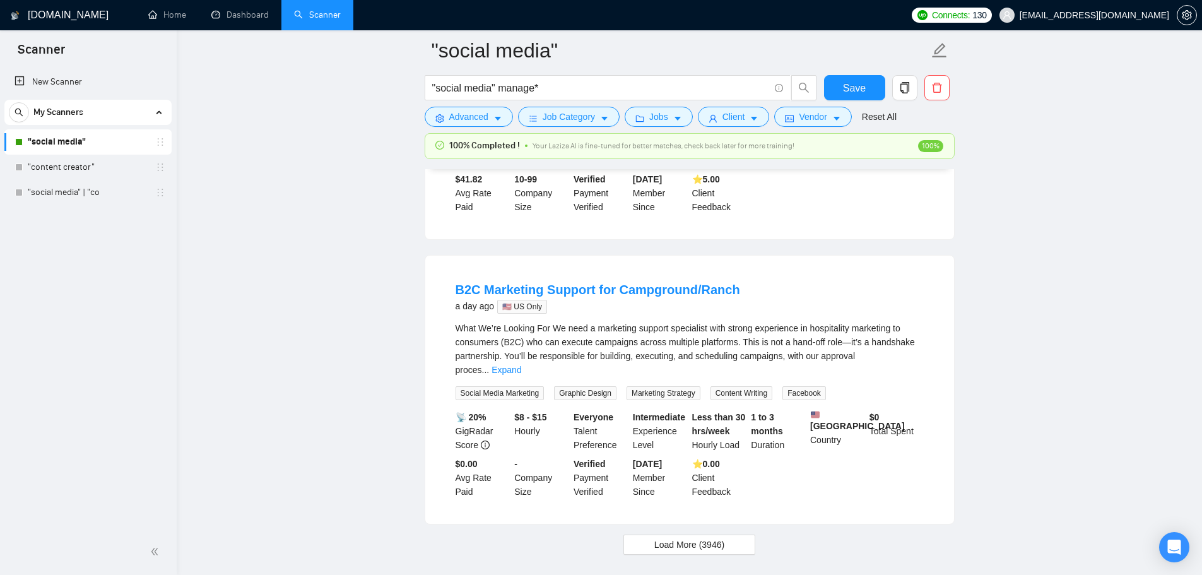
scroll to position [3085, 0]
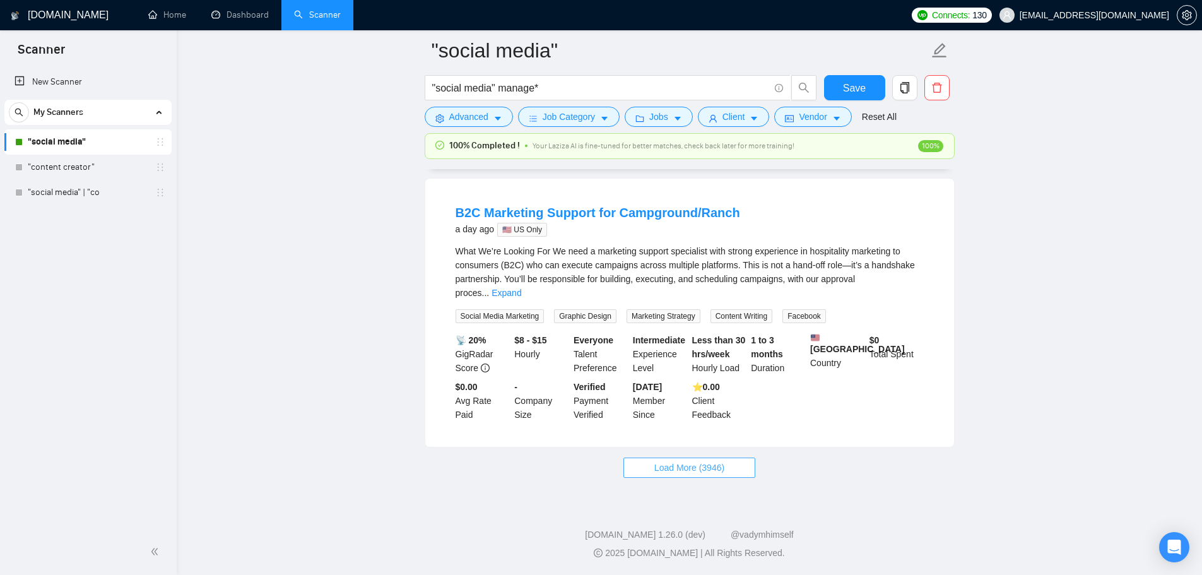
click at [697, 474] on span "Load More (3946)" at bounding box center [690, 468] width 70 height 14
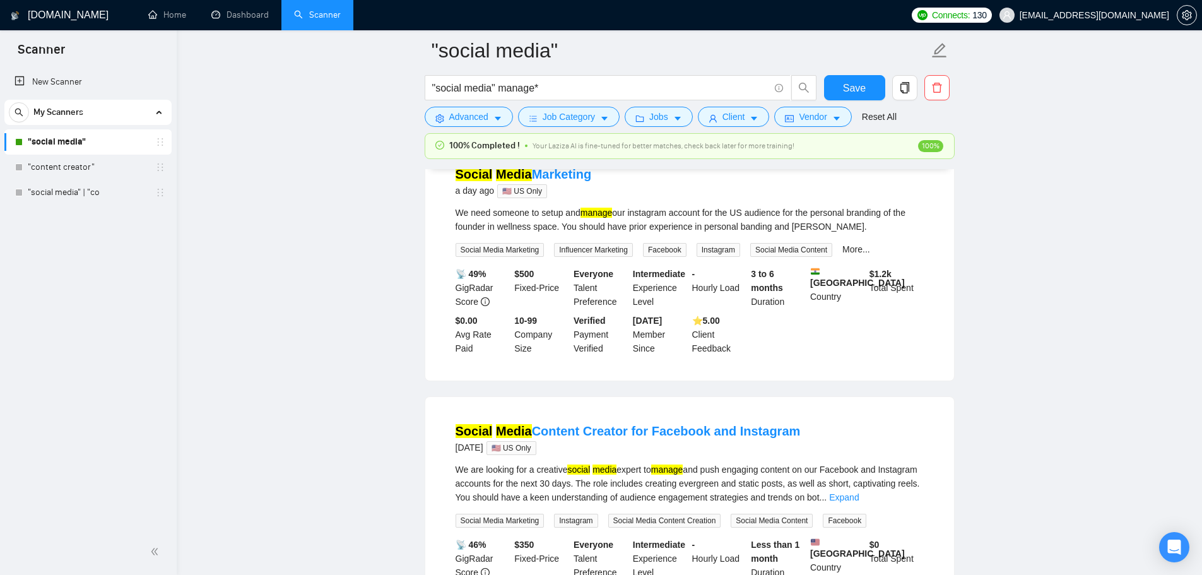
scroll to position [3590, 0]
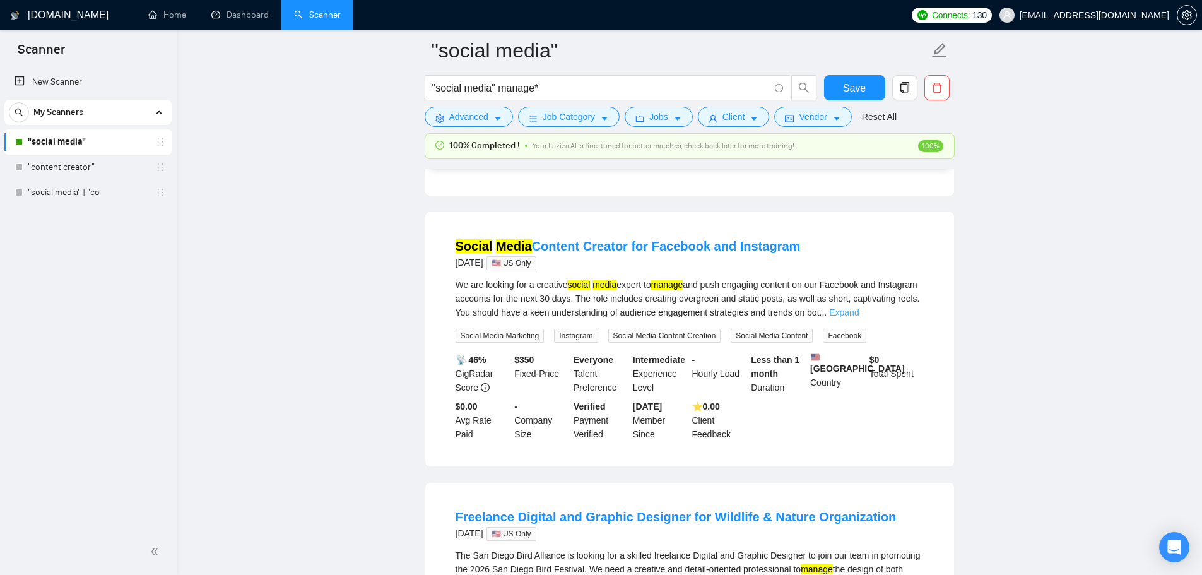
click at [859, 314] on link "Expand" at bounding box center [844, 312] width 30 height 10
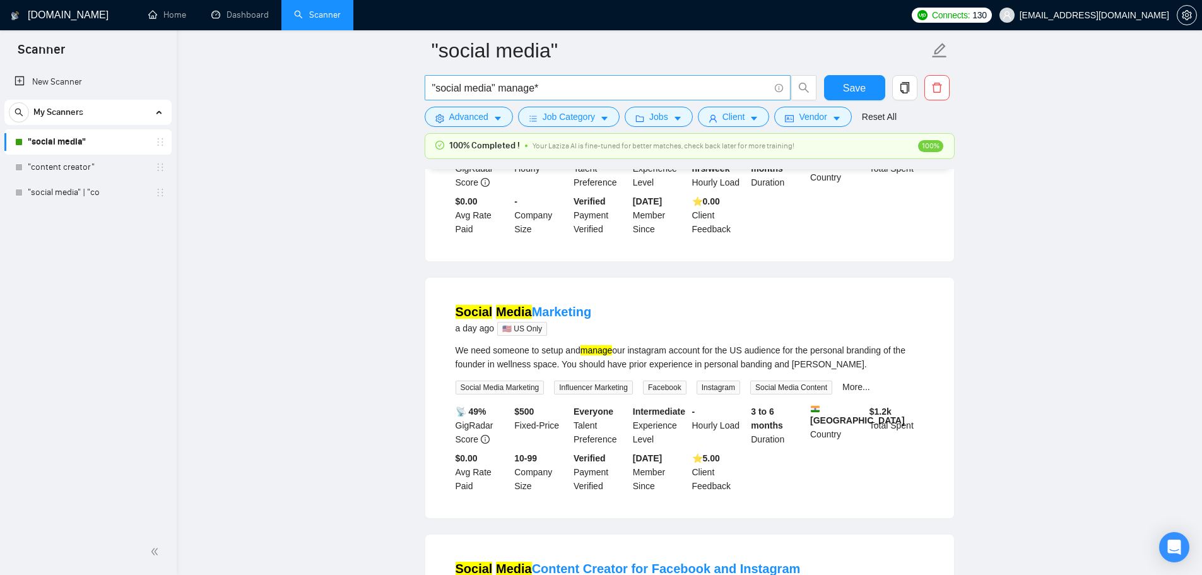
scroll to position [3085, 0]
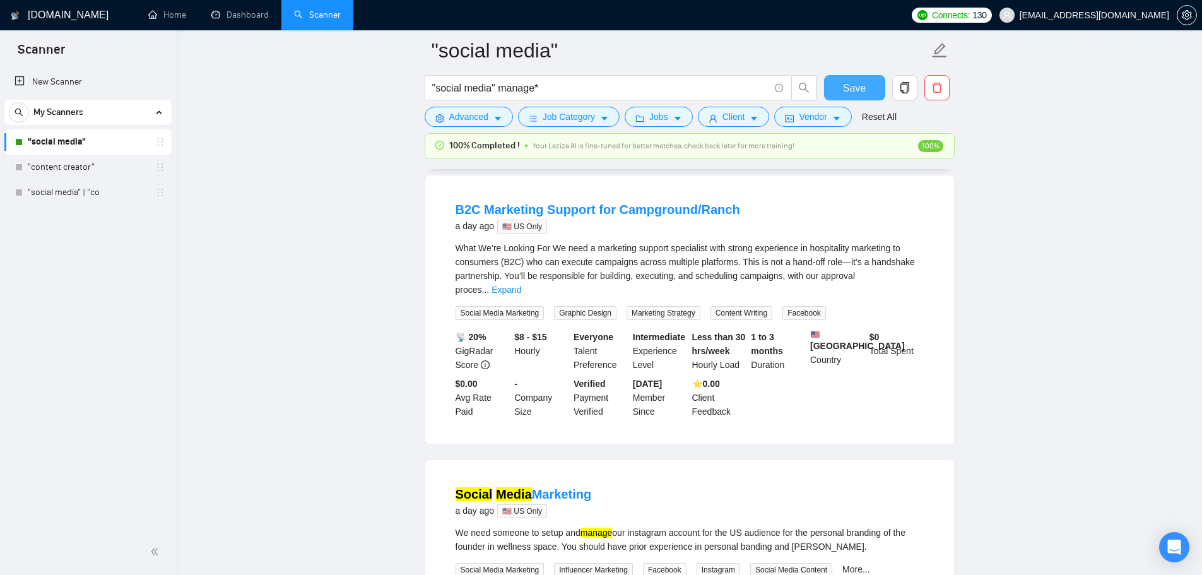
click at [844, 100] on button "Save" at bounding box center [854, 87] width 61 height 25
click at [845, 96] on icon "loading" at bounding box center [840, 89] width 13 height 13
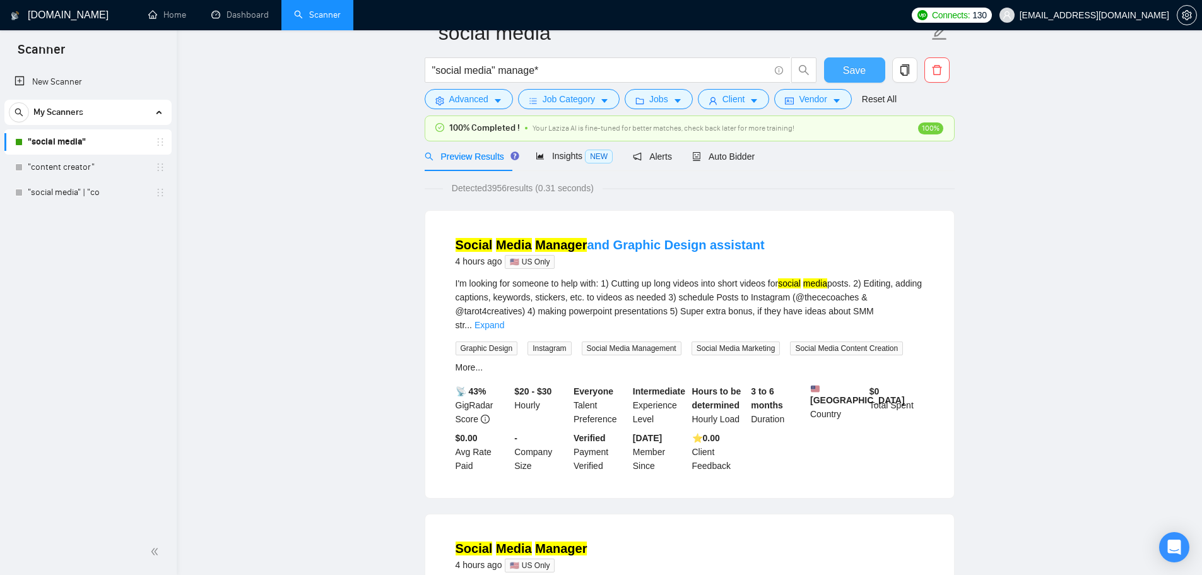
scroll to position [0, 0]
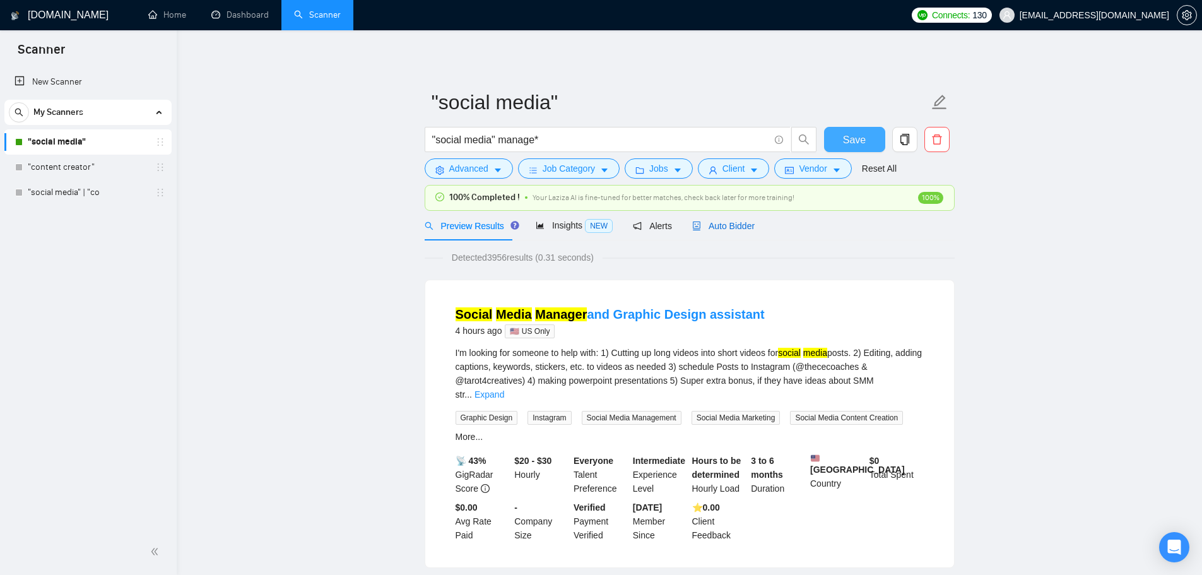
click at [729, 230] on span "Auto Bidder" at bounding box center [723, 226] width 62 height 10
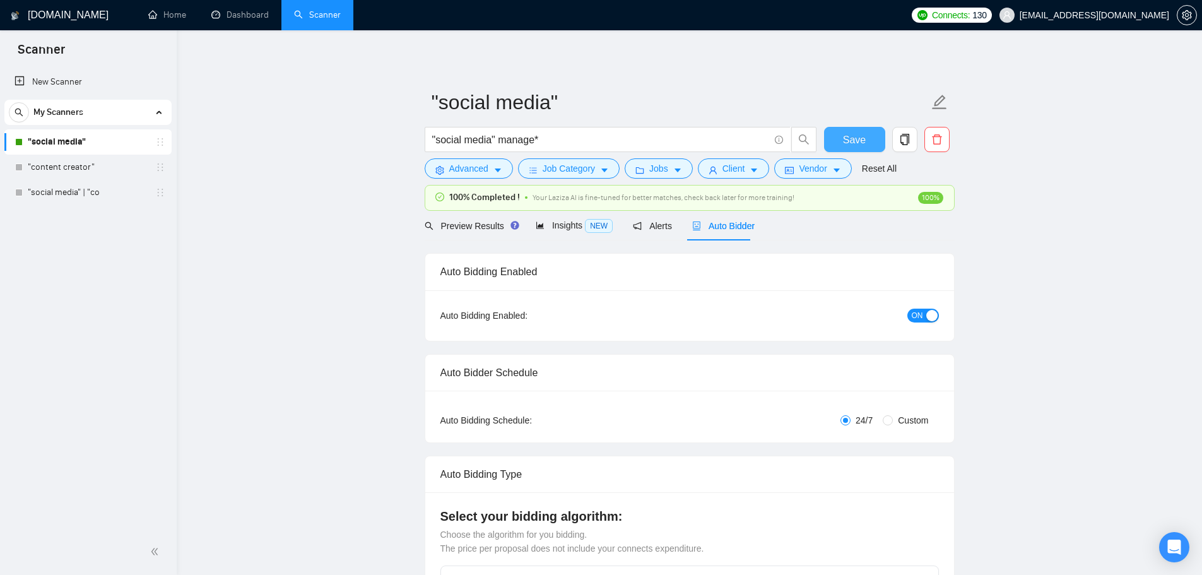
checkbox input "true"
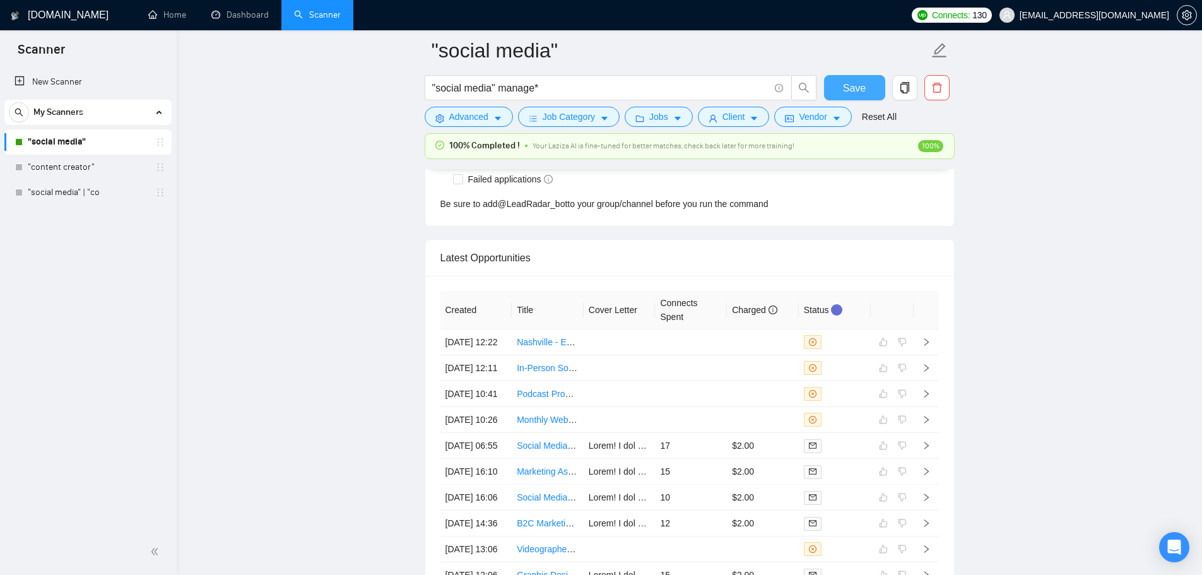
scroll to position [3162, 0]
